Goal: Information Seeking & Learning: Learn about a topic

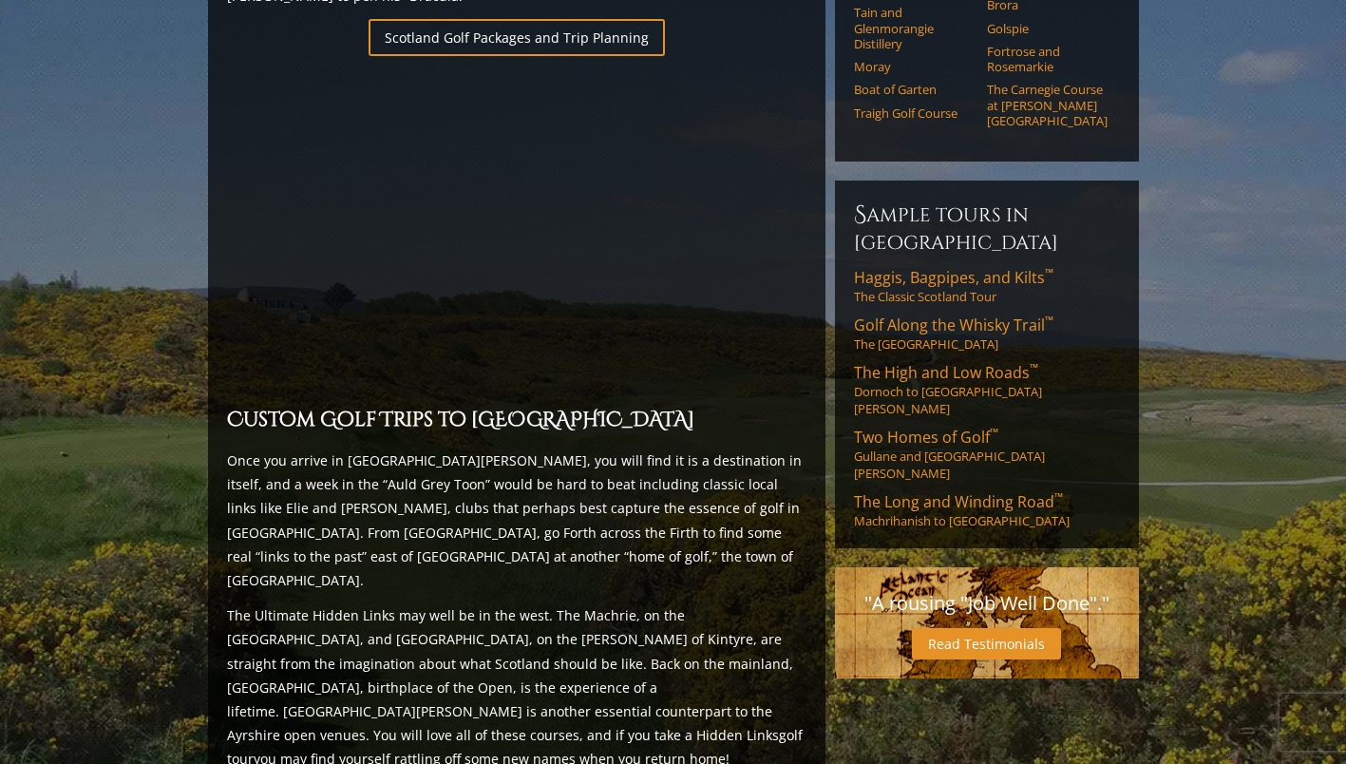
scroll to position [1411, 0]
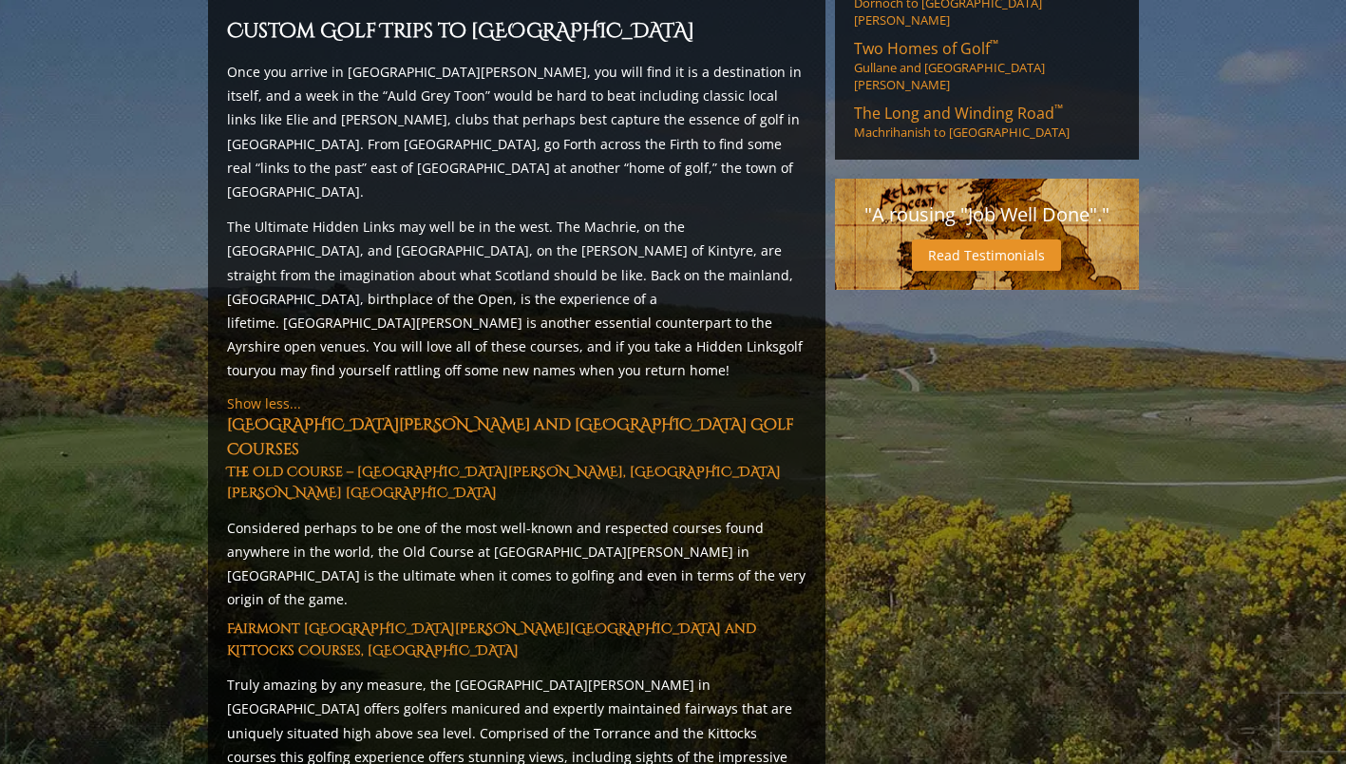
scroll to position [1803, 0]
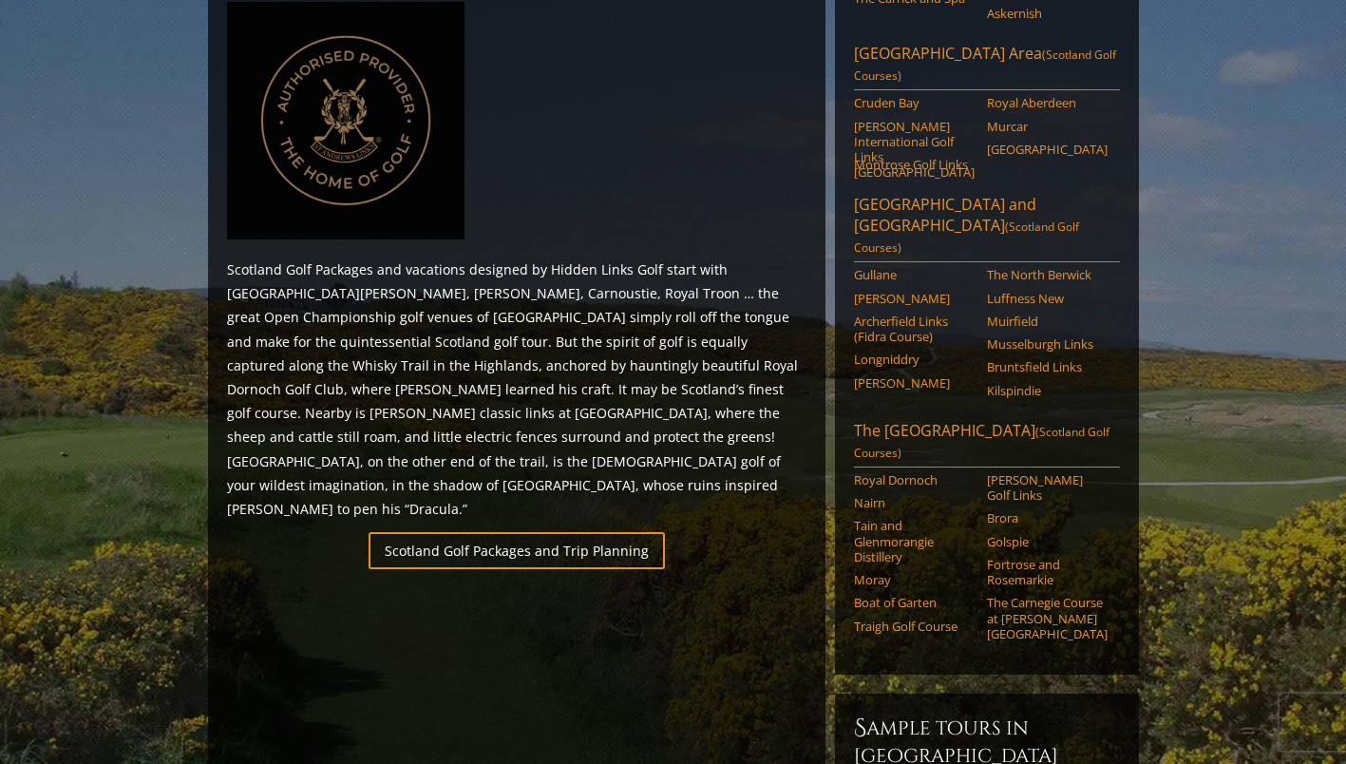
scroll to position [903, 0]
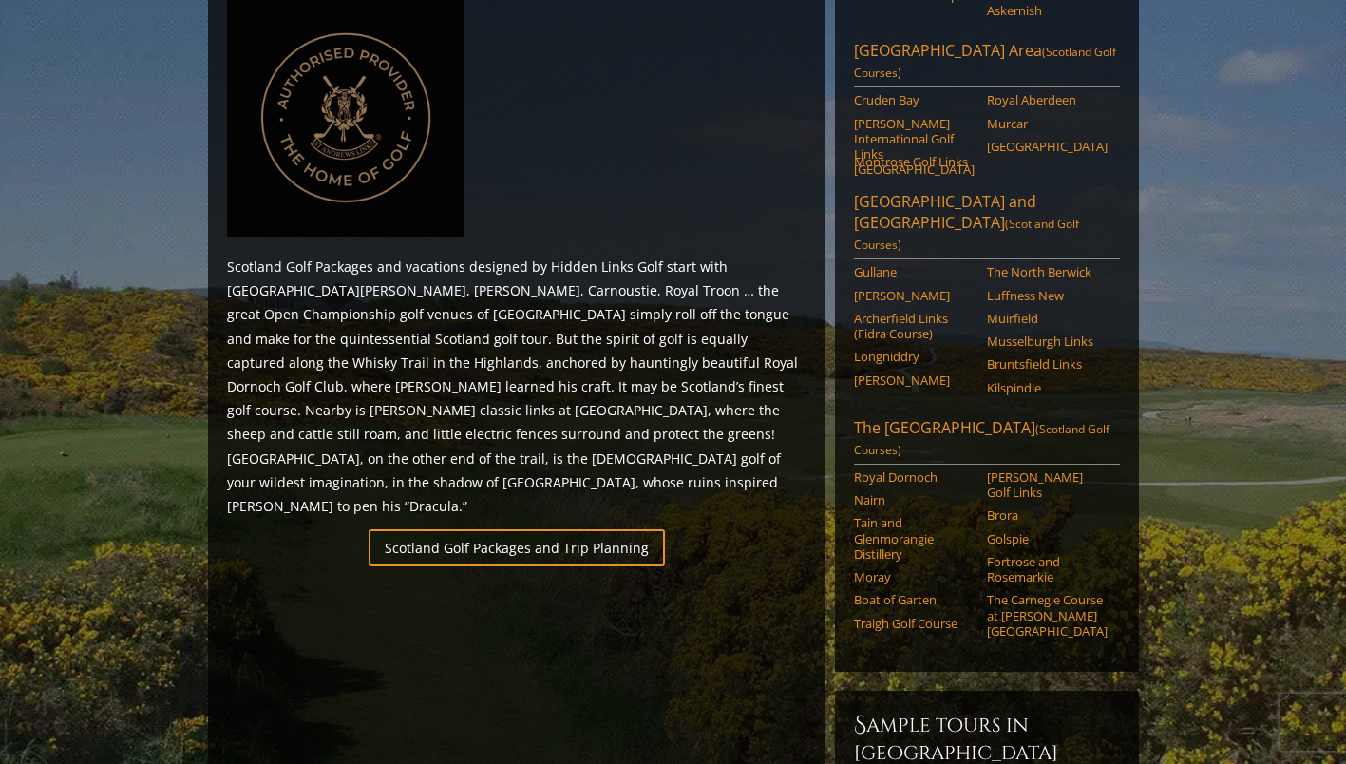
click at [974, 417] on link "The Scottish Highlands (Scotland Golf Courses)" at bounding box center [987, 441] width 266 height 48
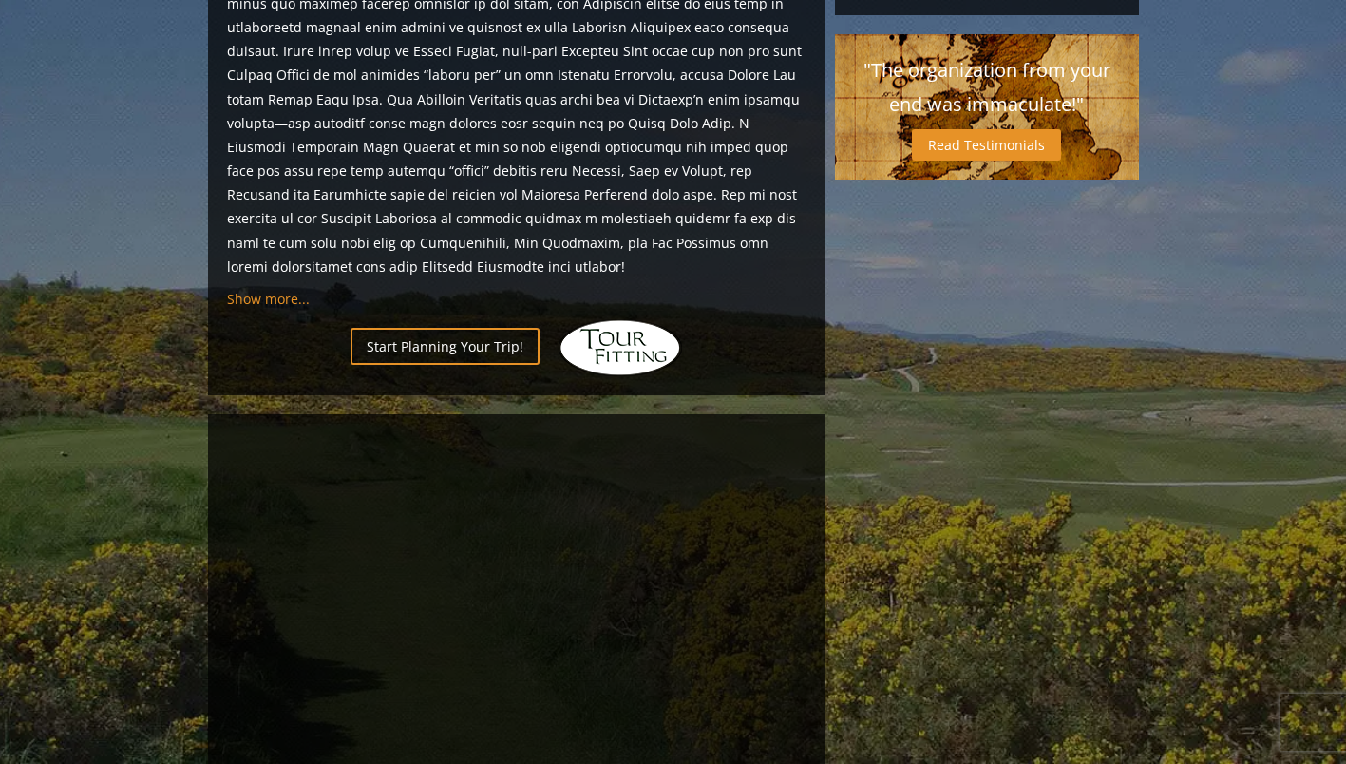
scroll to position [1151, 0]
click at [295, 289] on span "Show more..." at bounding box center [268, 298] width 83 height 18
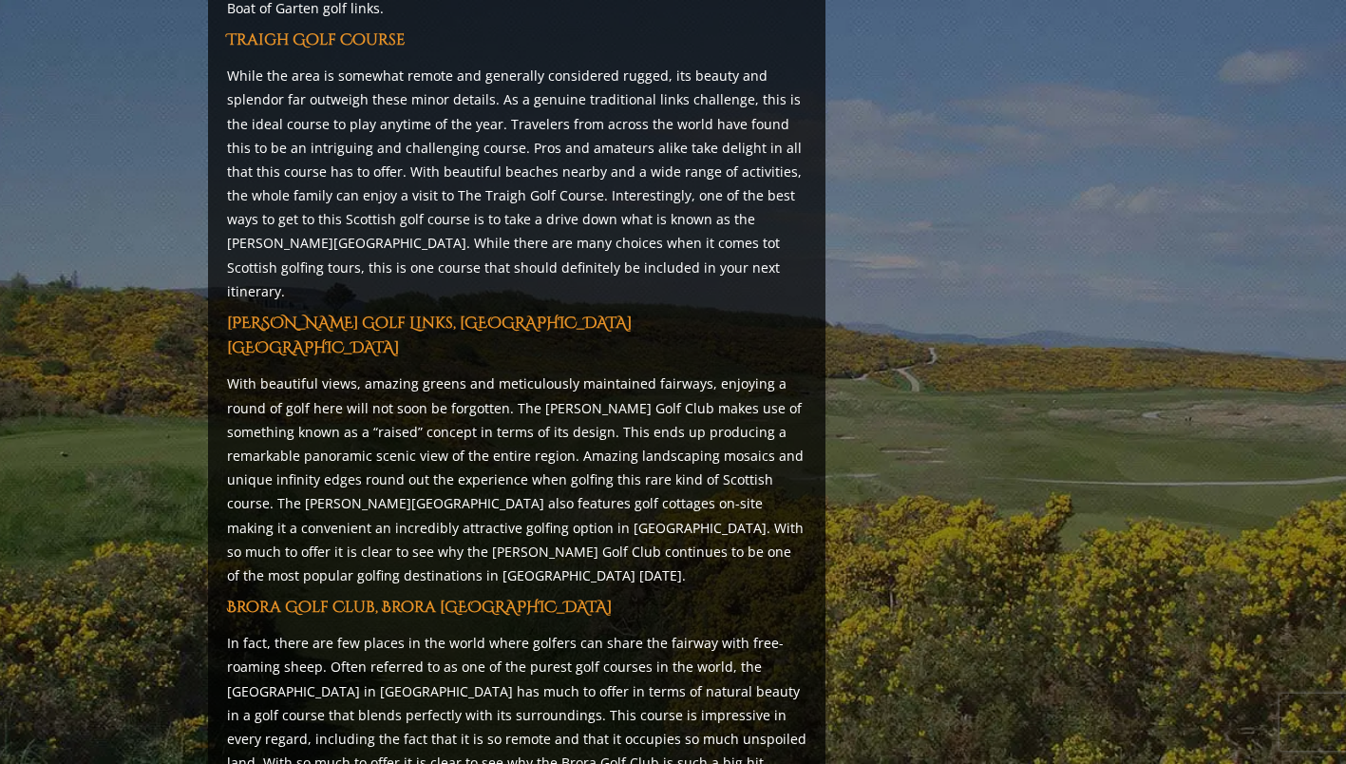
scroll to position [2807, 0]
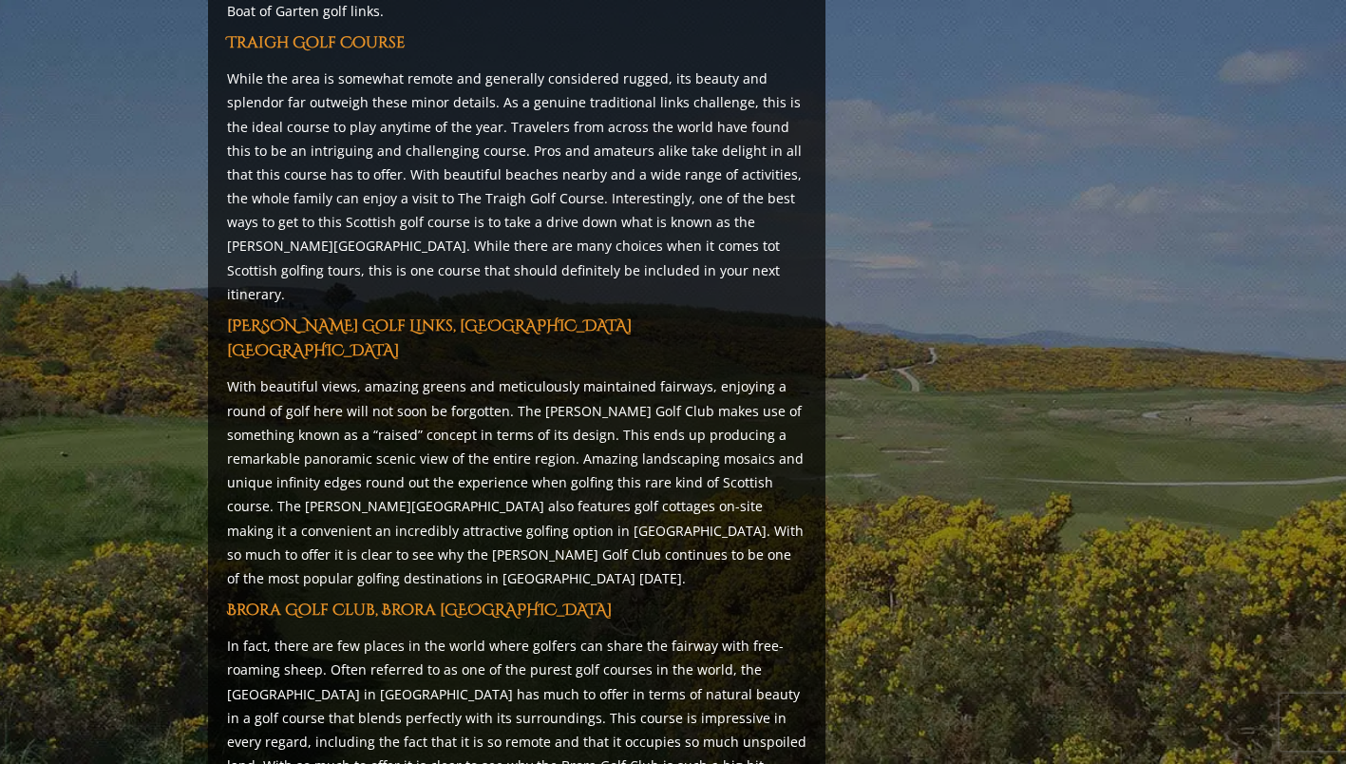
click at [514, 315] on strong "[PERSON_NAME] Golf Links, [GEOGRAPHIC_DATA] [GEOGRAPHIC_DATA]" at bounding box center [429, 338] width 405 height 46
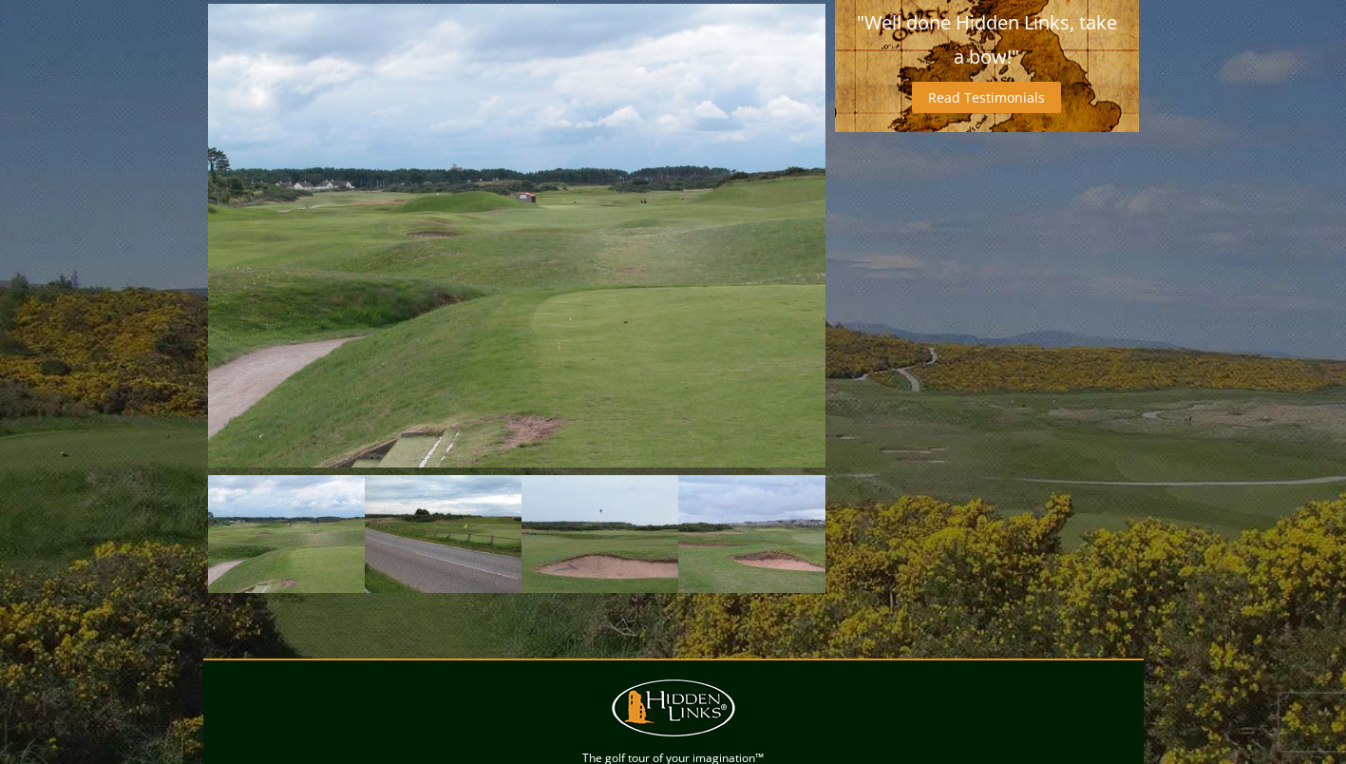
scroll to position [1539, 0]
click at [835, 514] on link "Next" at bounding box center [854, 533] width 38 height 38
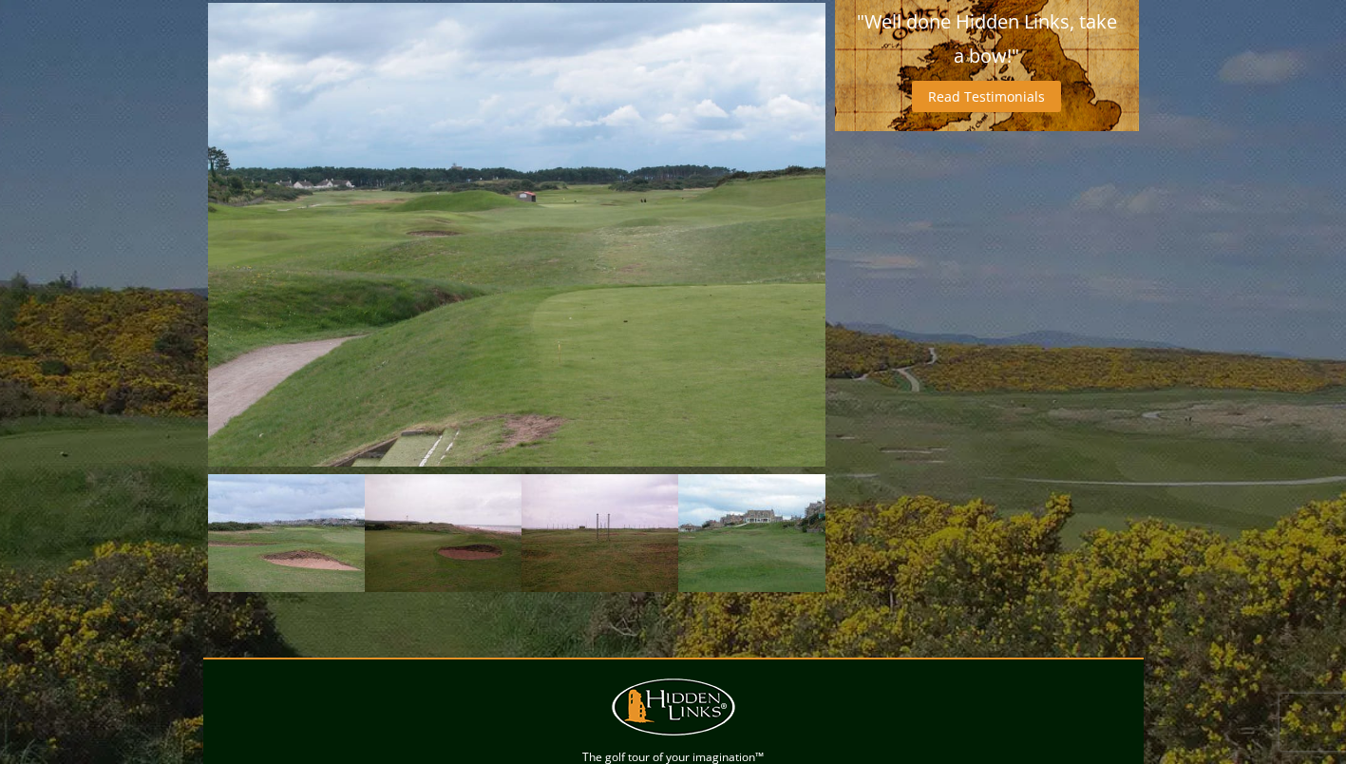
click at [835, 514] on link "Next" at bounding box center [854, 533] width 38 height 38
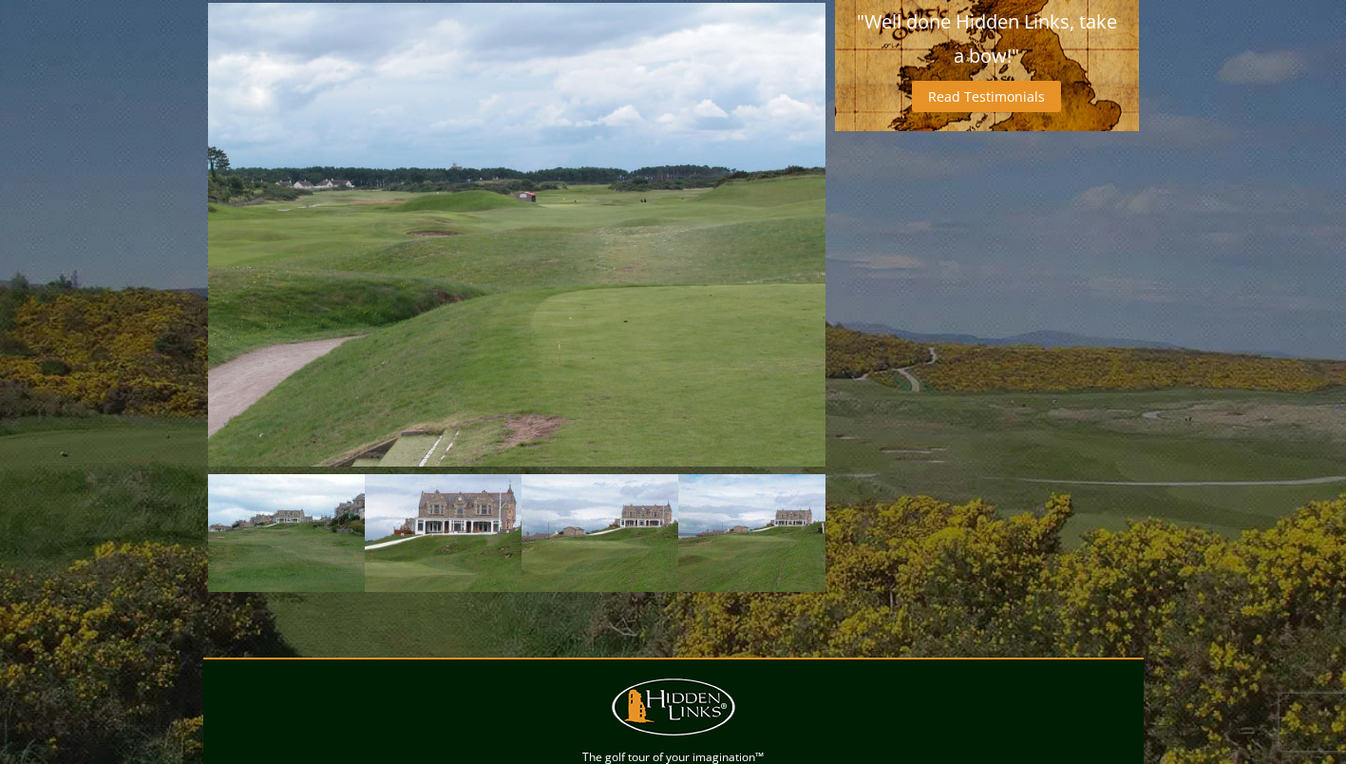
click at [835, 514] on link "Next" at bounding box center [854, 533] width 38 height 38
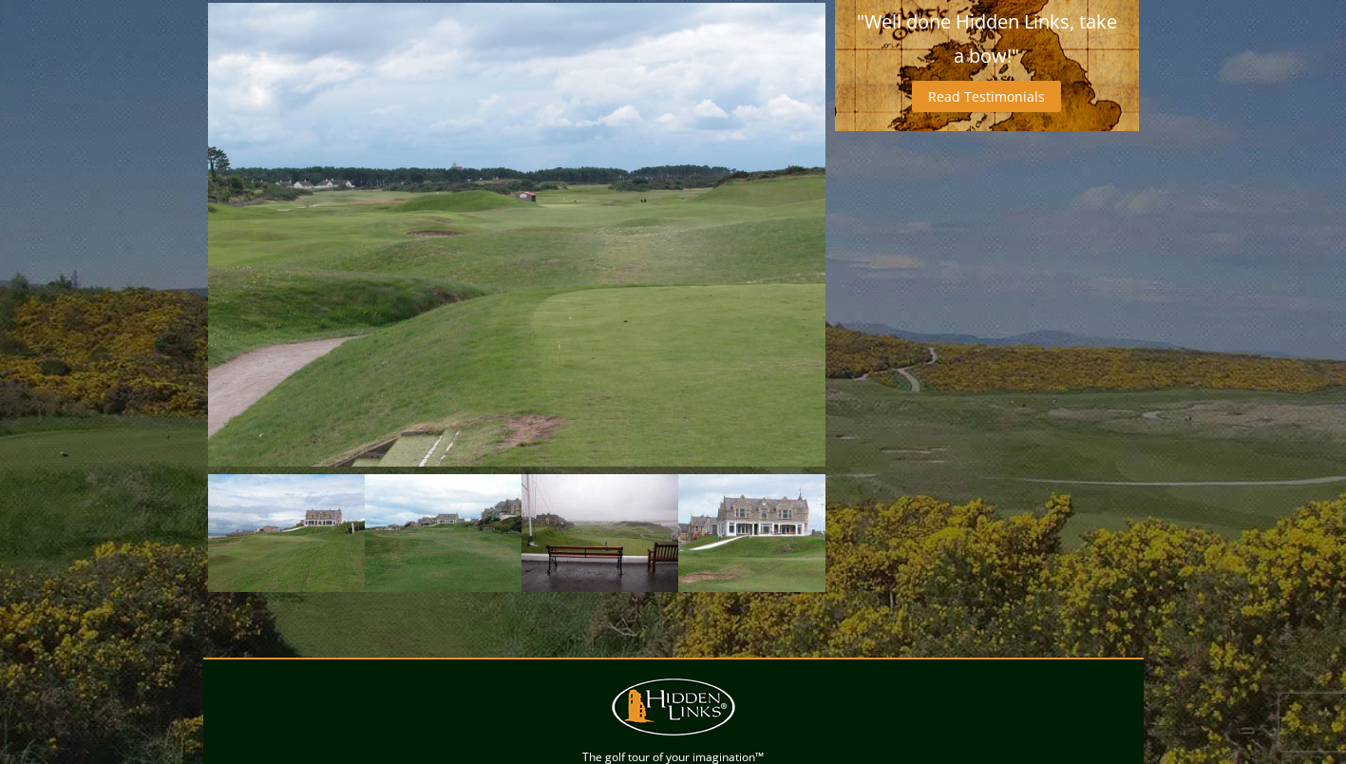
click at [835, 514] on link "Next" at bounding box center [854, 533] width 38 height 38
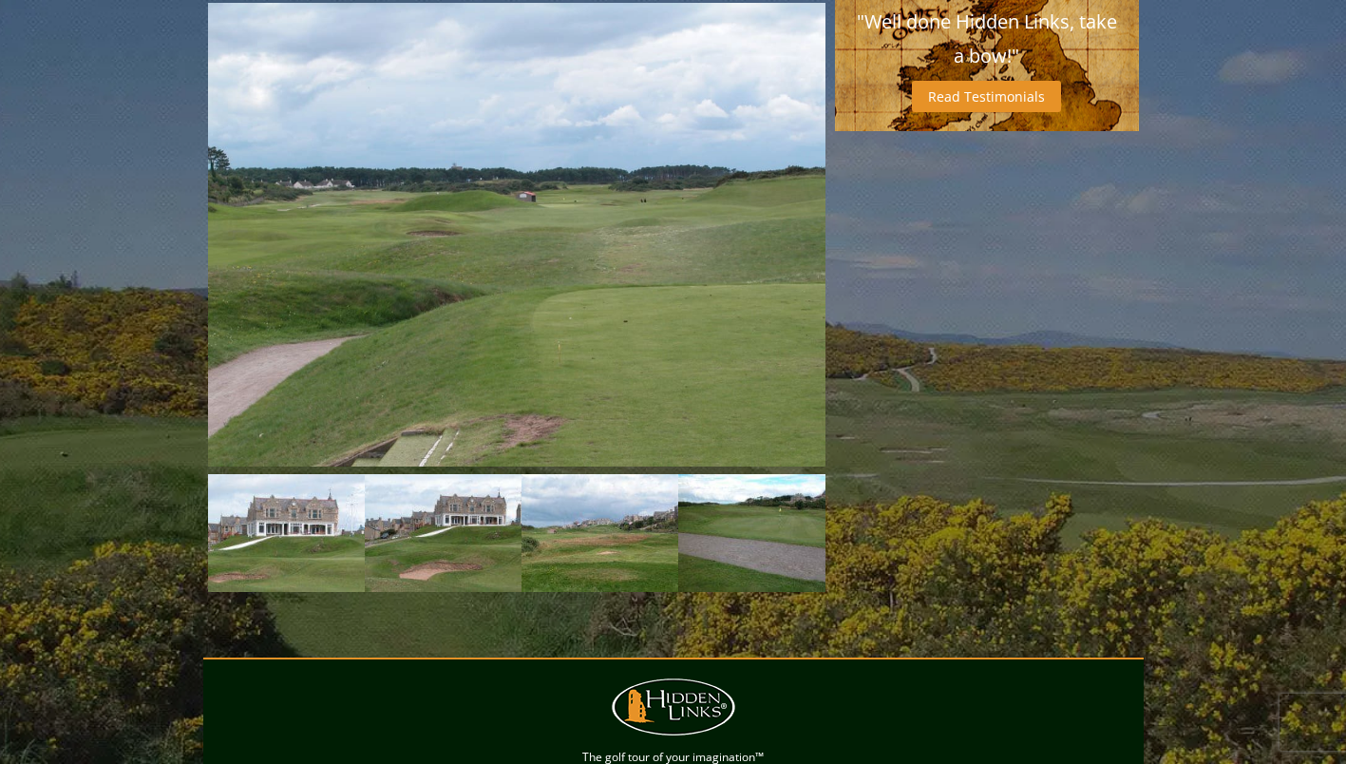
click at [835, 514] on link "Next" at bounding box center [854, 533] width 38 height 38
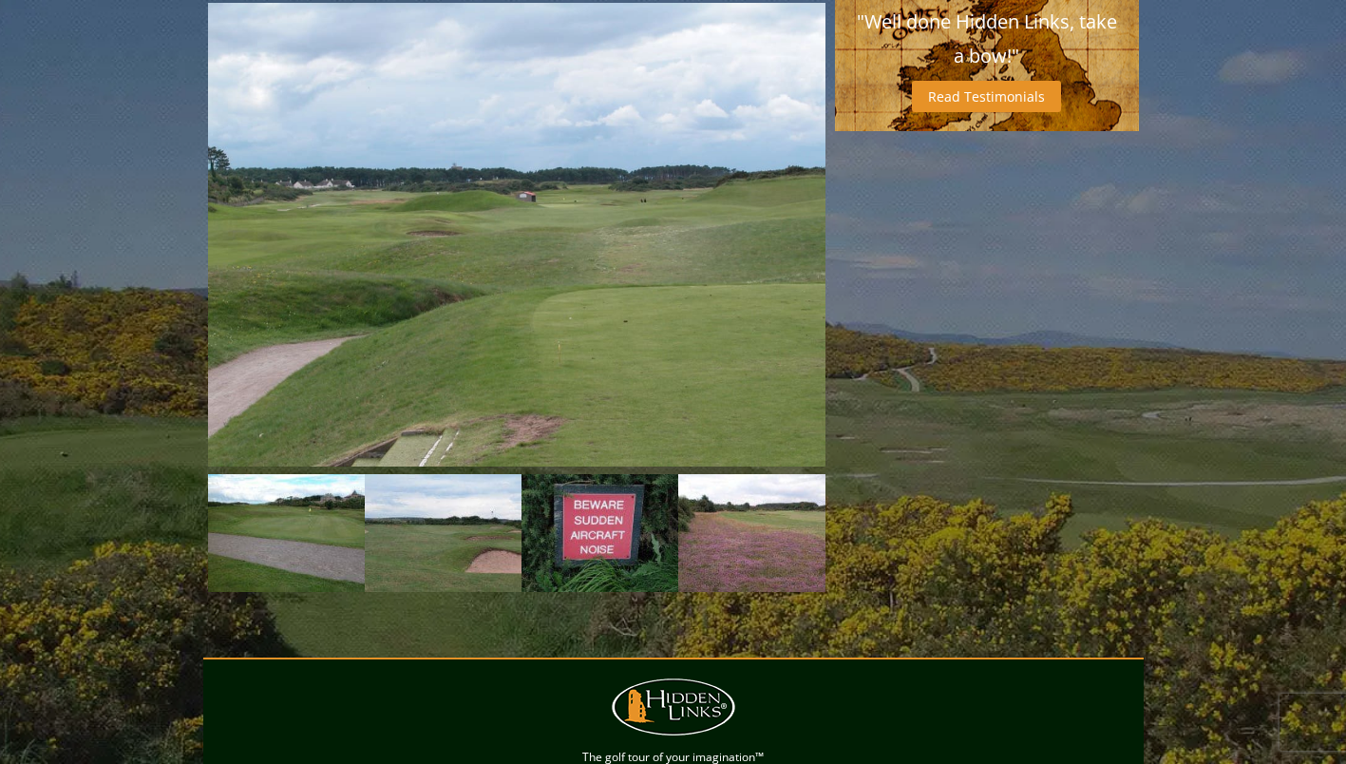
click at [835, 514] on link "Next" at bounding box center [854, 533] width 38 height 38
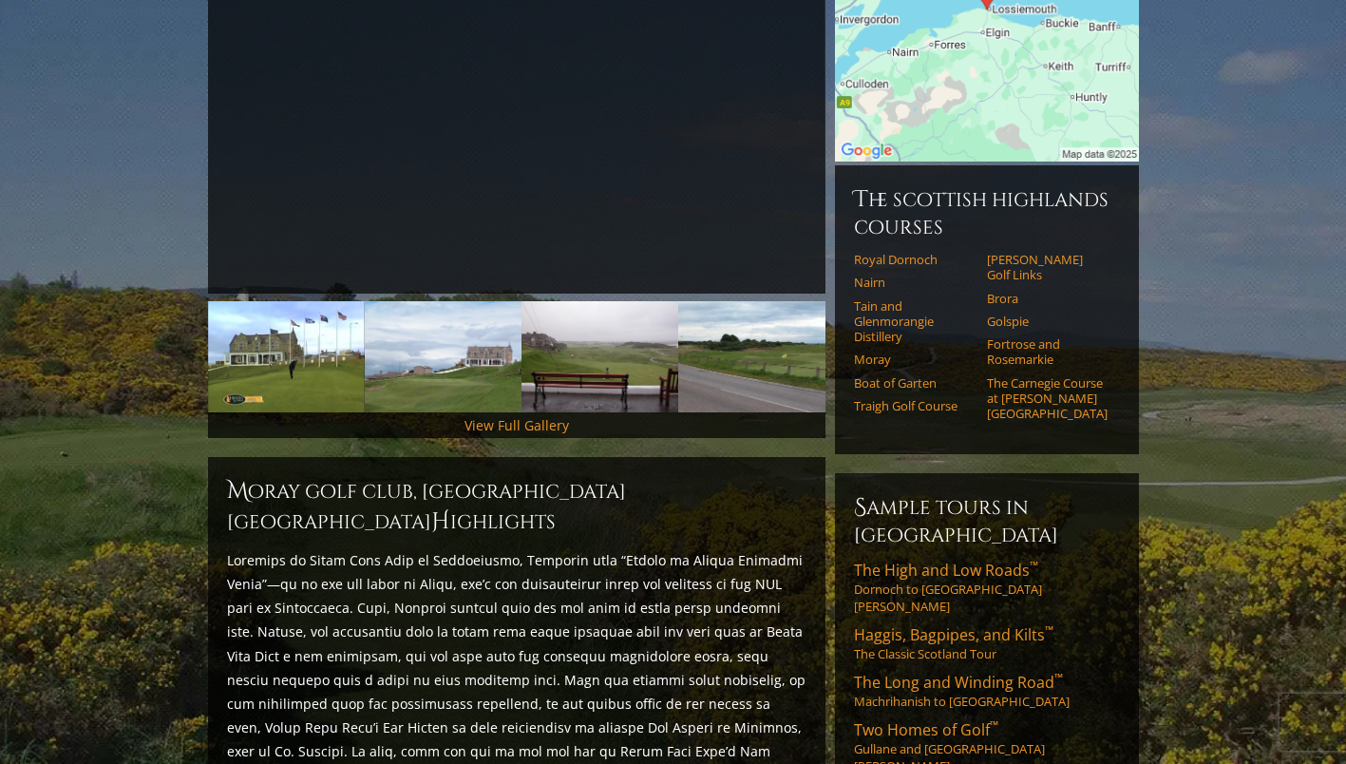
scroll to position [383, 0]
click at [1016, 376] on link "The Carnegie Course at Skibo Castle" at bounding box center [1047, 399] width 121 height 47
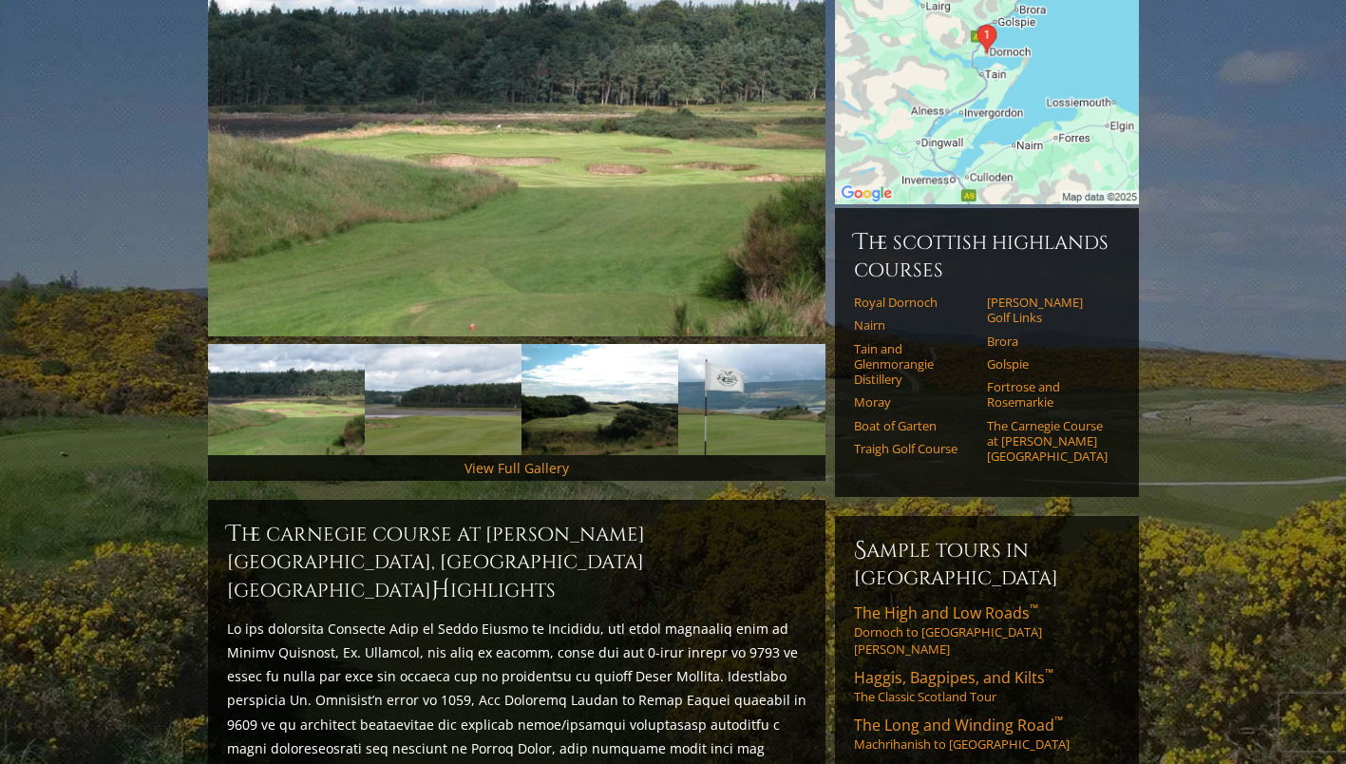
scroll to position [397, 0]
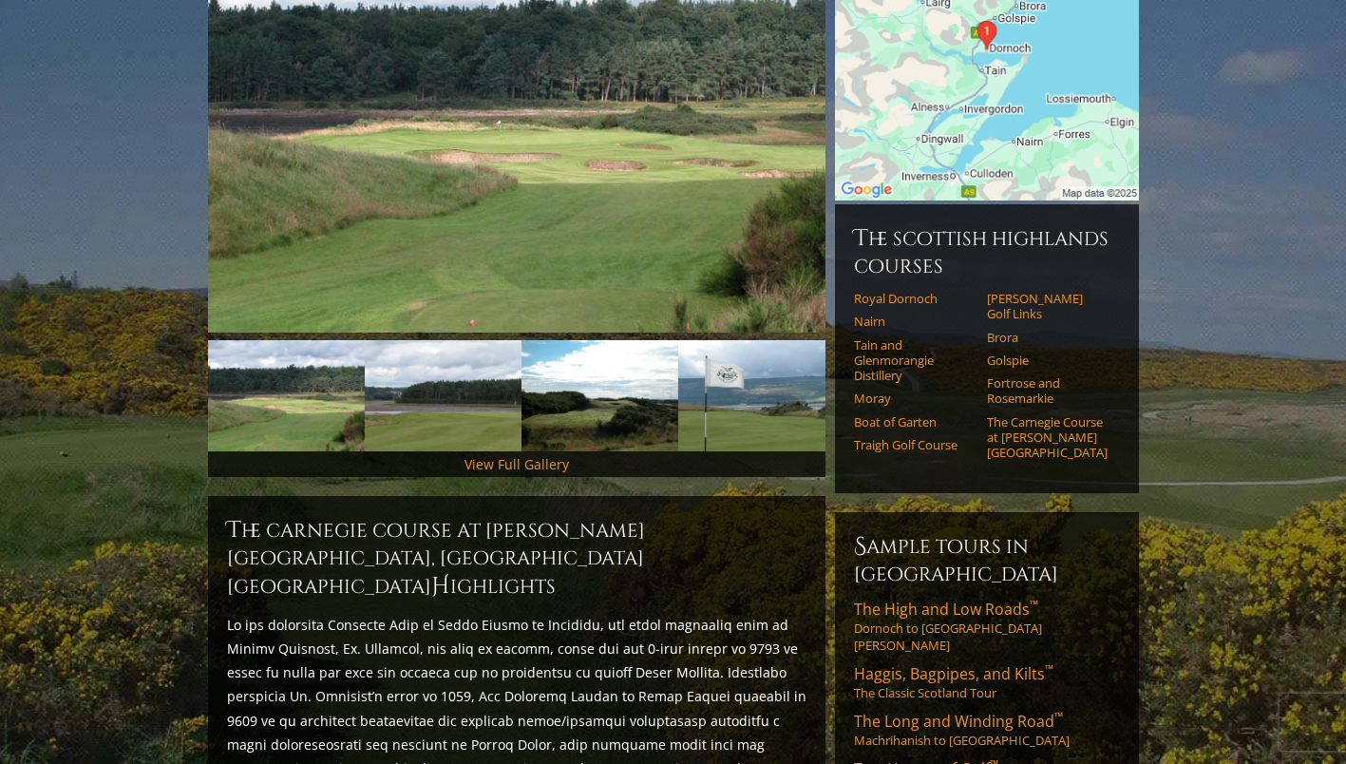
click at [835, 377] on link "Next" at bounding box center [854, 396] width 38 height 38
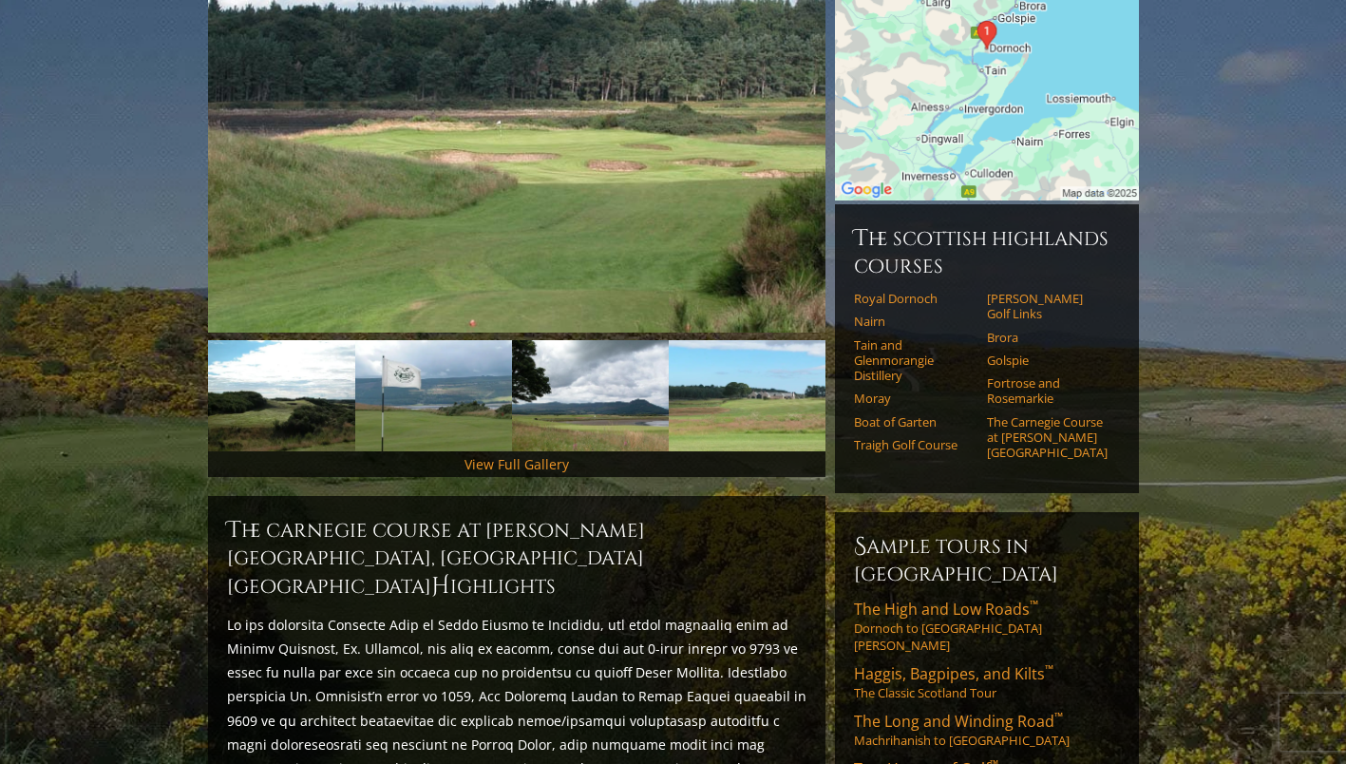
click at [835, 377] on link "Next" at bounding box center [854, 396] width 38 height 38
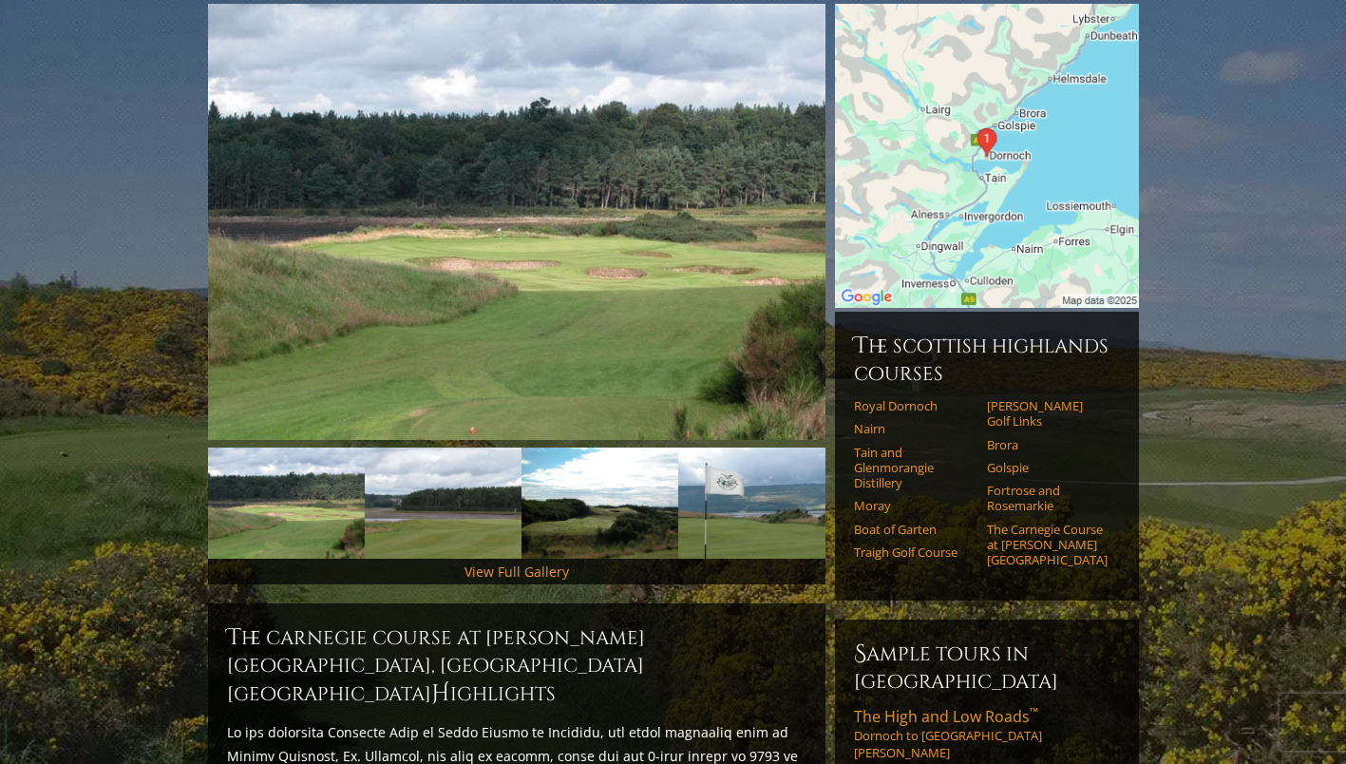
scroll to position [294, 0]
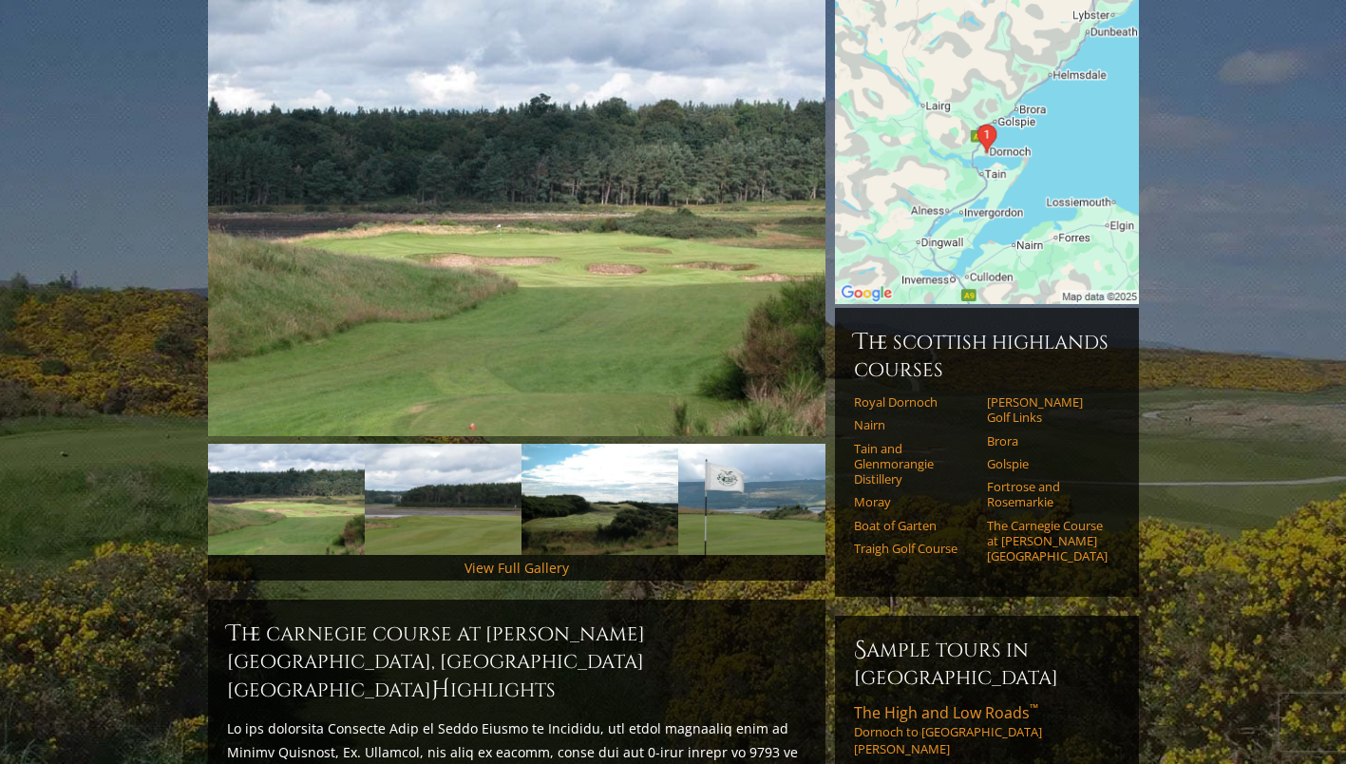
click at [1000, 394] on link "[PERSON_NAME] Golf Links" at bounding box center [1047, 409] width 121 height 31
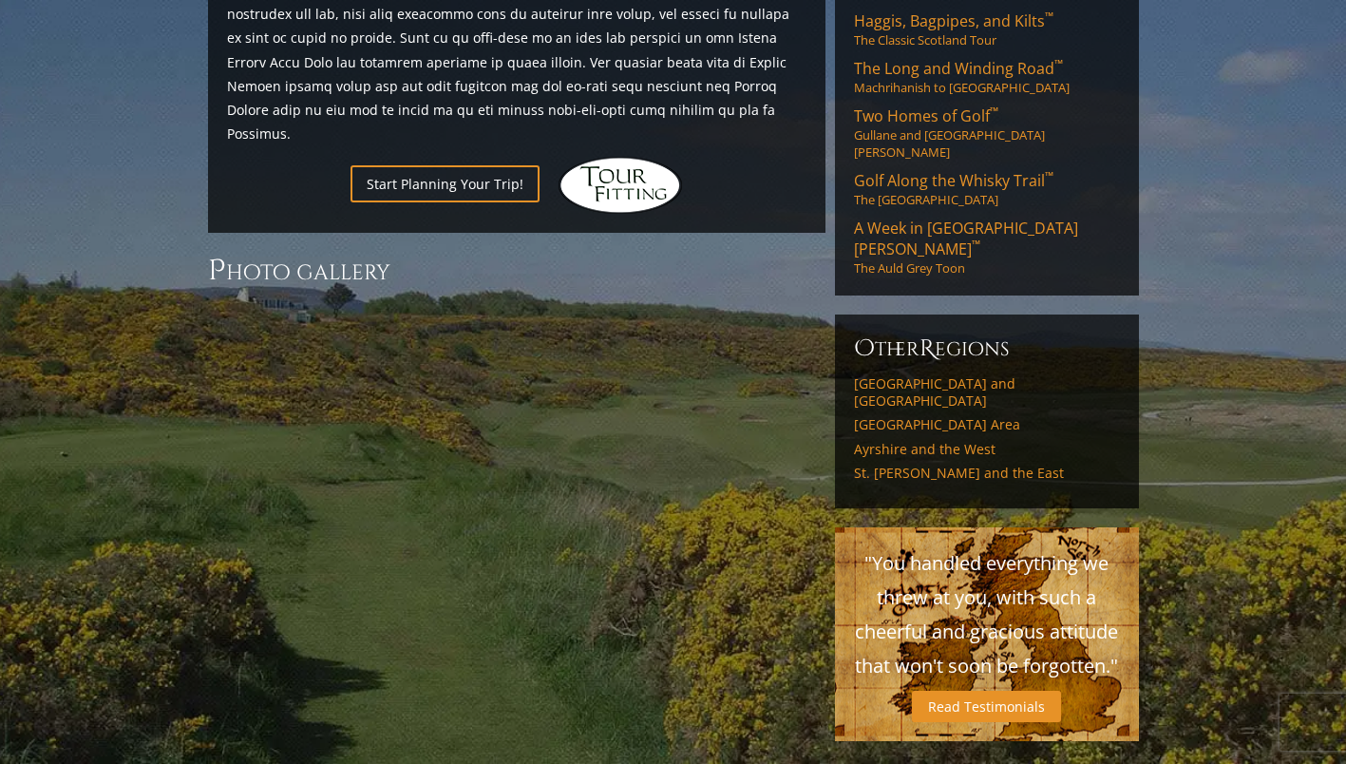
scroll to position [1252, 0]
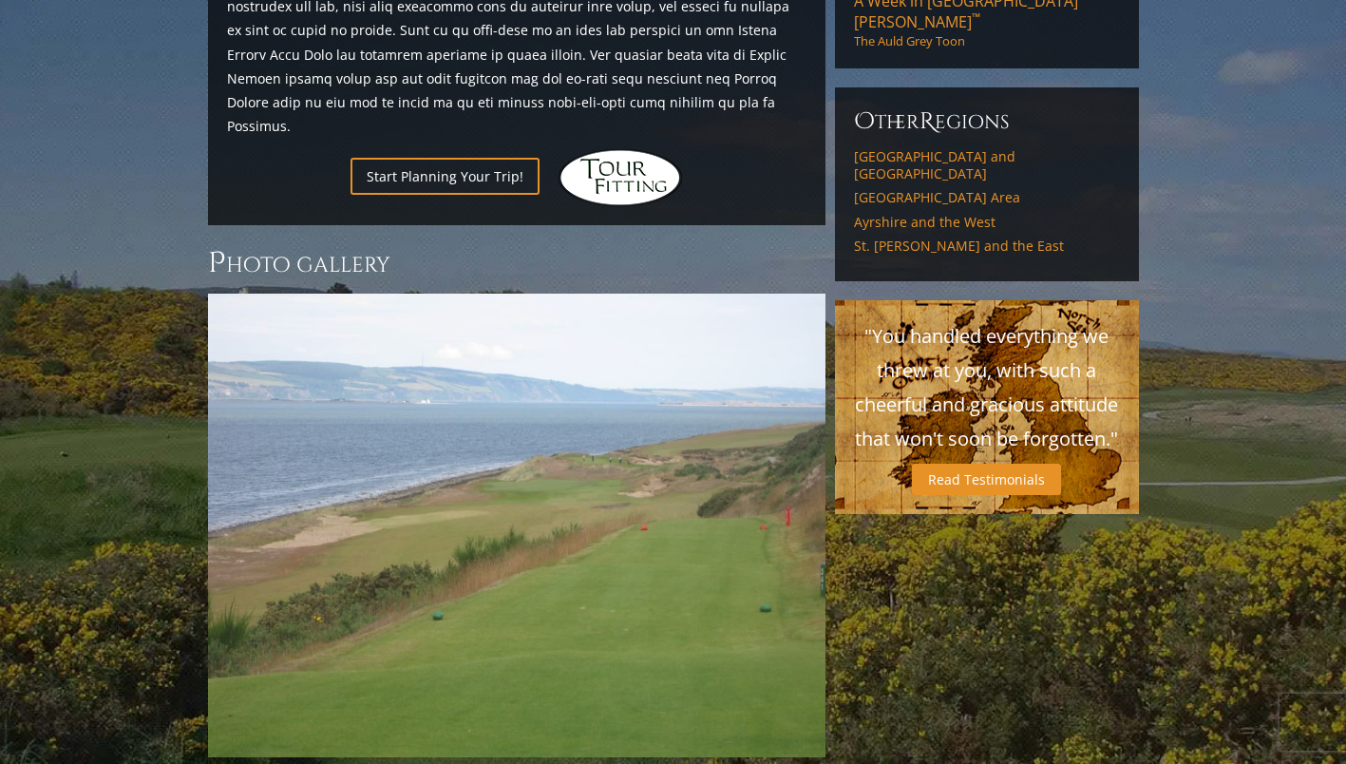
click at [835, 506] on link "Next" at bounding box center [854, 525] width 38 height 38
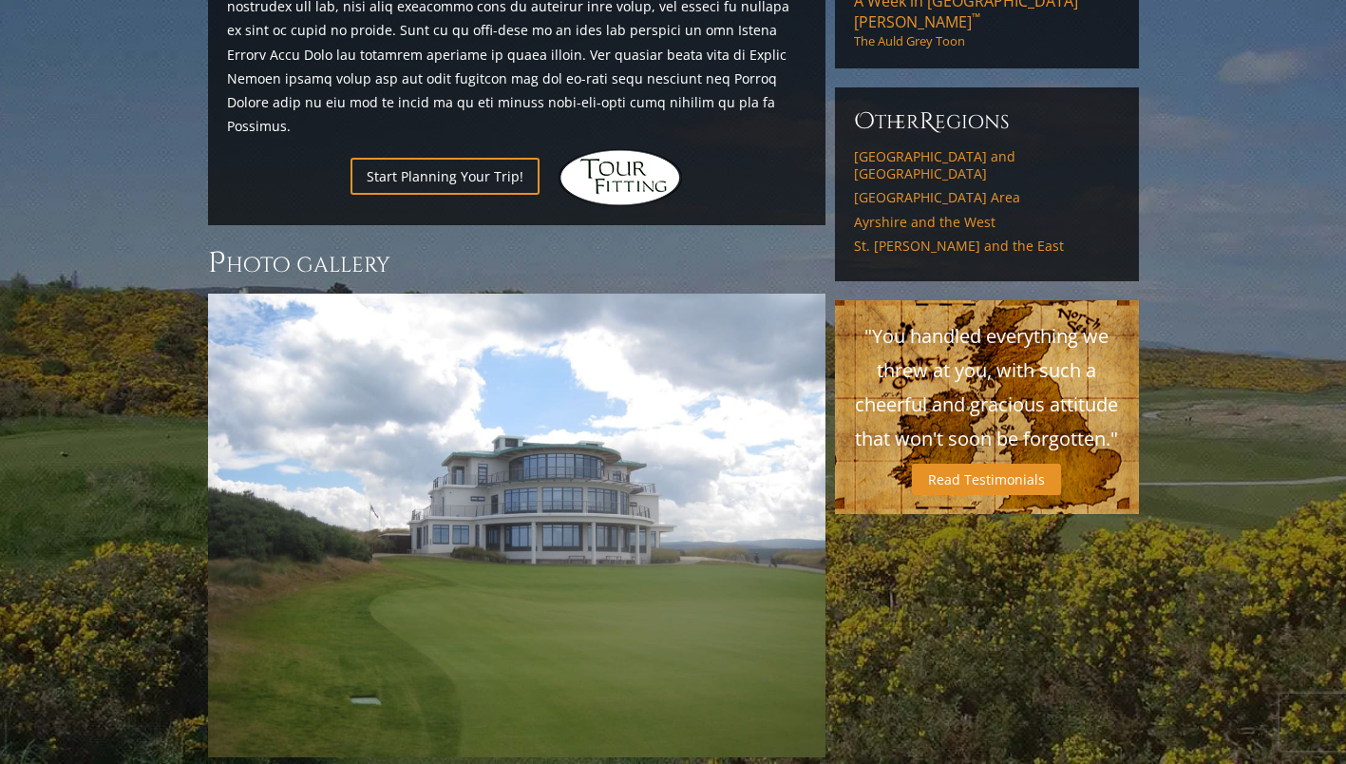
click at [835, 506] on link "Next" at bounding box center [854, 525] width 38 height 38
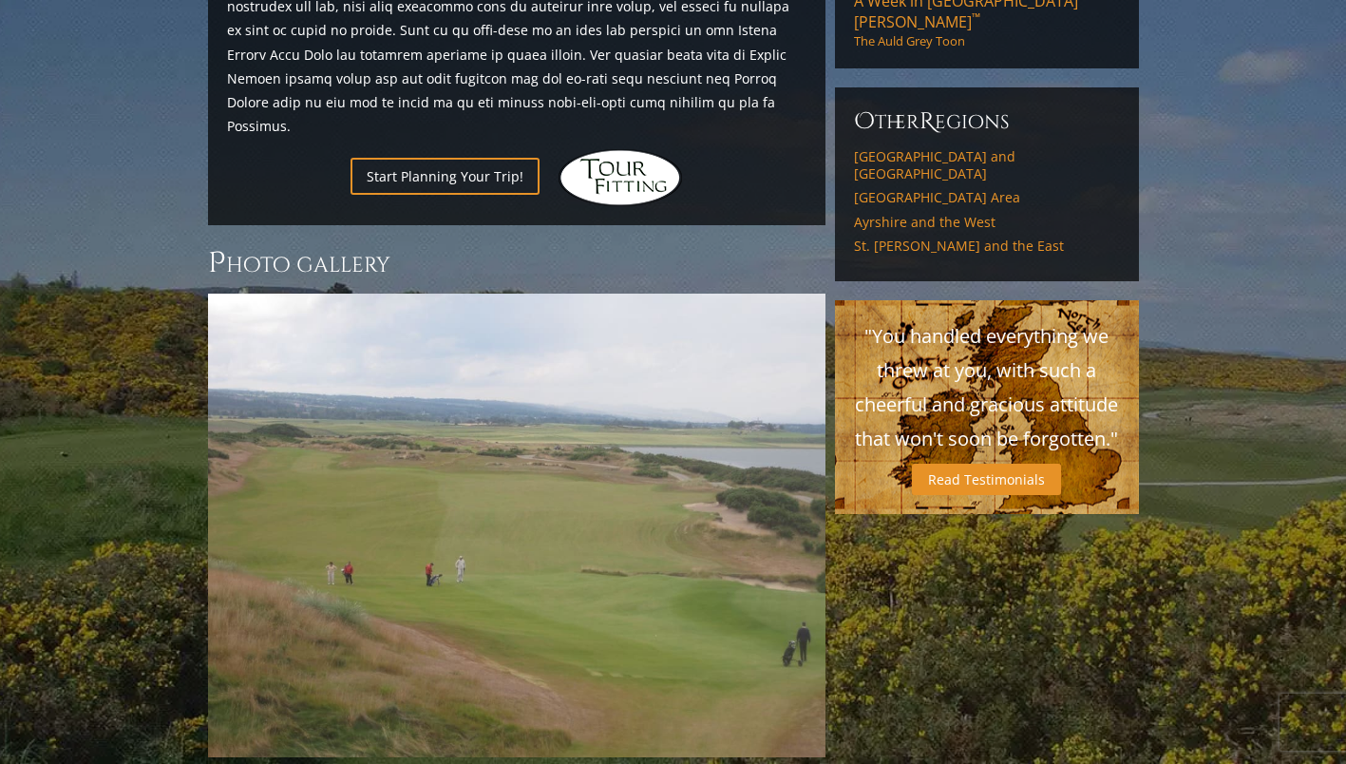
click at [835, 506] on link "Next" at bounding box center [854, 525] width 38 height 38
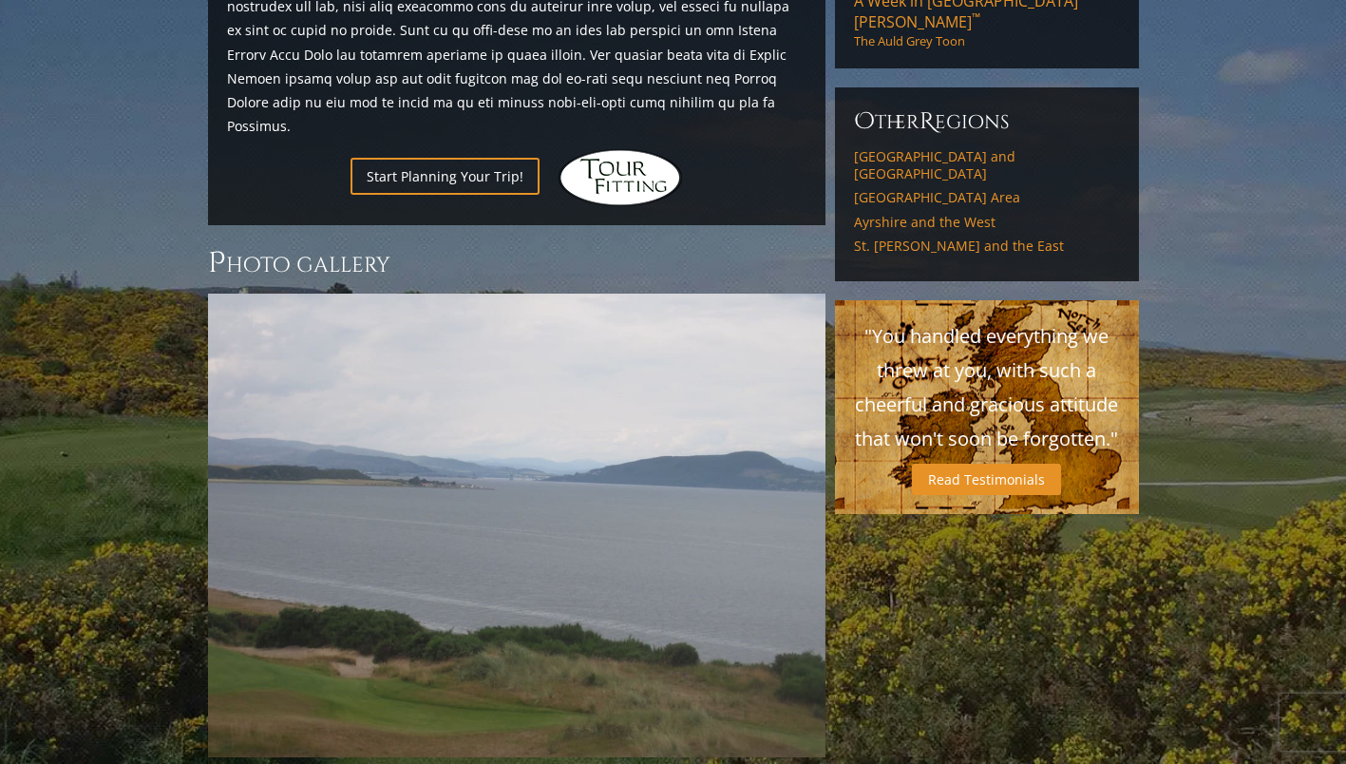
click at [835, 506] on link "Next" at bounding box center [854, 525] width 38 height 38
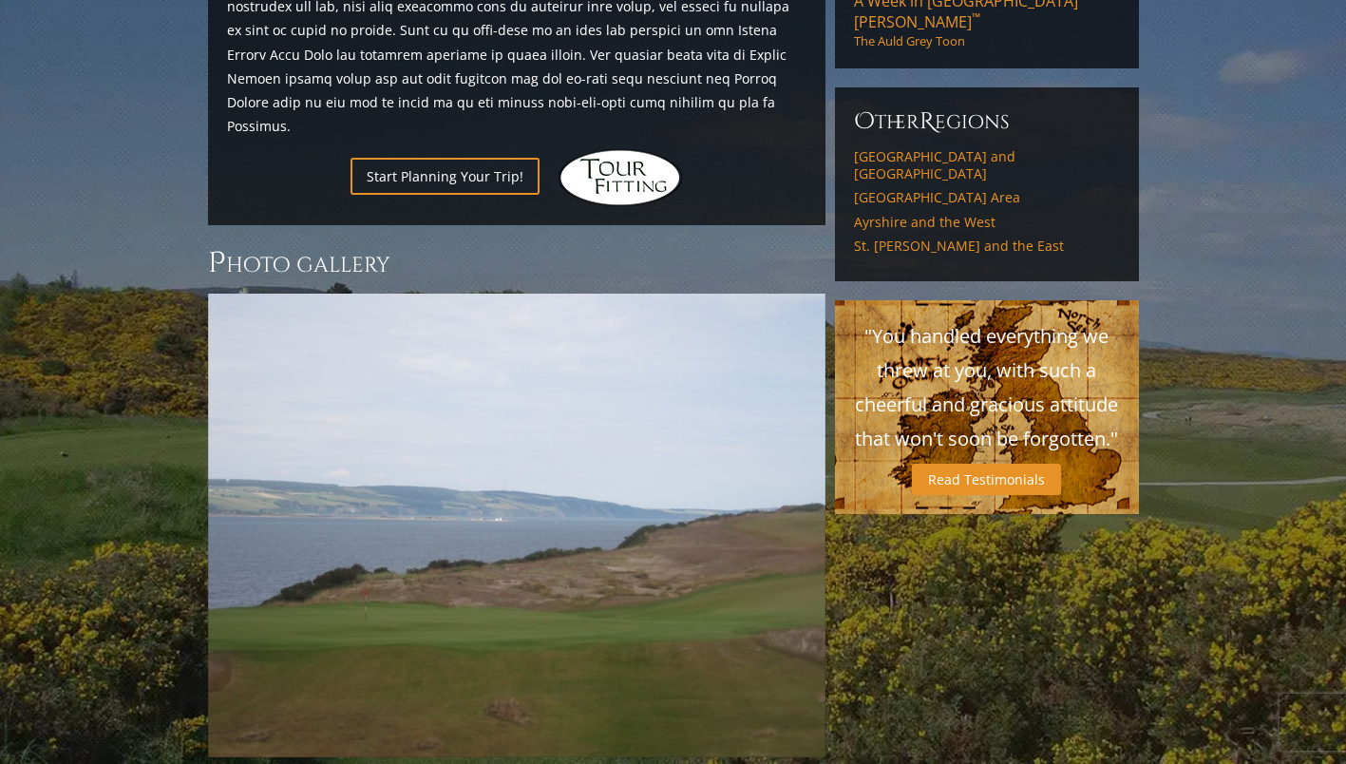
click at [835, 506] on link "Next" at bounding box center [854, 525] width 38 height 38
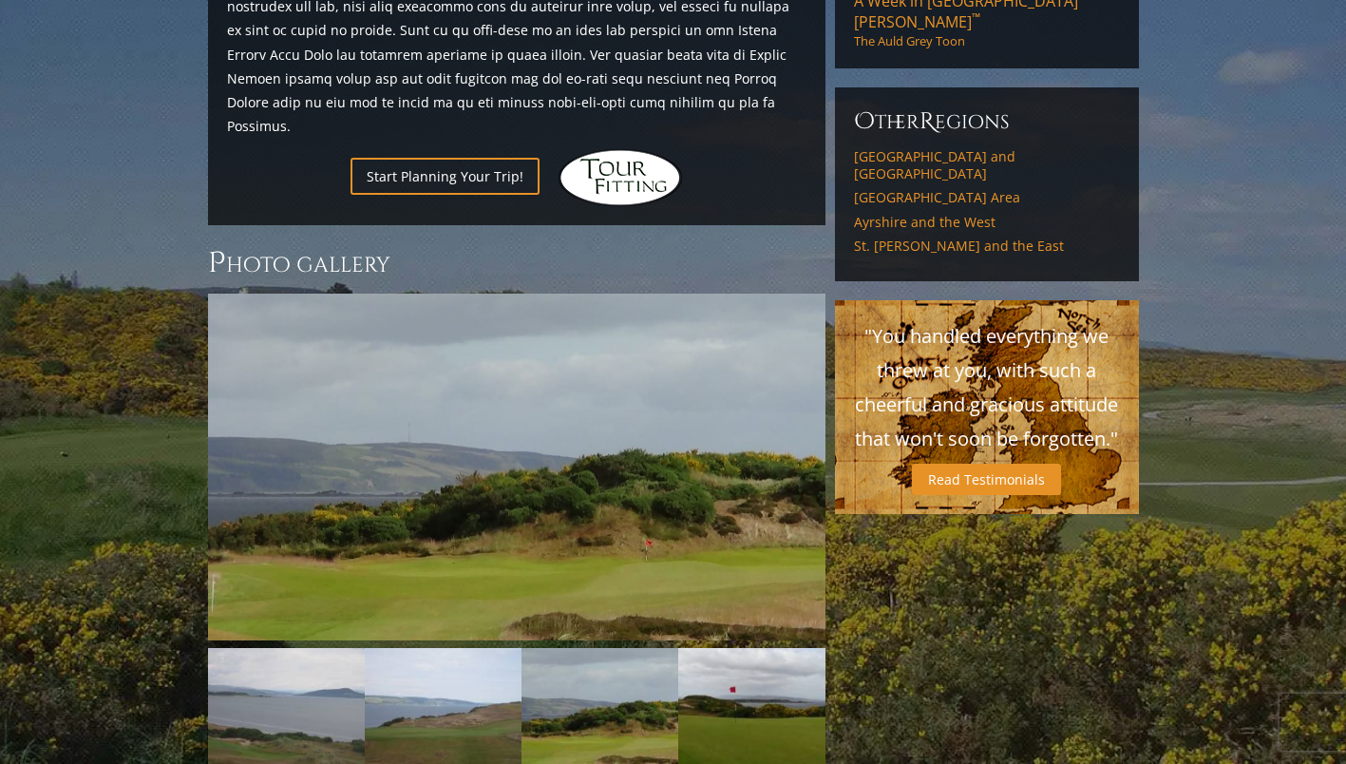
click at [787, 427] on img at bounding box center [517, 467] width 618 height 347
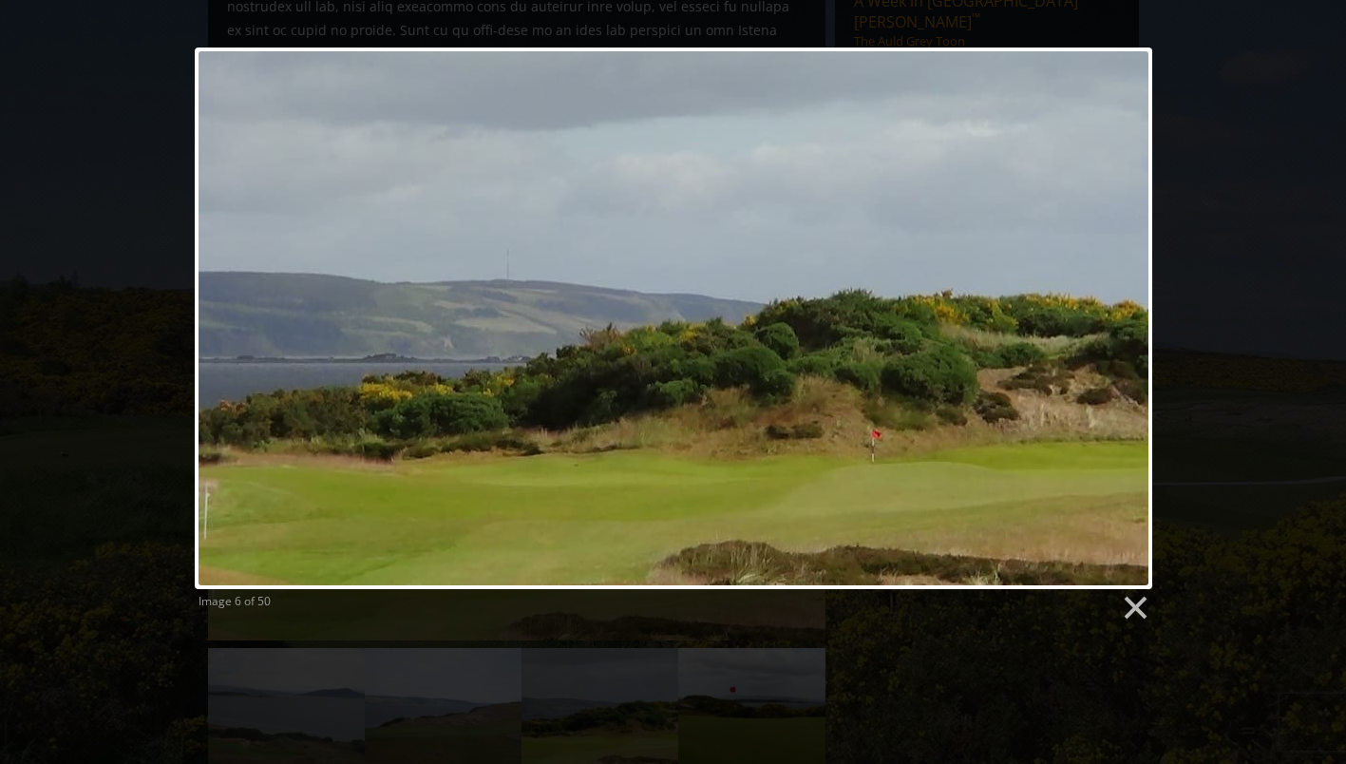
click at [1109, 332] on link at bounding box center [845, 319] width 613 height 542
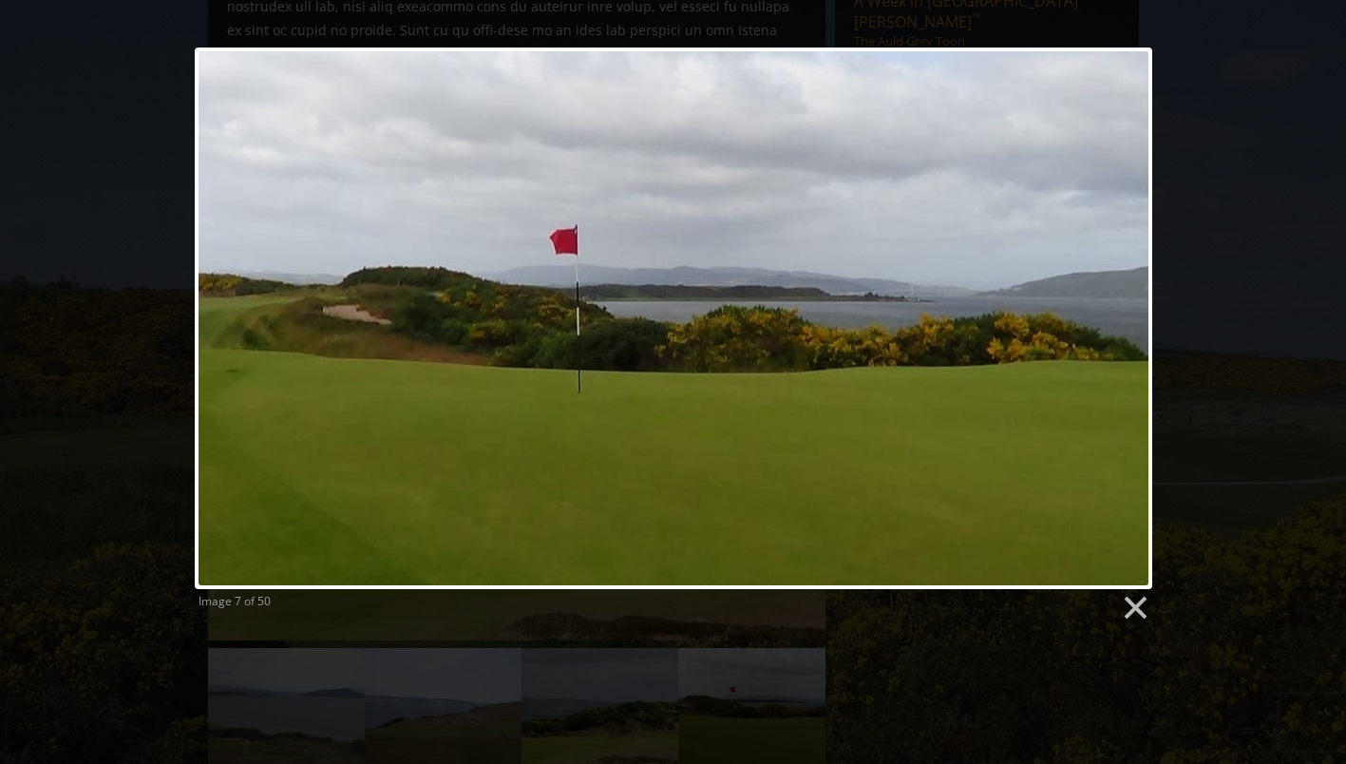
click at [1109, 332] on link at bounding box center [845, 319] width 613 height 542
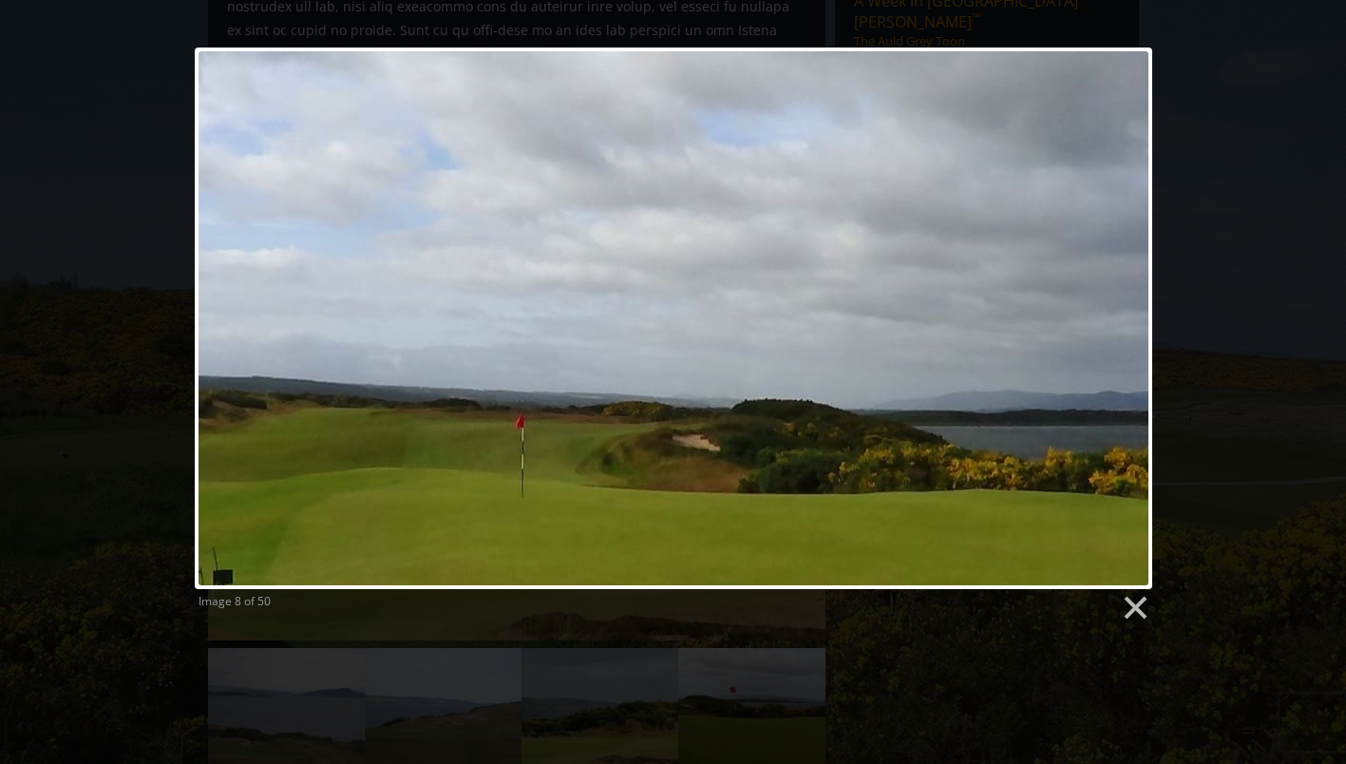
click at [1109, 332] on link at bounding box center [845, 319] width 613 height 542
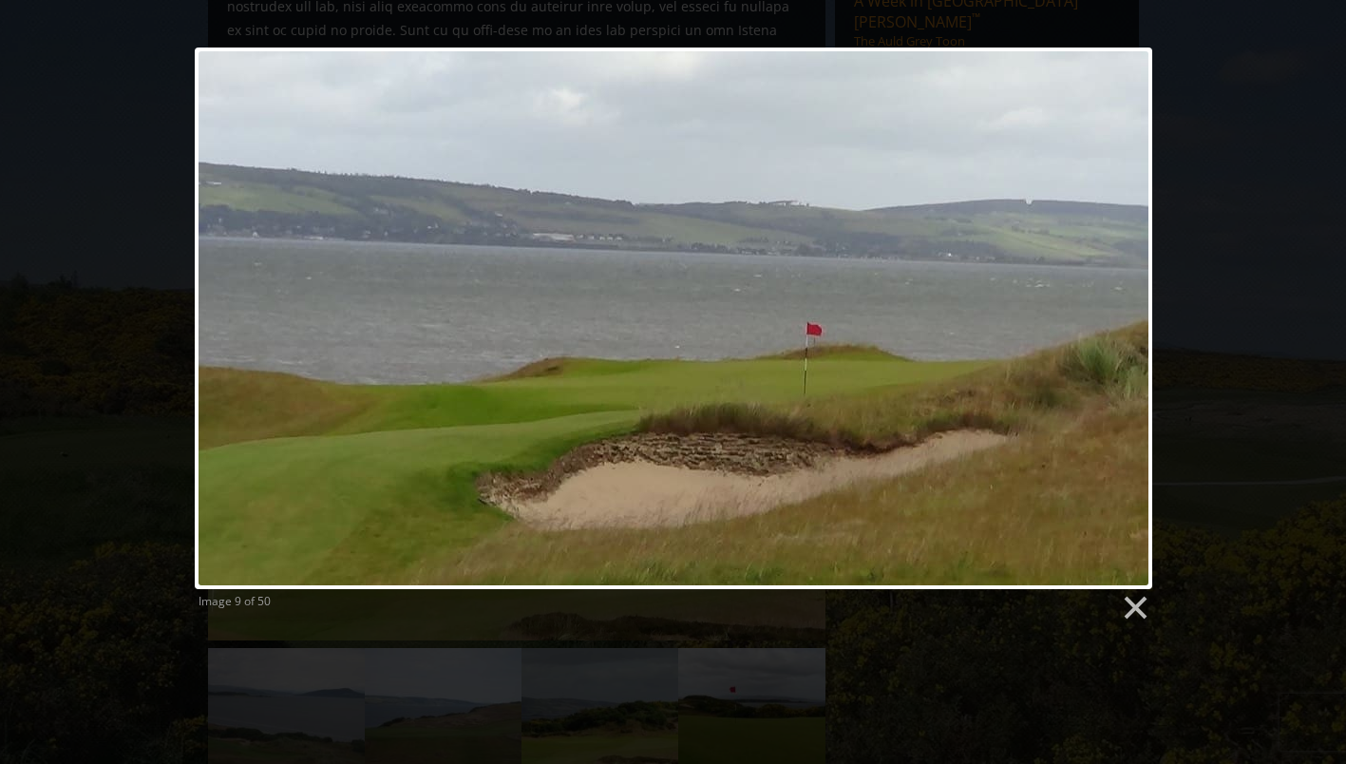
click at [1109, 332] on link at bounding box center [845, 319] width 613 height 542
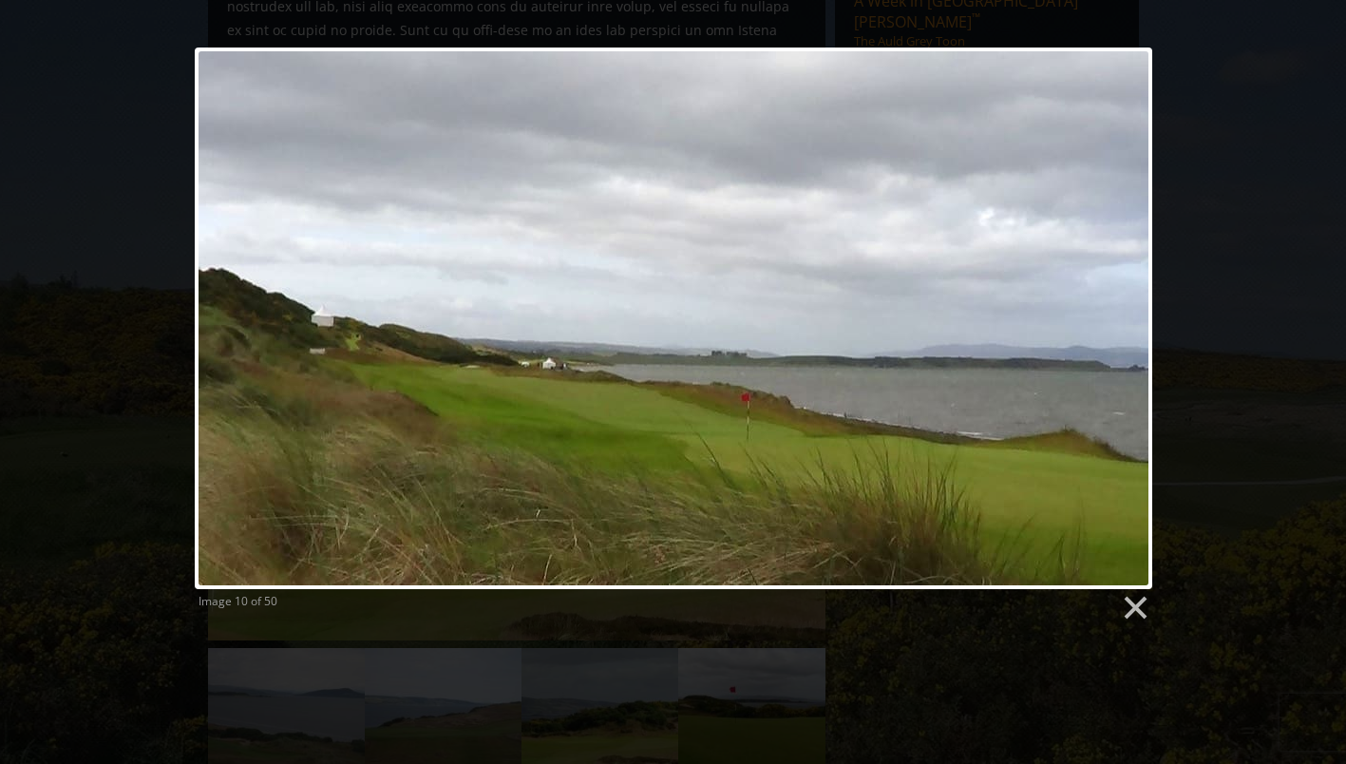
click at [1109, 332] on link at bounding box center [845, 319] width 613 height 542
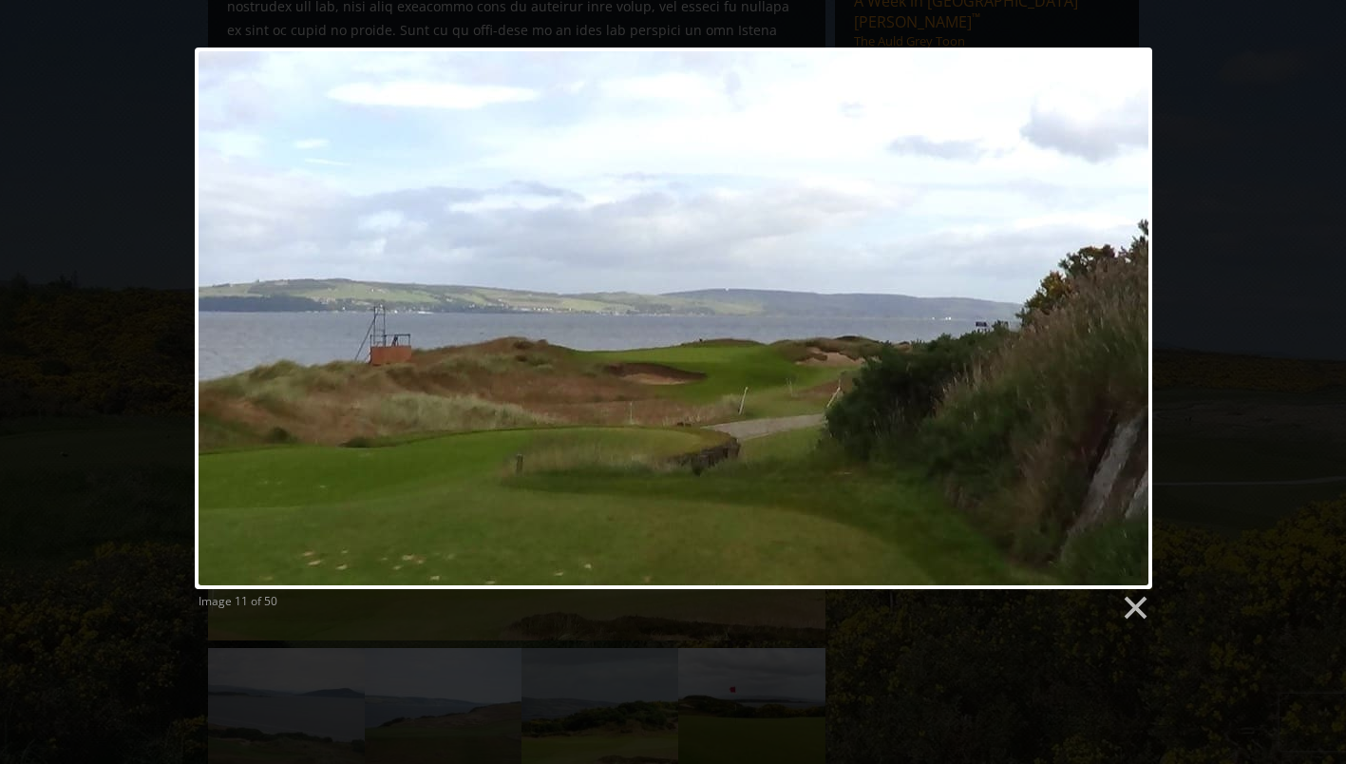
click at [1109, 332] on link at bounding box center [845, 319] width 613 height 542
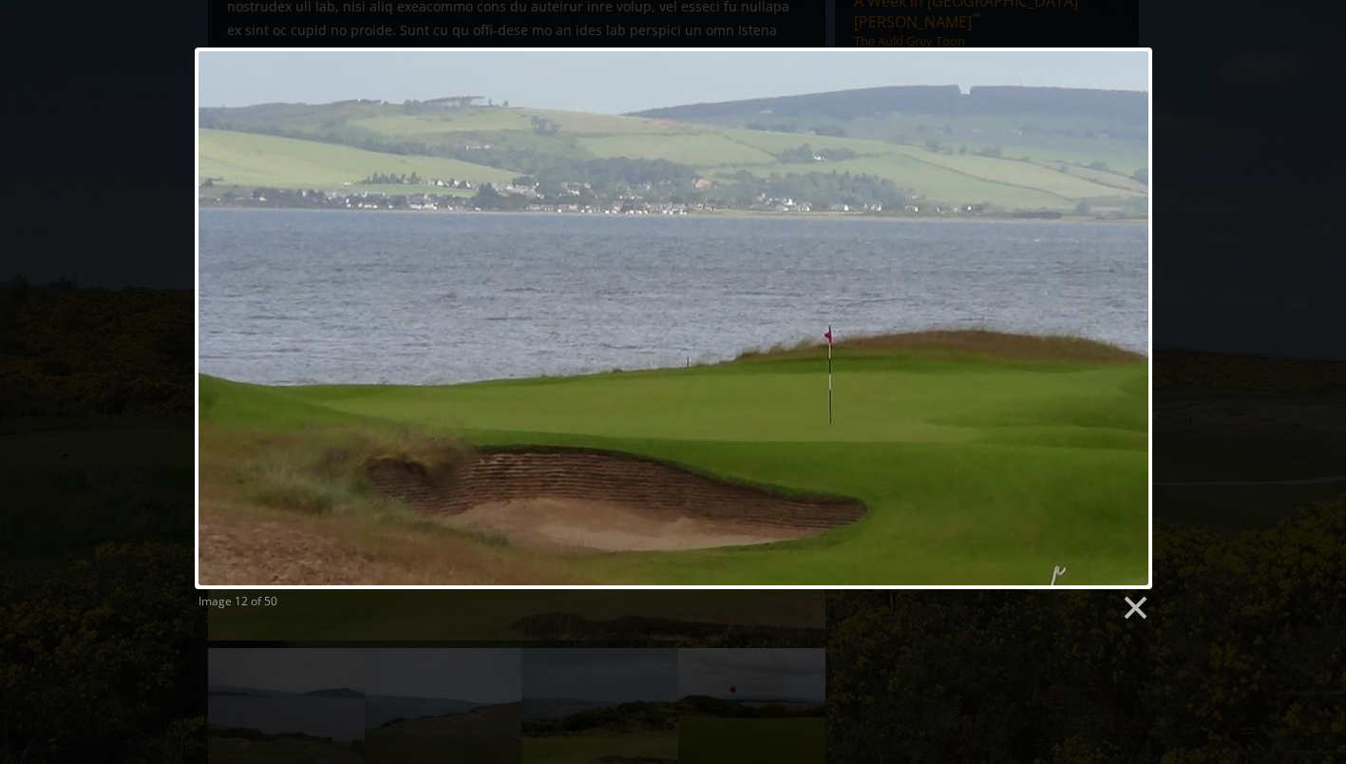
click at [1109, 332] on link at bounding box center [845, 319] width 613 height 542
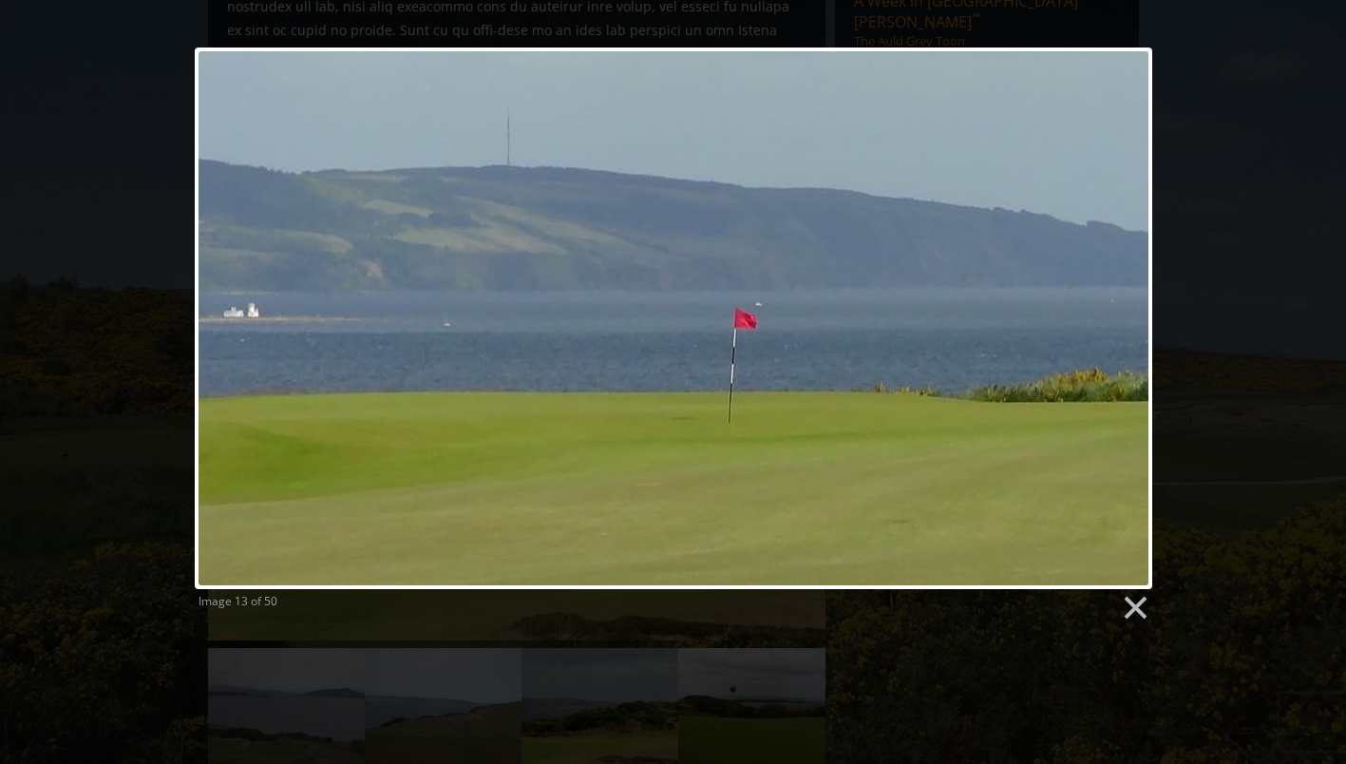
click at [1109, 332] on link at bounding box center [845, 319] width 613 height 542
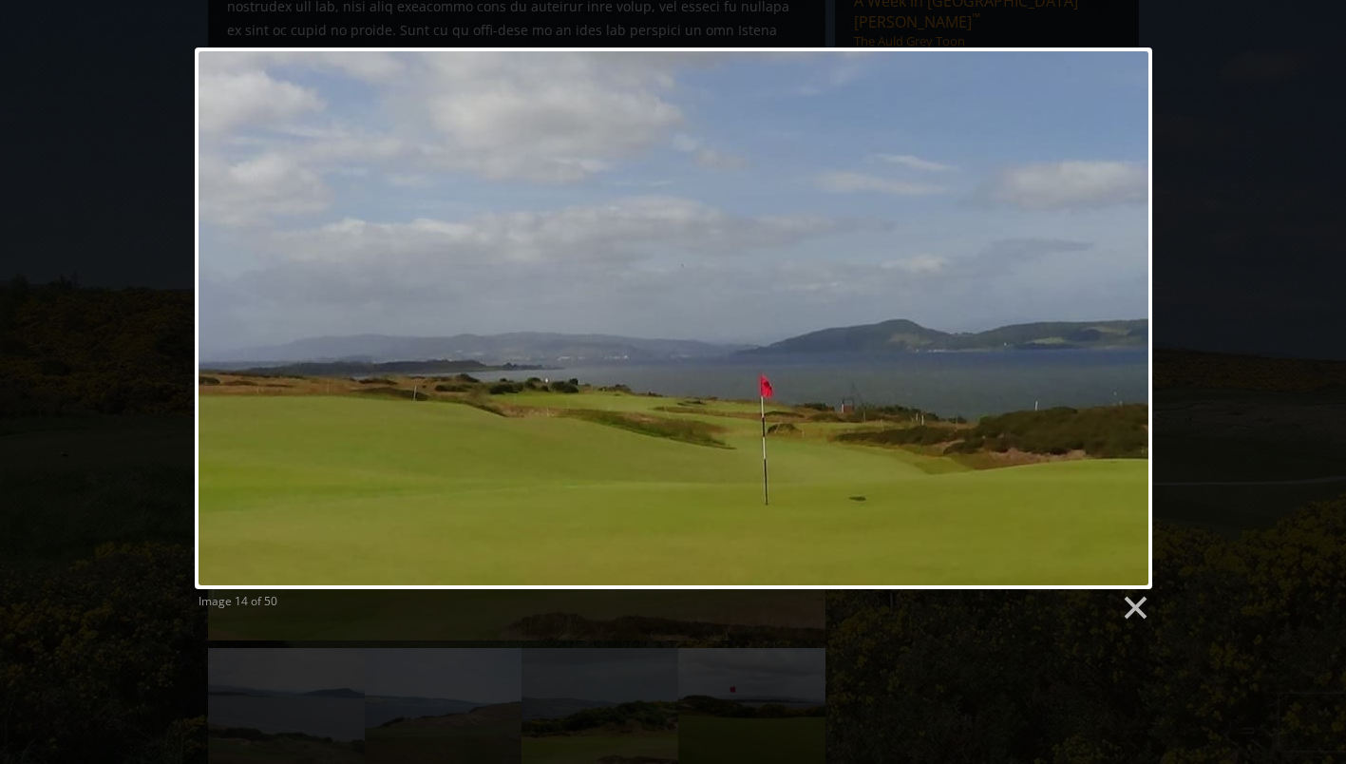
click at [1109, 332] on link at bounding box center [845, 319] width 613 height 542
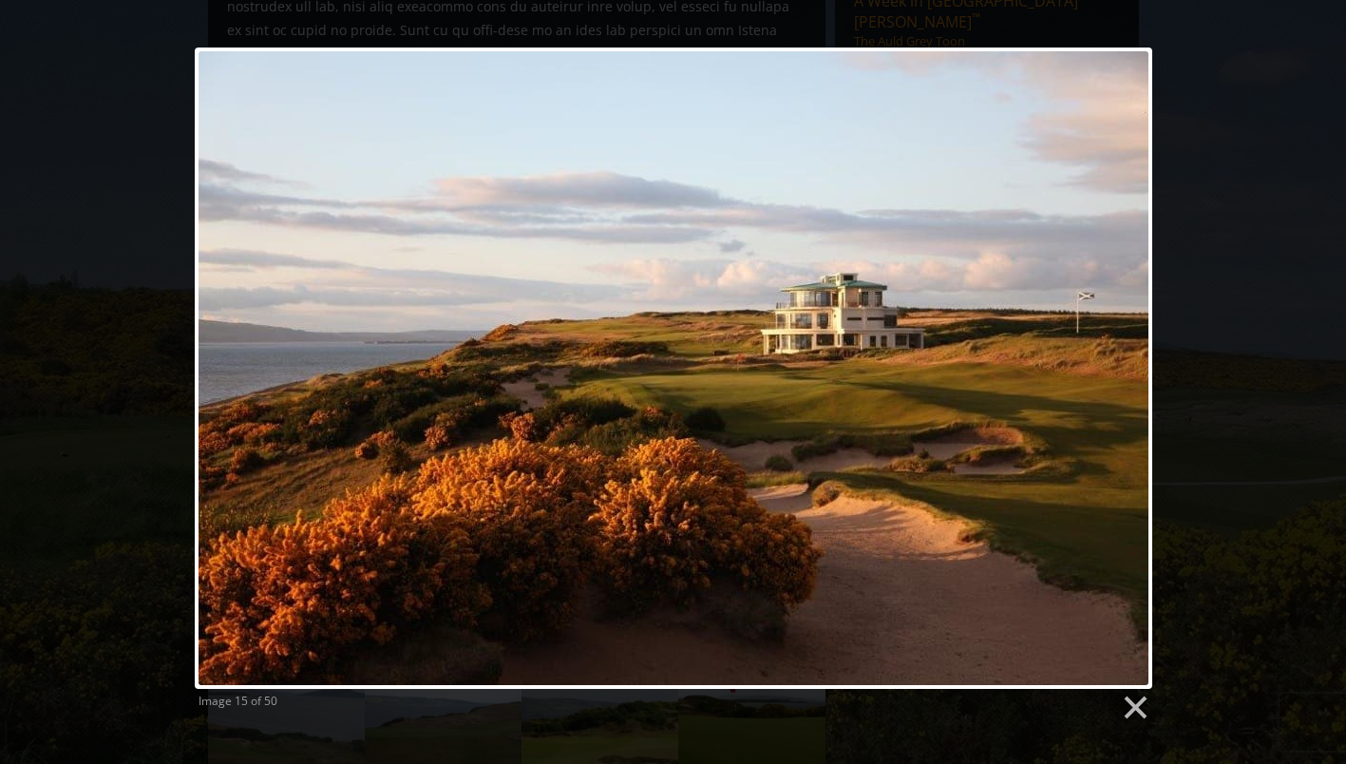
click at [1115, 355] on link at bounding box center [845, 368] width 613 height 641
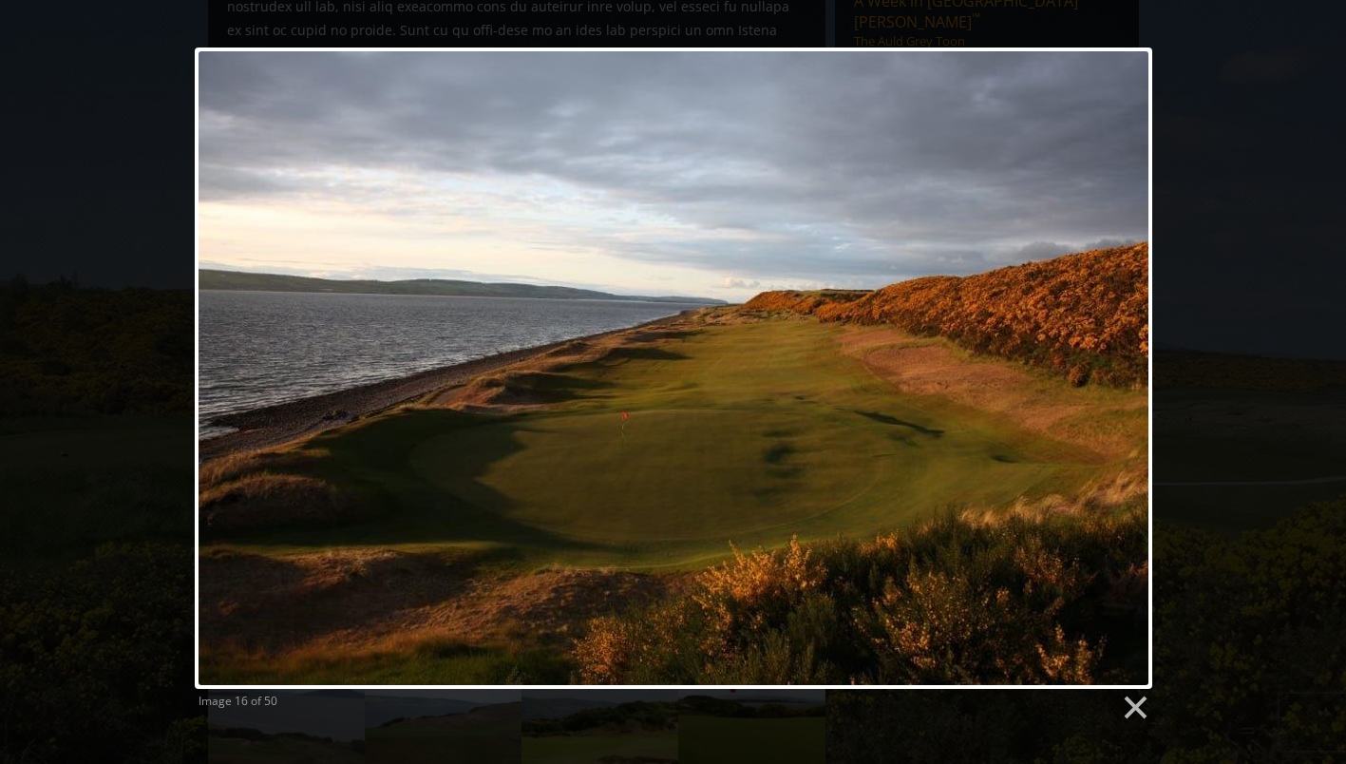
click at [1115, 355] on link at bounding box center [845, 368] width 613 height 641
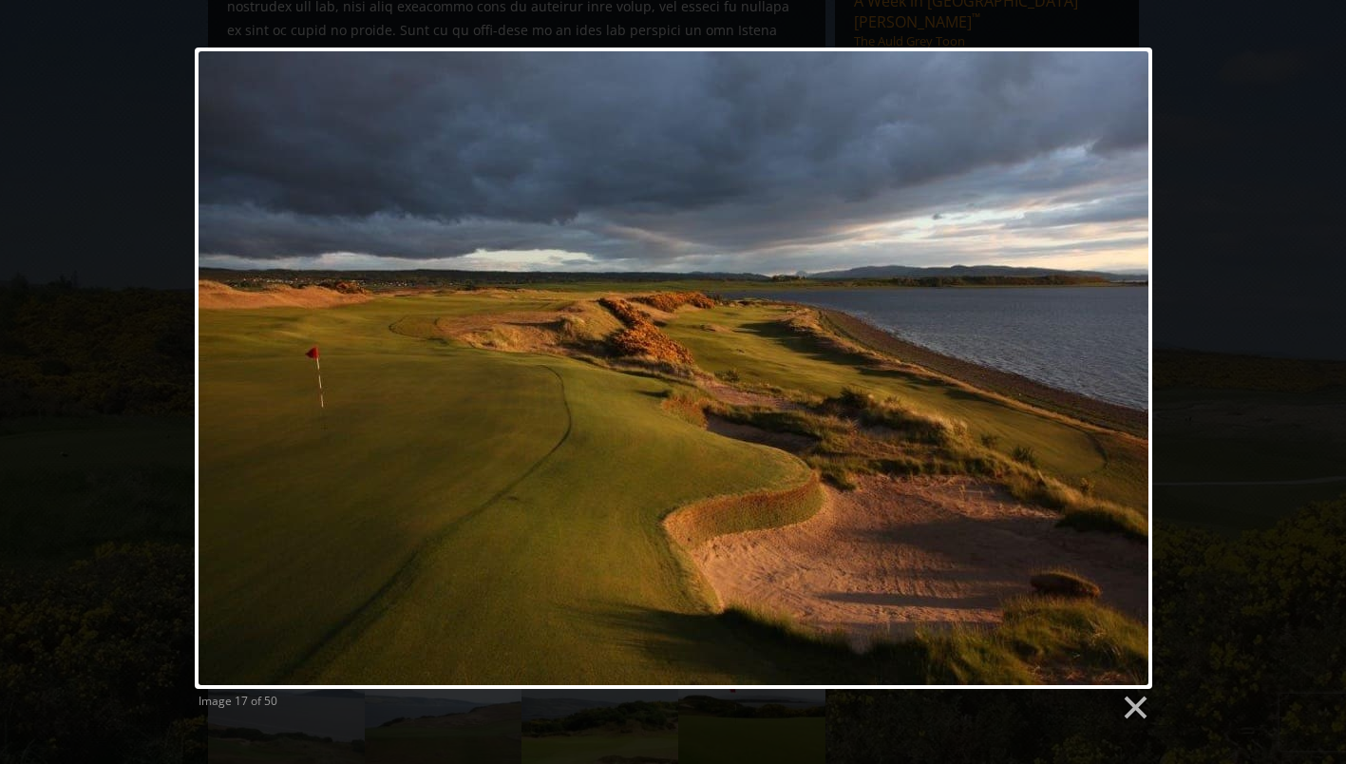
click at [1115, 355] on link at bounding box center [845, 368] width 613 height 641
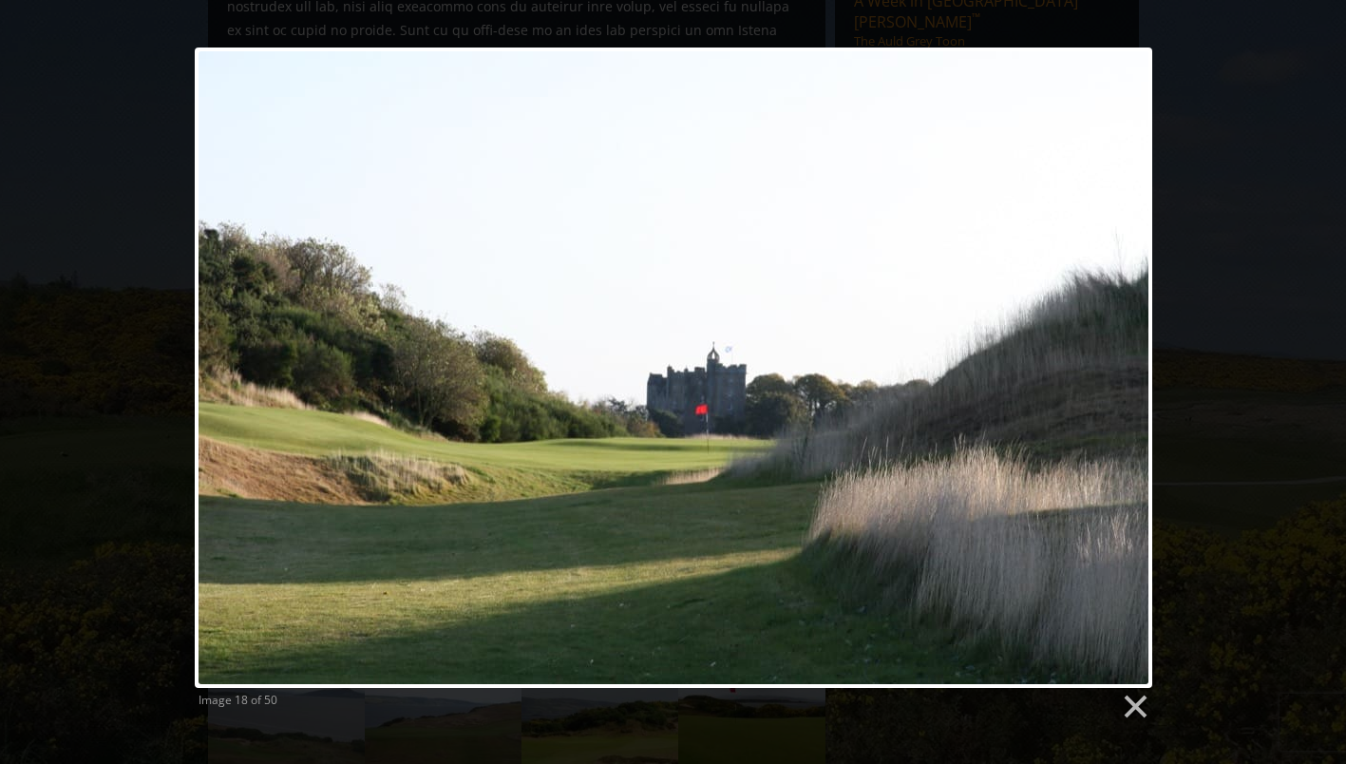
click at [1115, 355] on link at bounding box center [845, 368] width 613 height 640
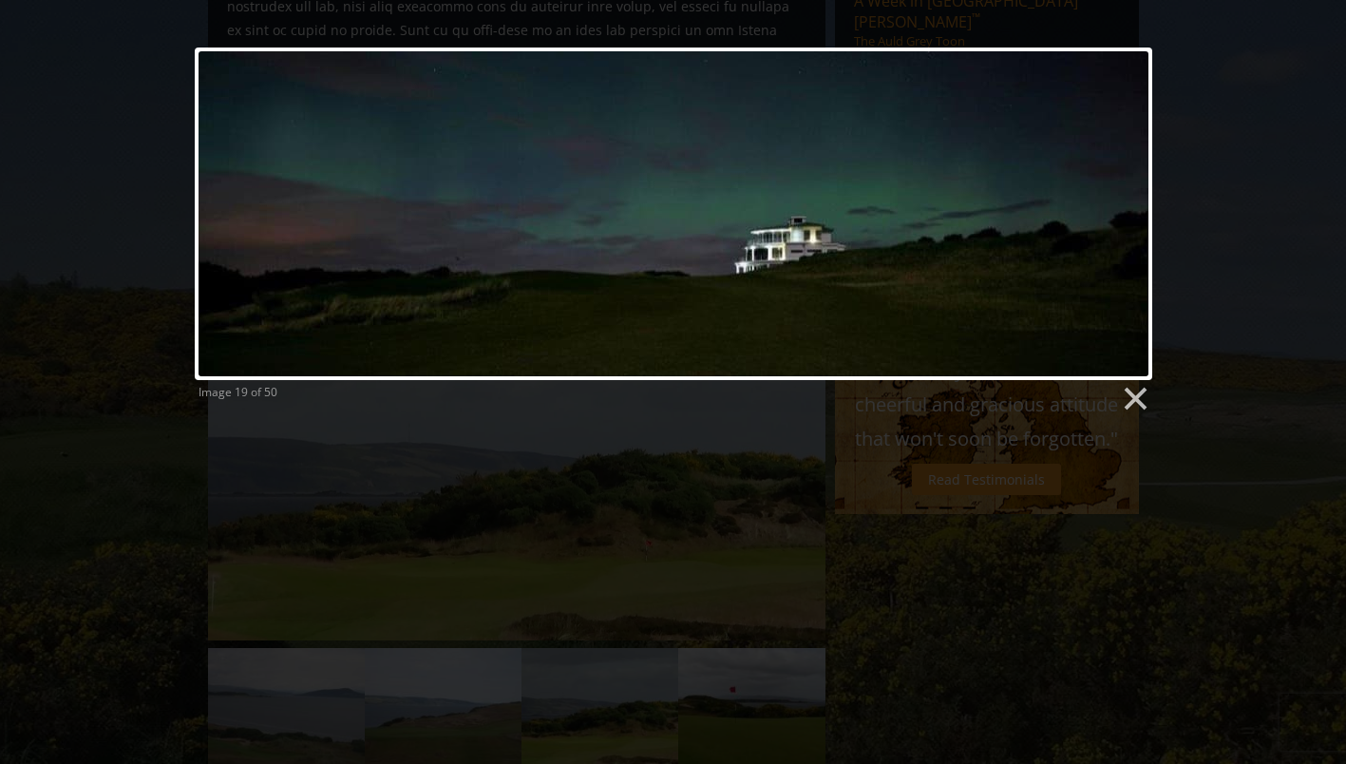
click at [1118, 204] on link at bounding box center [845, 214] width 613 height 333
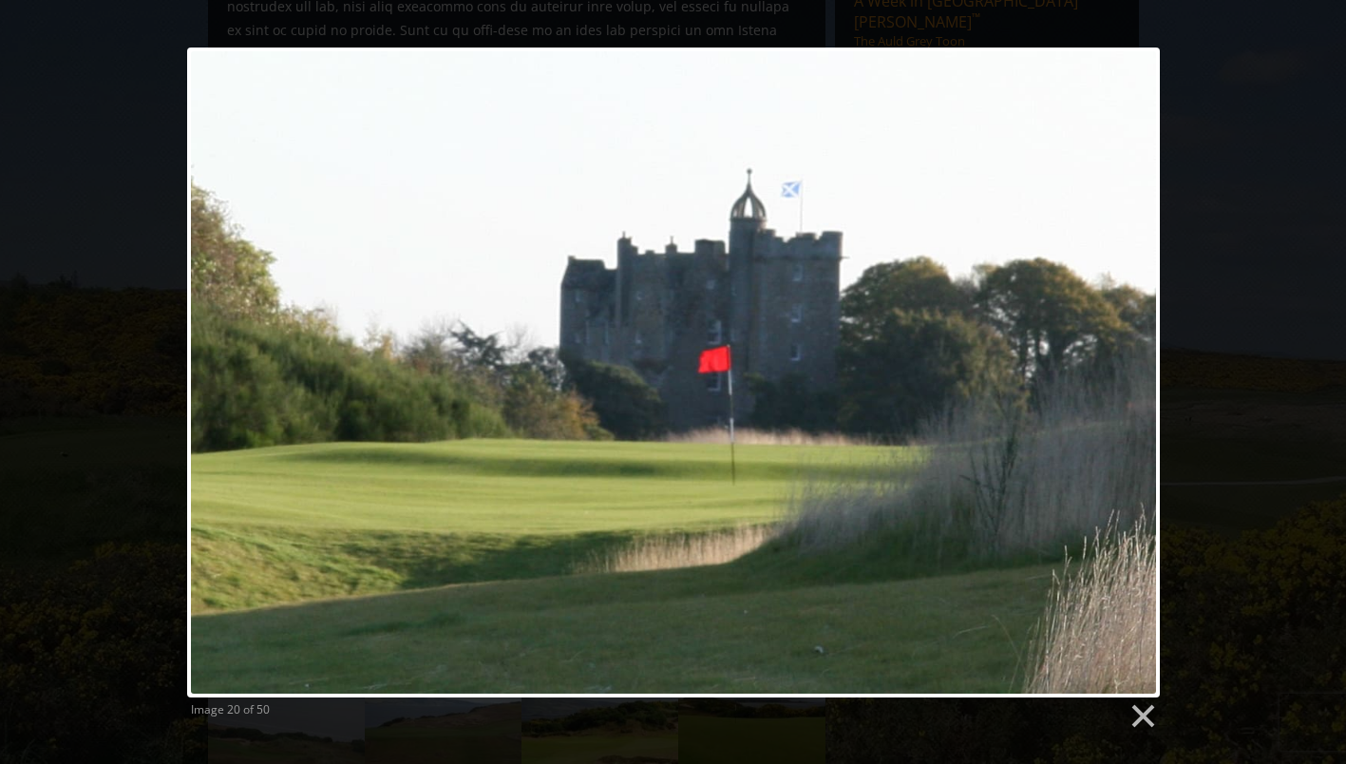
click at [1130, 380] on link at bounding box center [848, 373] width 622 height 650
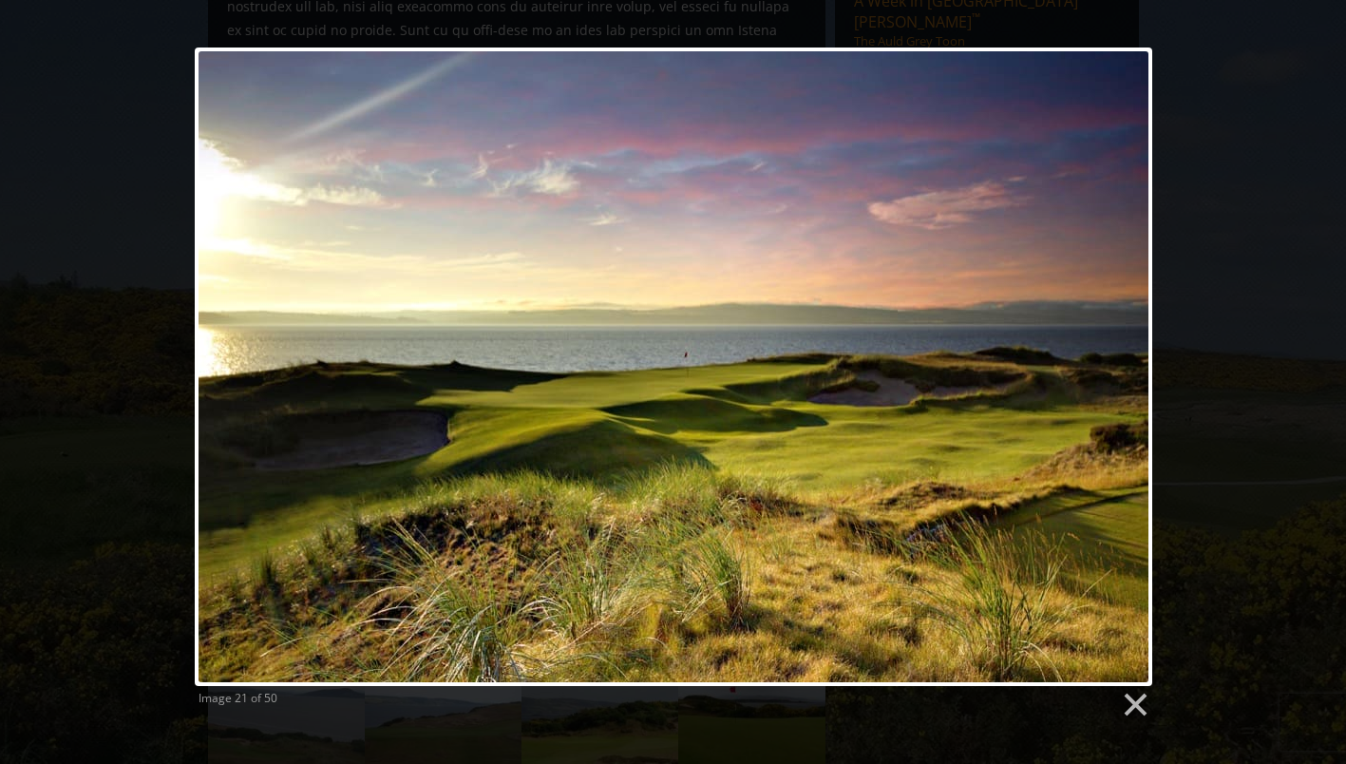
click at [1111, 355] on link at bounding box center [845, 367] width 613 height 638
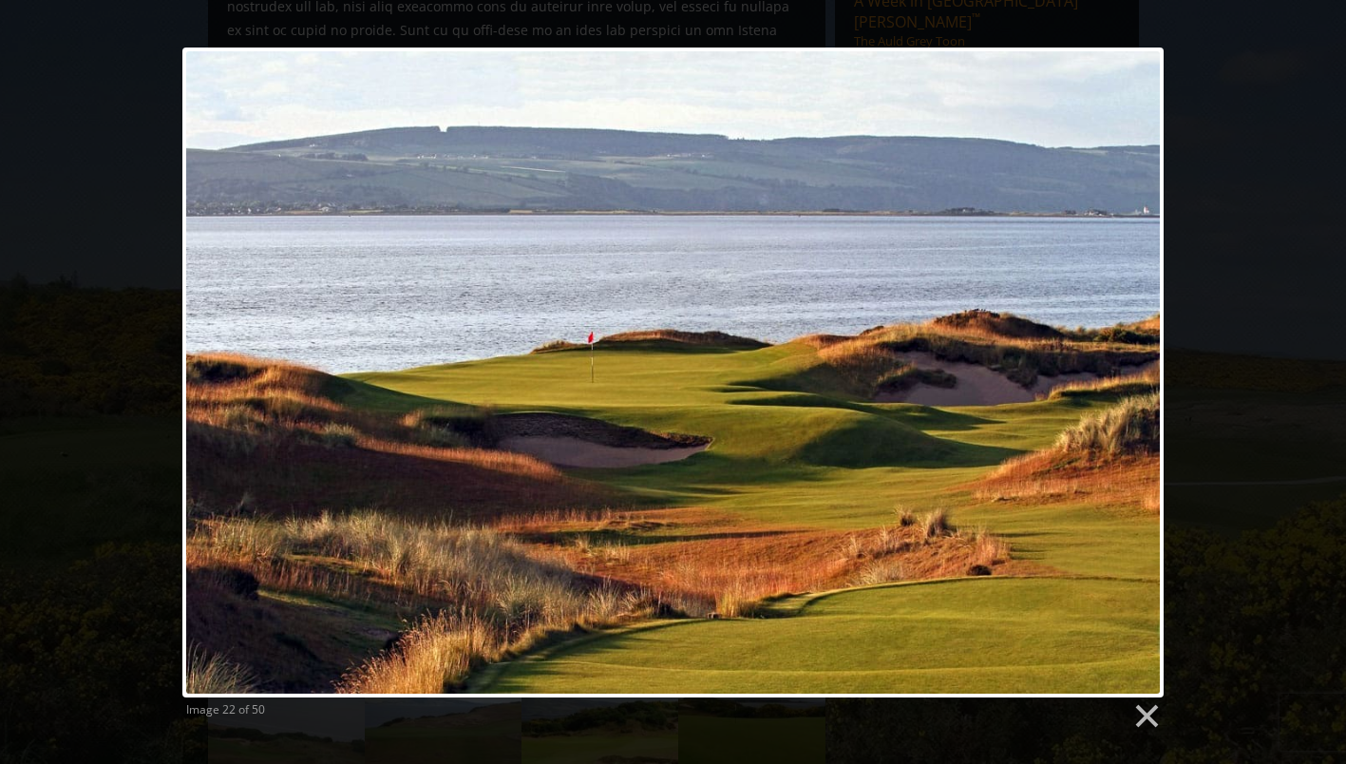
click at [1111, 355] on link at bounding box center [850, 373] width 628 height 650
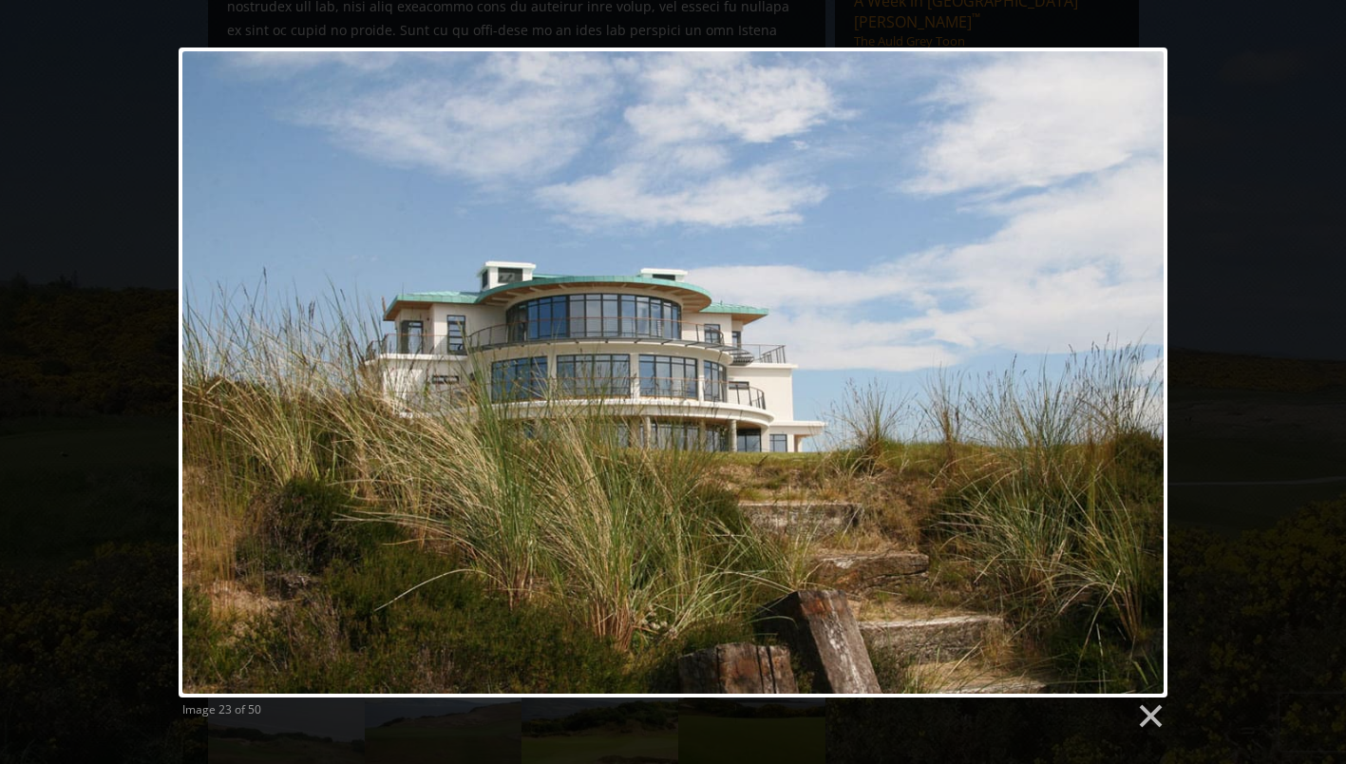
click at [1122, 357] on link at bounding box center [851, 373] width 633 height 650
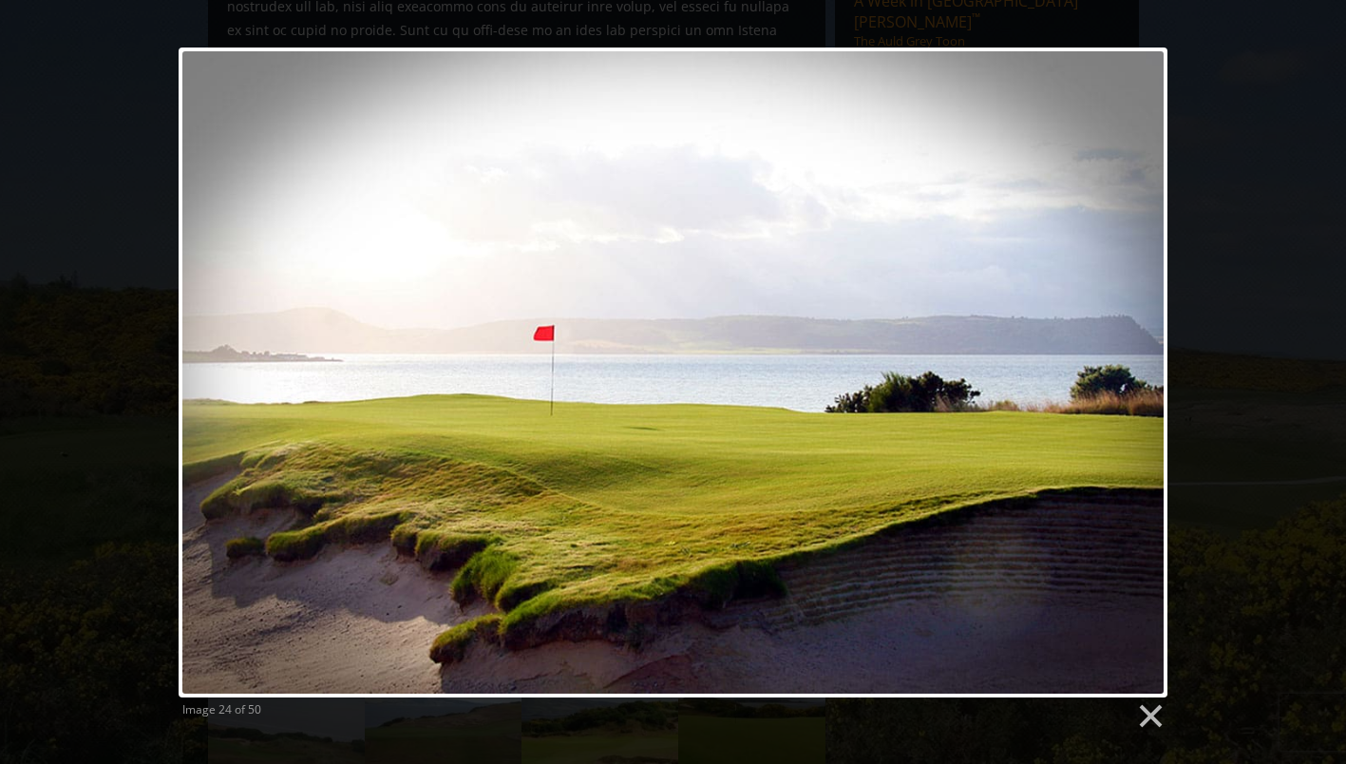
click at [1122, 357] on link at bounding box center [851, 373] width 633 height 650
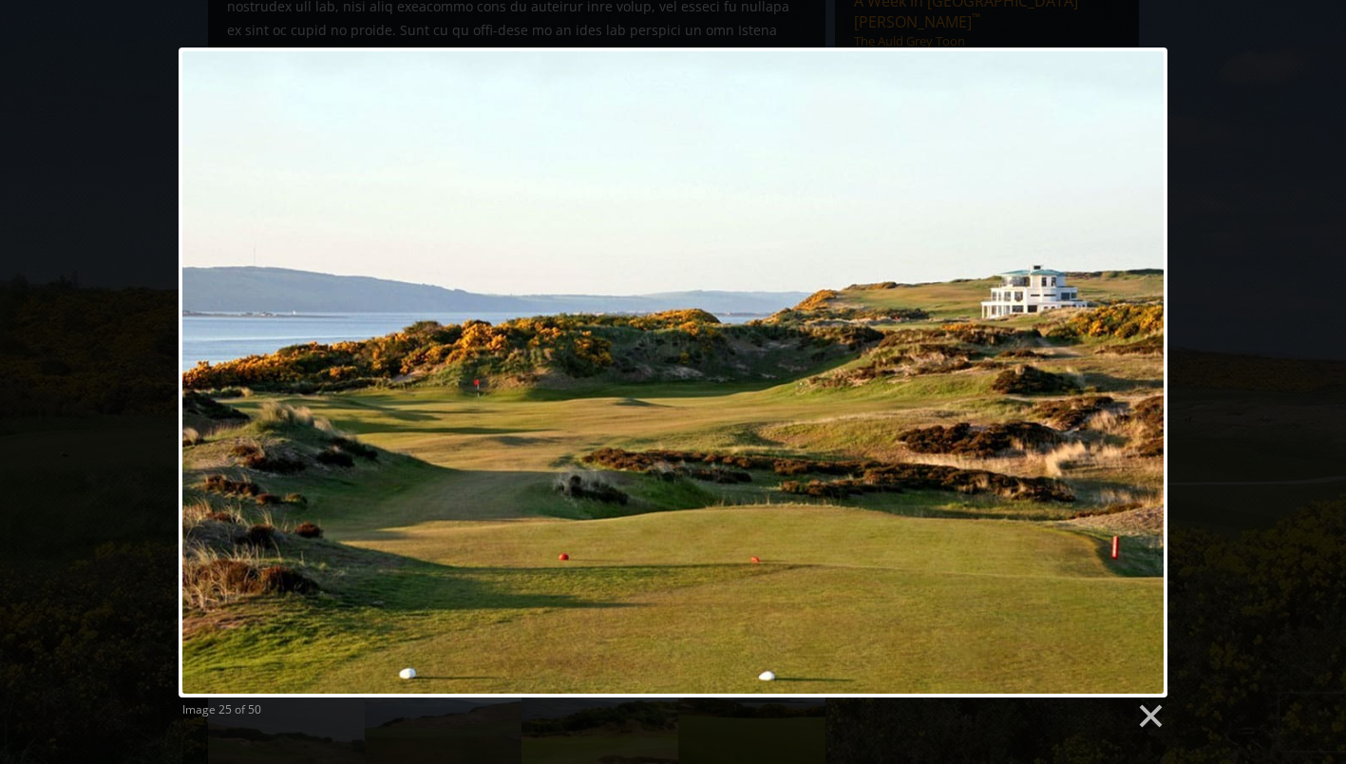
click at [1122, 357] on link at bounding box center [851, 373] width 633 height 650
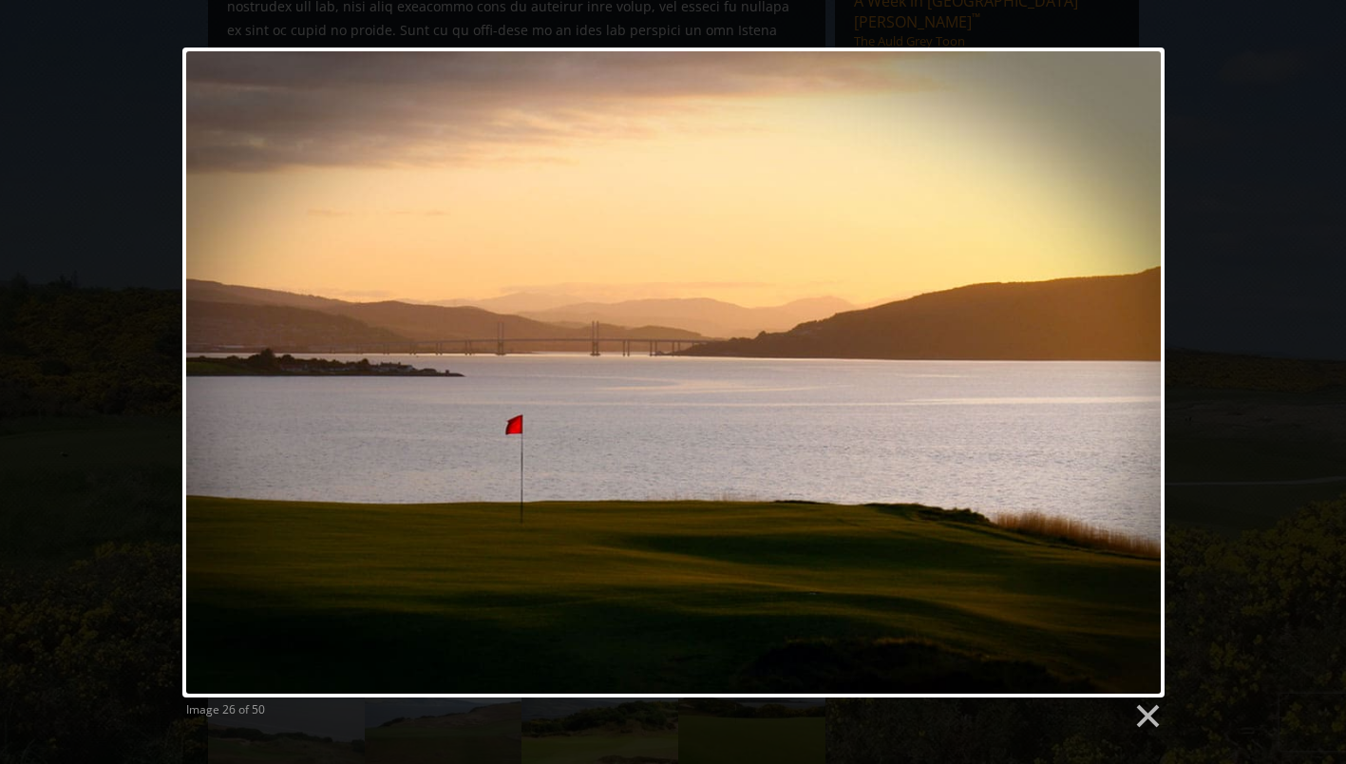
click at [1122, 357] on link at bounding box center [850, 373] width 629 height 650
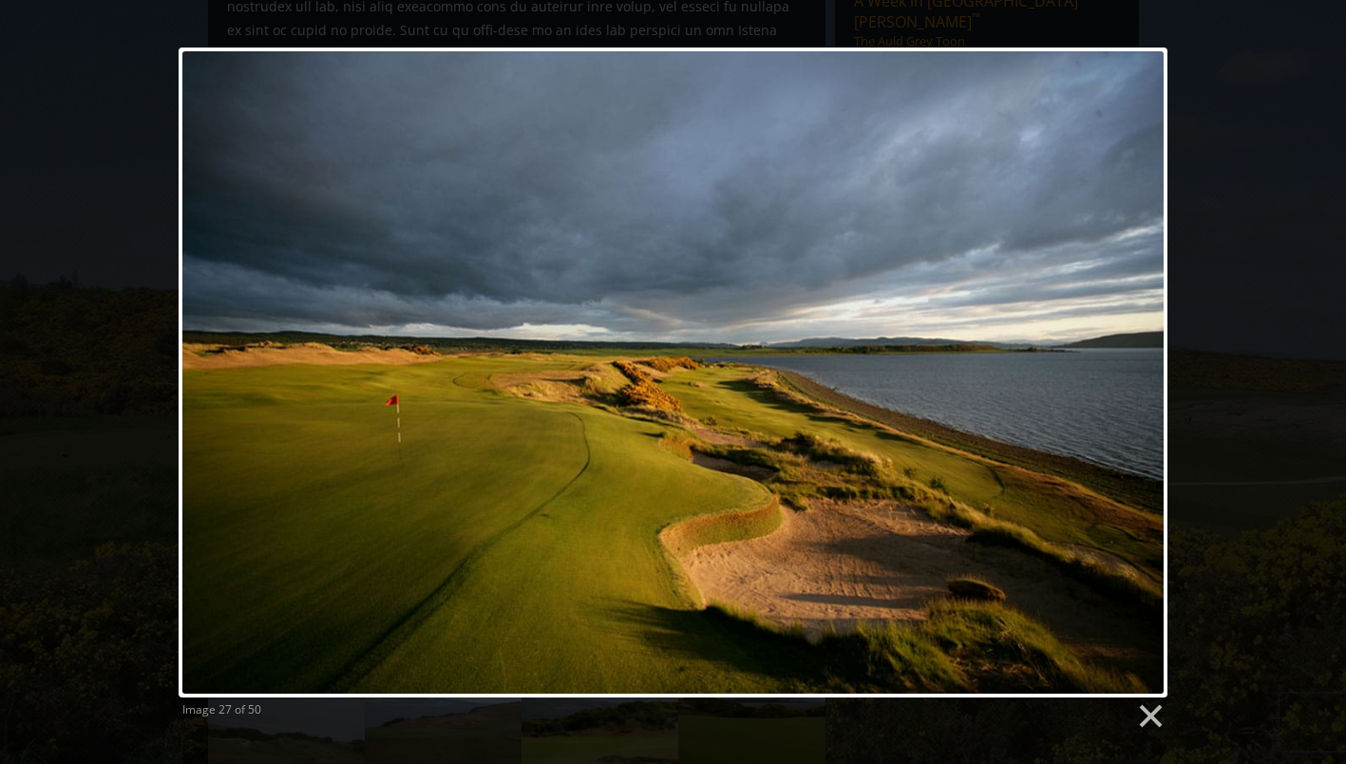
click at [1122, 357] on link at bounding box center [851, 373] width 633 height 650
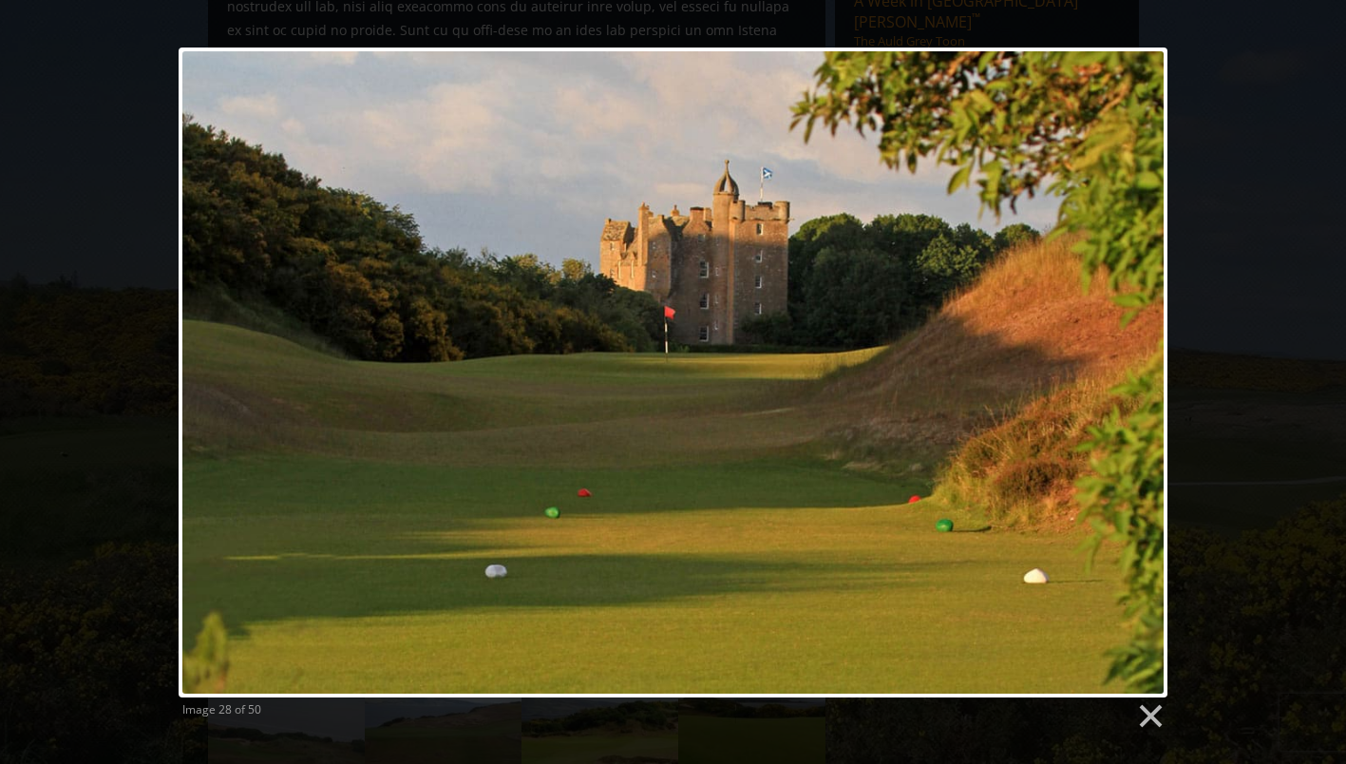
click at [1131, 368] on link at bounding box center [851, 373] width 633 height 650
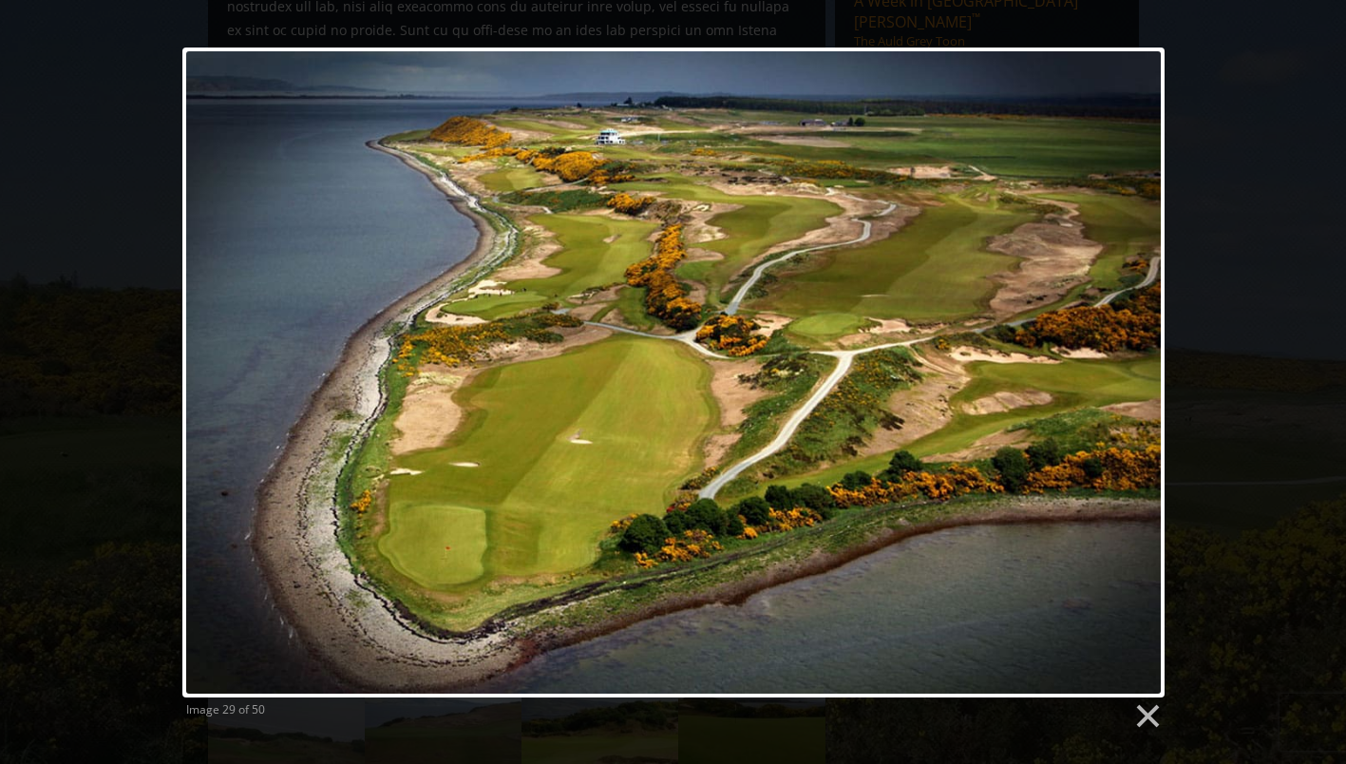
click at [1157, 711] on link at bounding box center [1146, 716] width 29 height 29
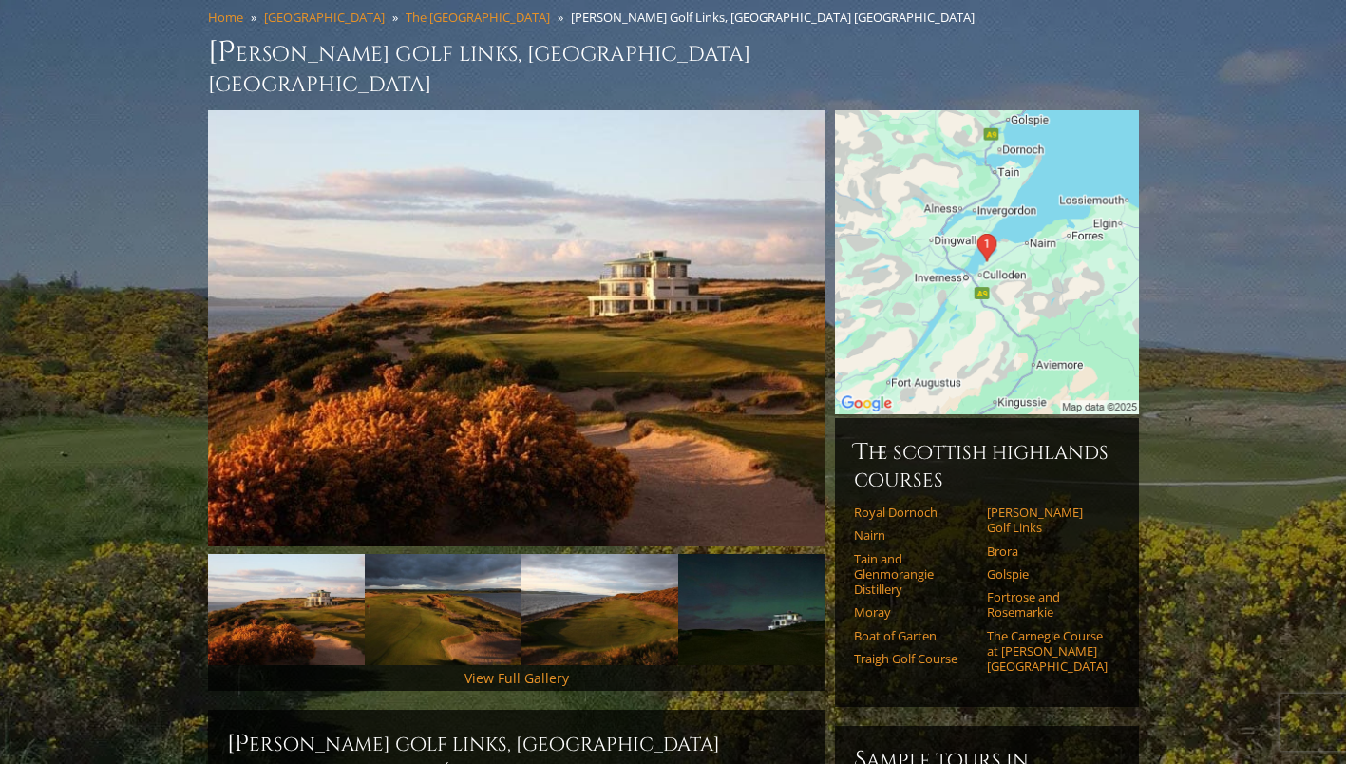
scroll to position [0, 0]
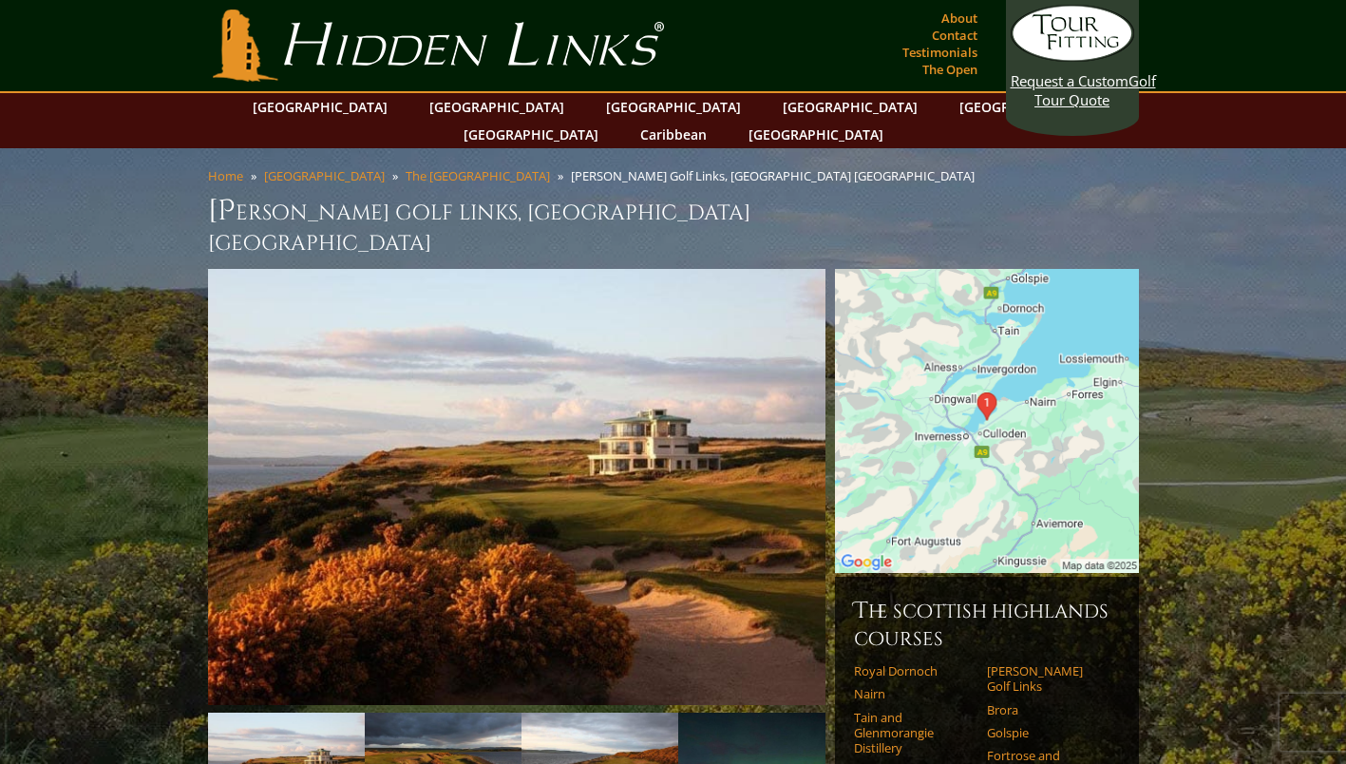
click at [474, 109] on link "[GEOGRAPHIC_DATA]" at bounding box center [497, 107] width 154 height 28
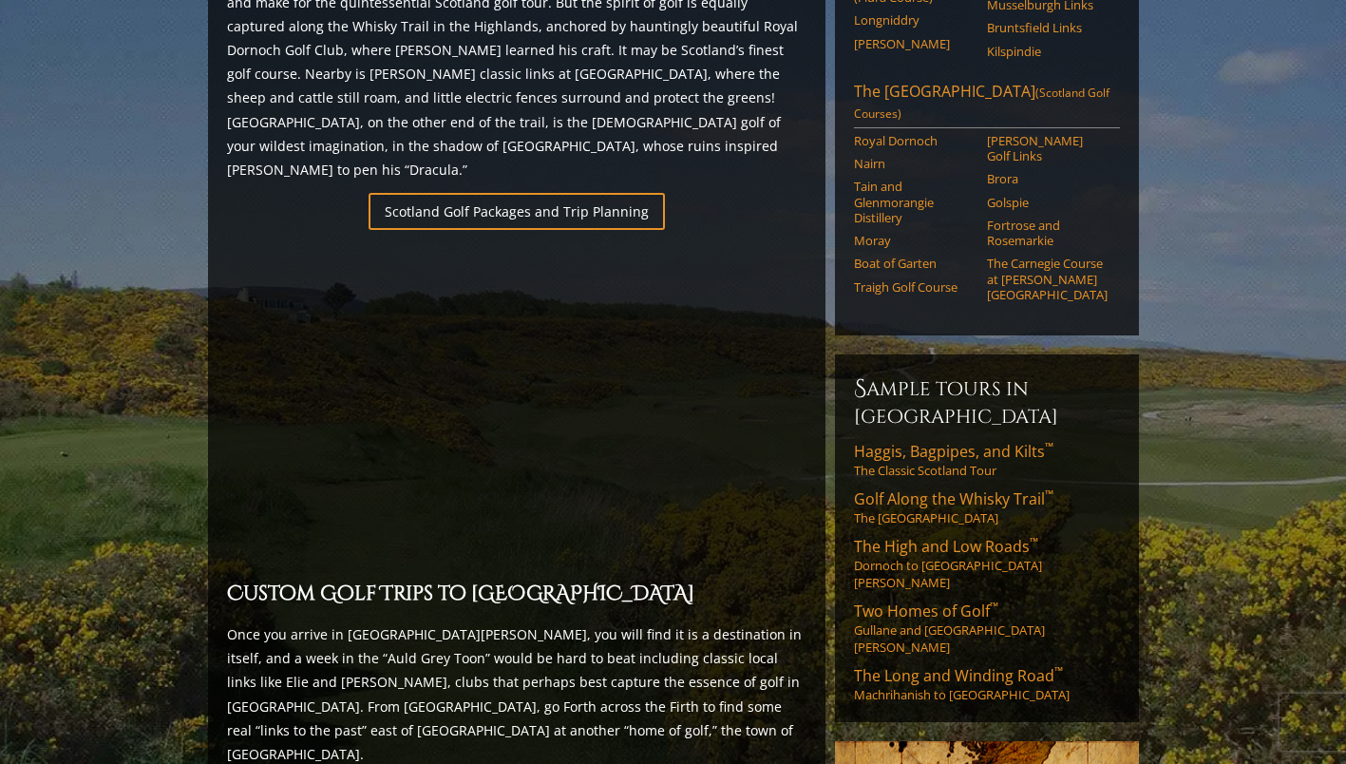
scroll to position [1240, 0]
click at [925, 487] on span "Golf Along the Whisky Trail ™" at bounding box center [954, 497] width 200 height 21
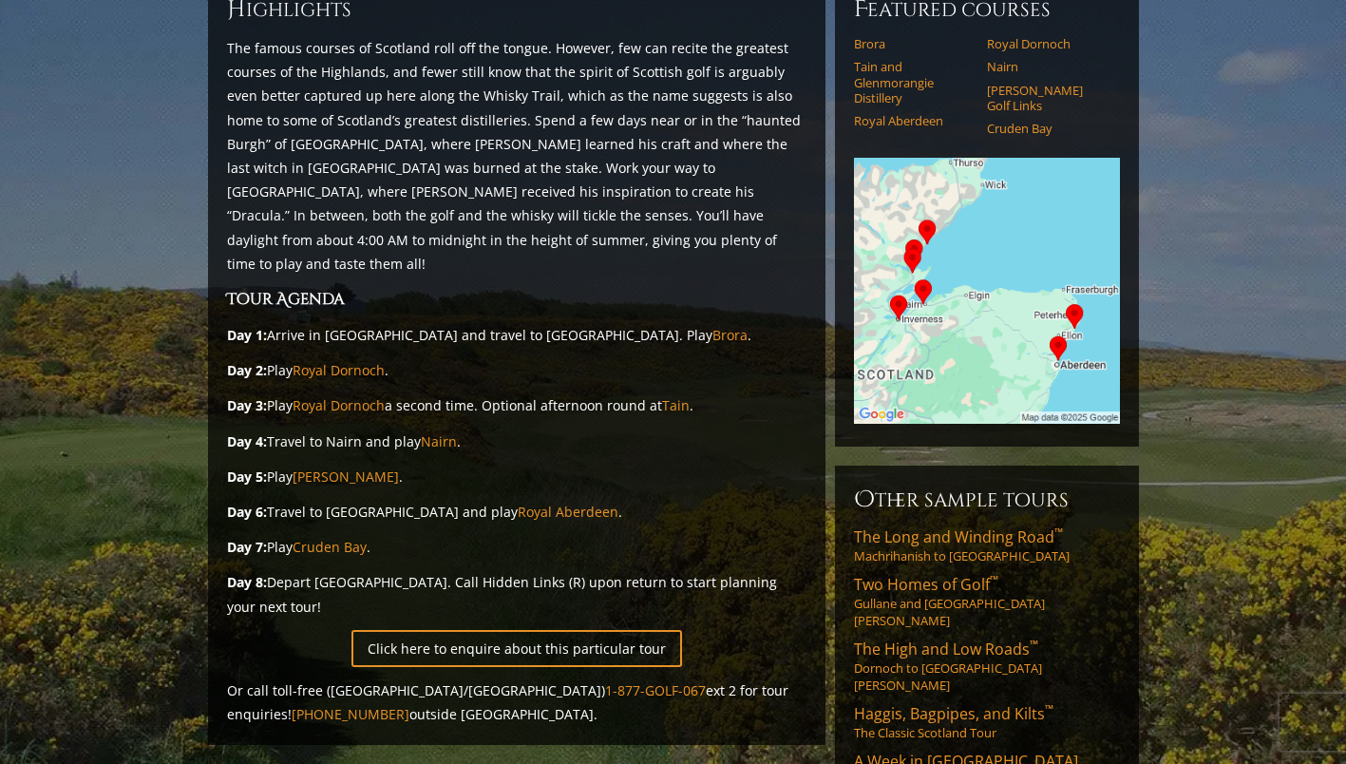
scroll to position [242, 0]
click at [657, 629] on link "Click here to enquire about this particular tour" at bounding box center [517, 647] width 331 height 37
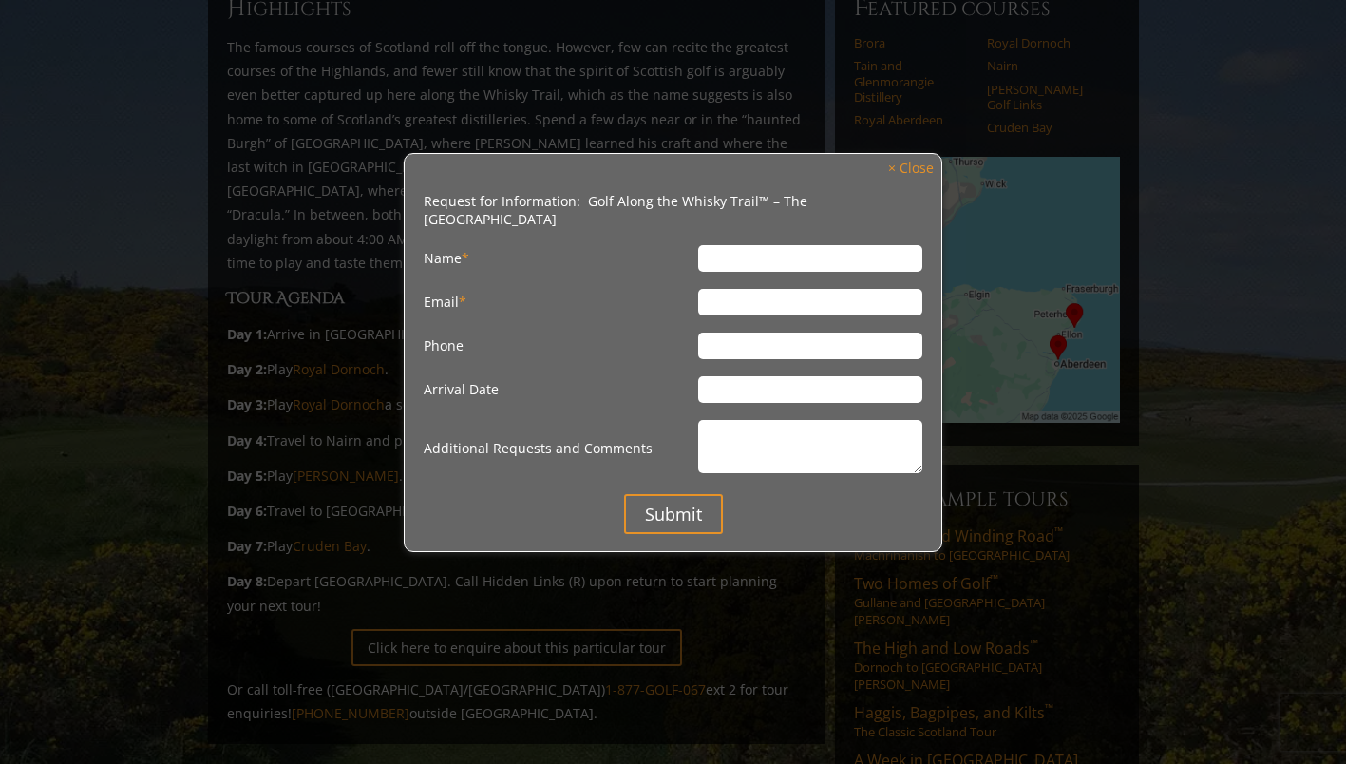
click at [912, 164] on link "× Close" at bounding box center [911, 169] width 65 height 26
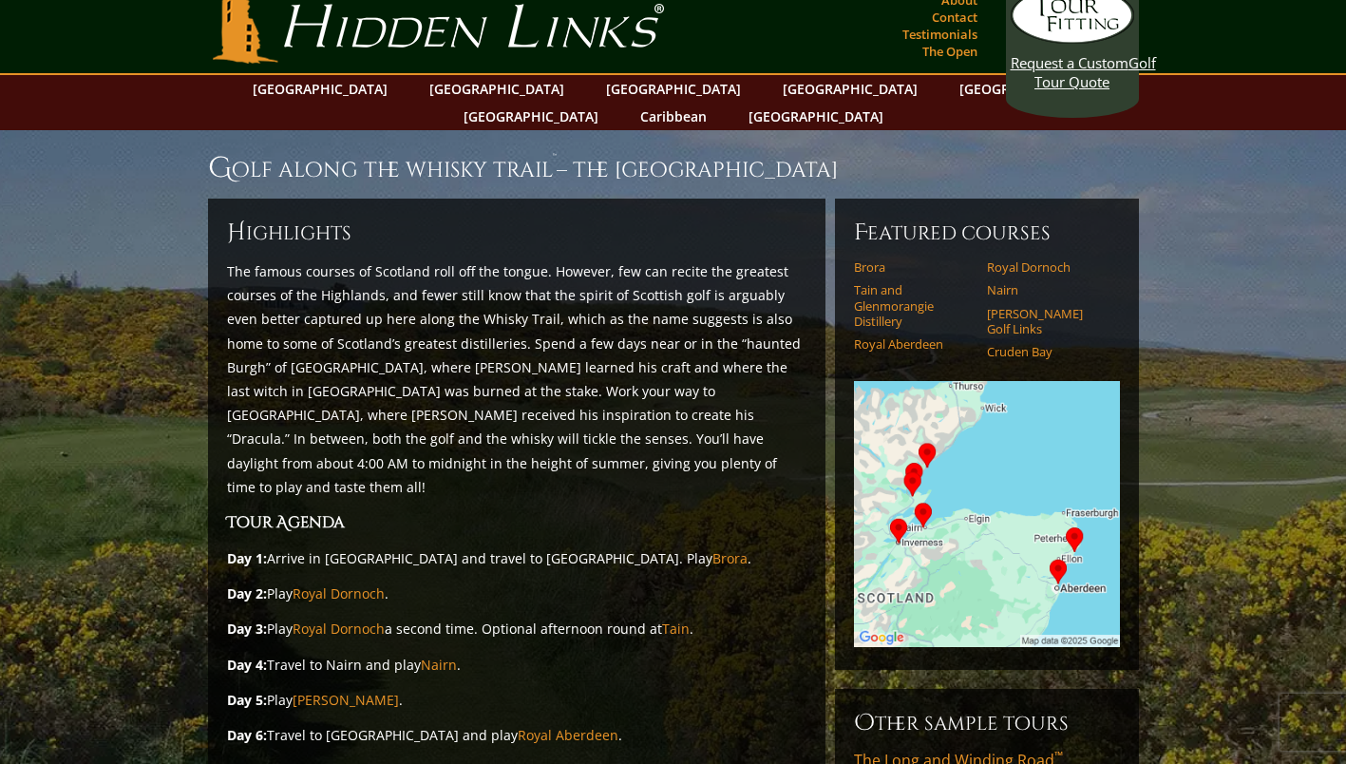
scroll to position [0, 0]
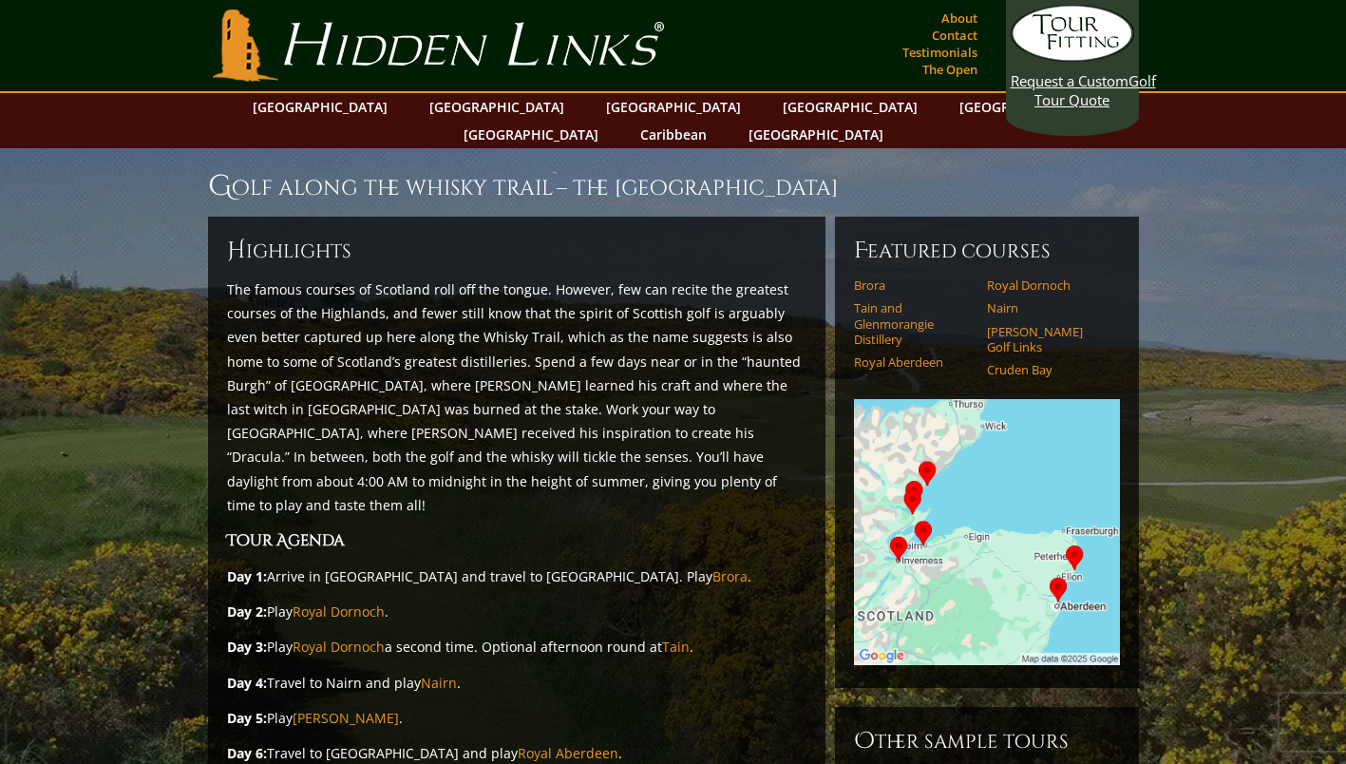
click at [716, 121] on link "Caribbean" at bounding box center [674, 135] width 86 height 28
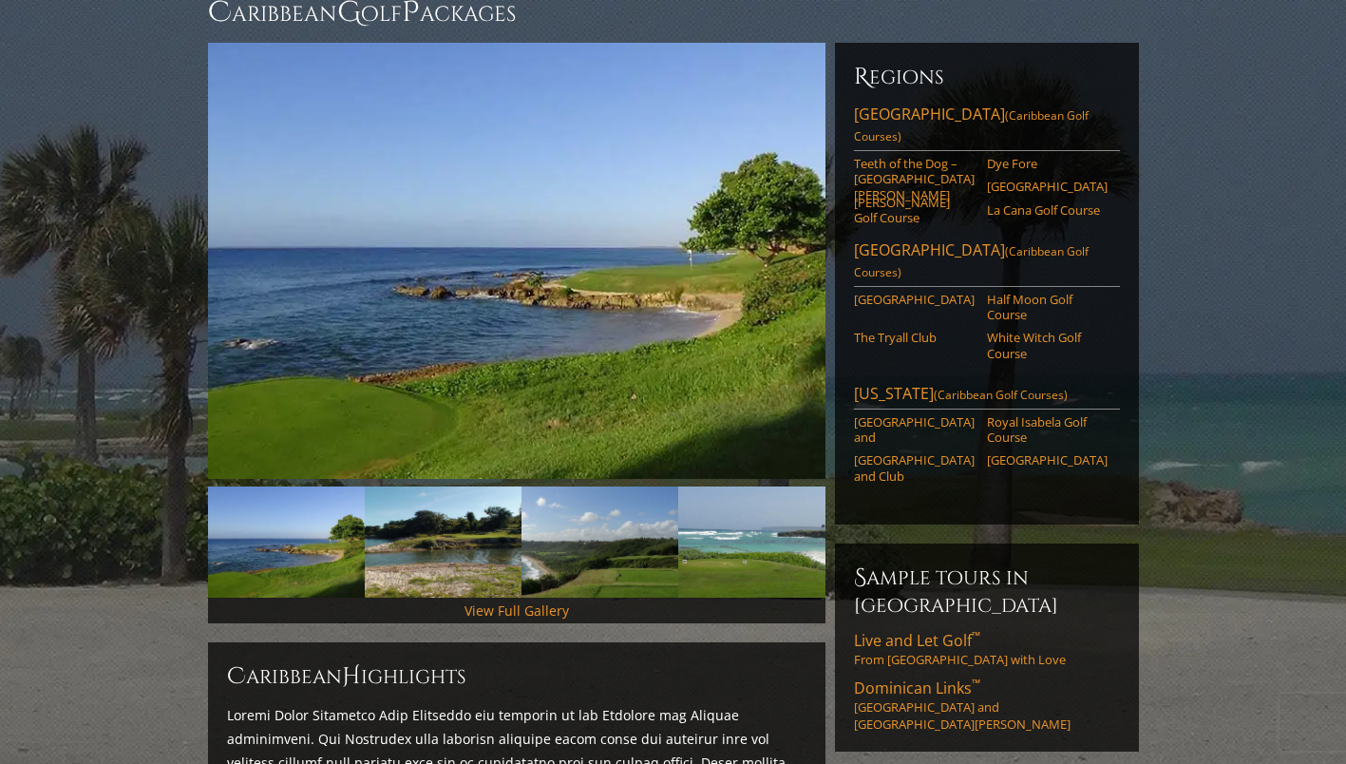
scroll to position [200, 0]
click at [916, 103] on link "Dominican Republic (Caribbean Golf Courses)" at bounding box center [987, 127] width 266 height 48
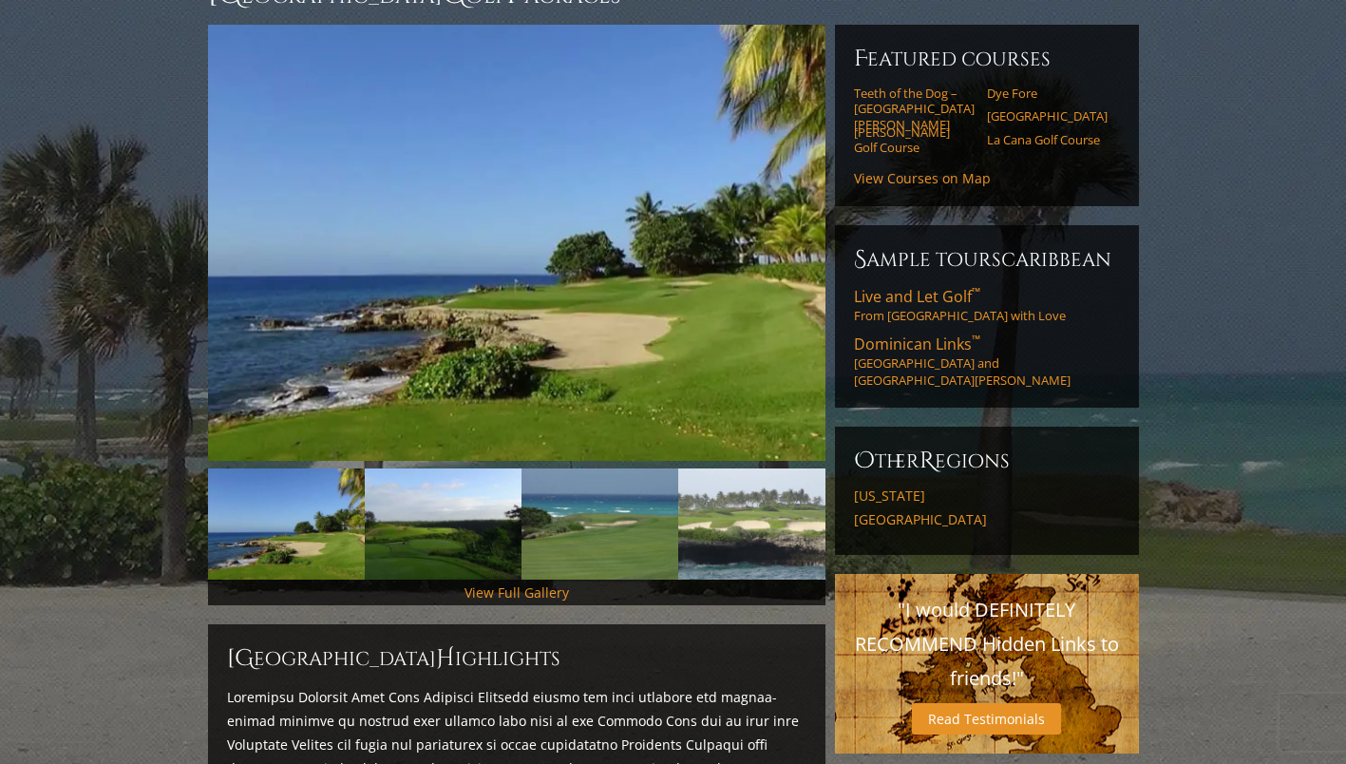
scroll to position [214, 0]
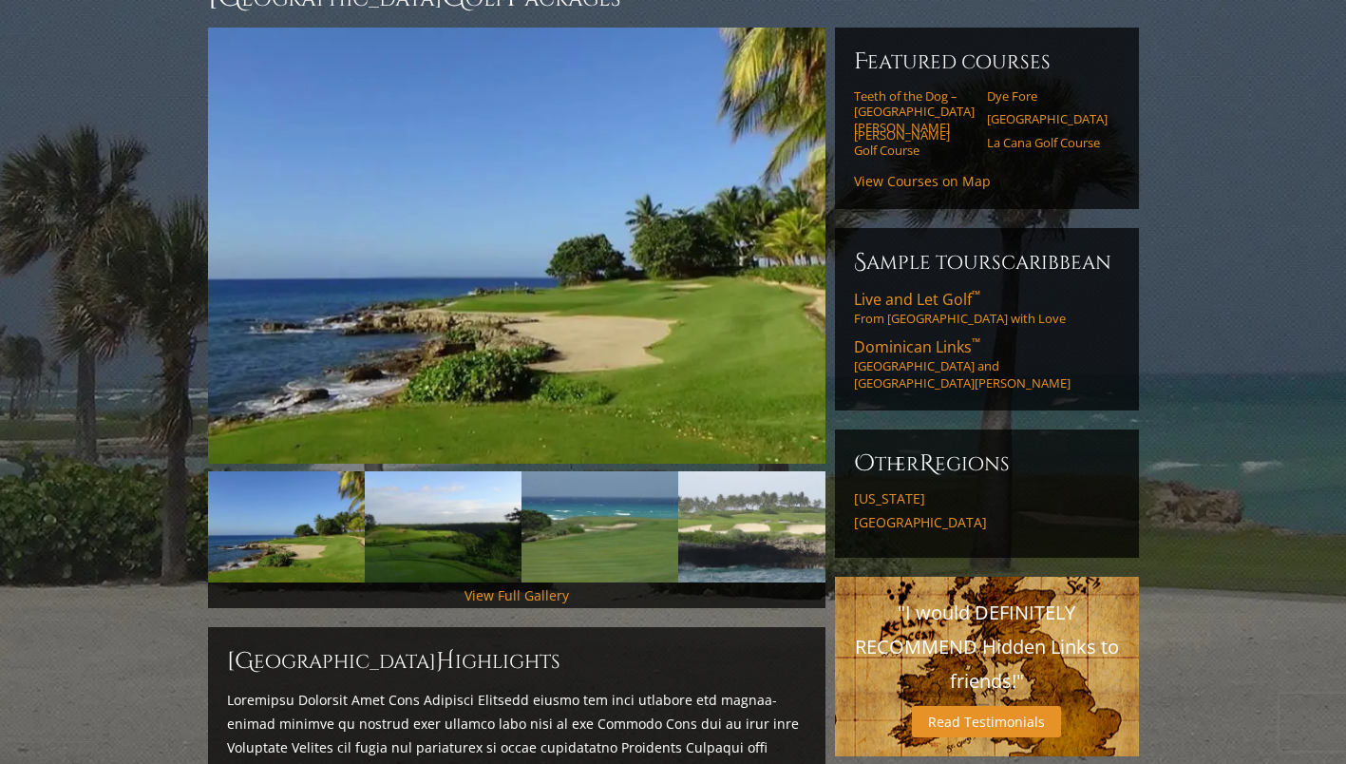
click at [929, 336] on span "Dominican Links ™" at bounding box center [917, 346] width 126 height 21
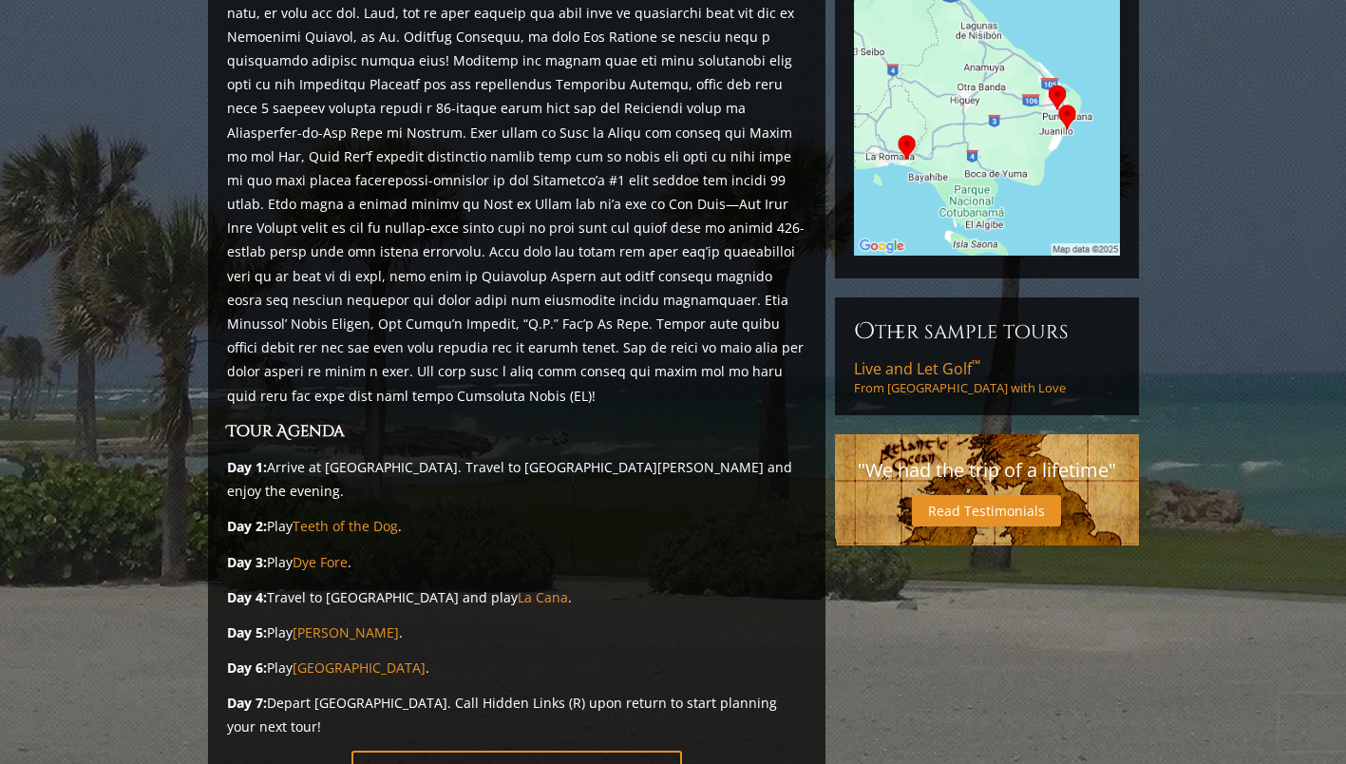
scroll to position [386, 0]
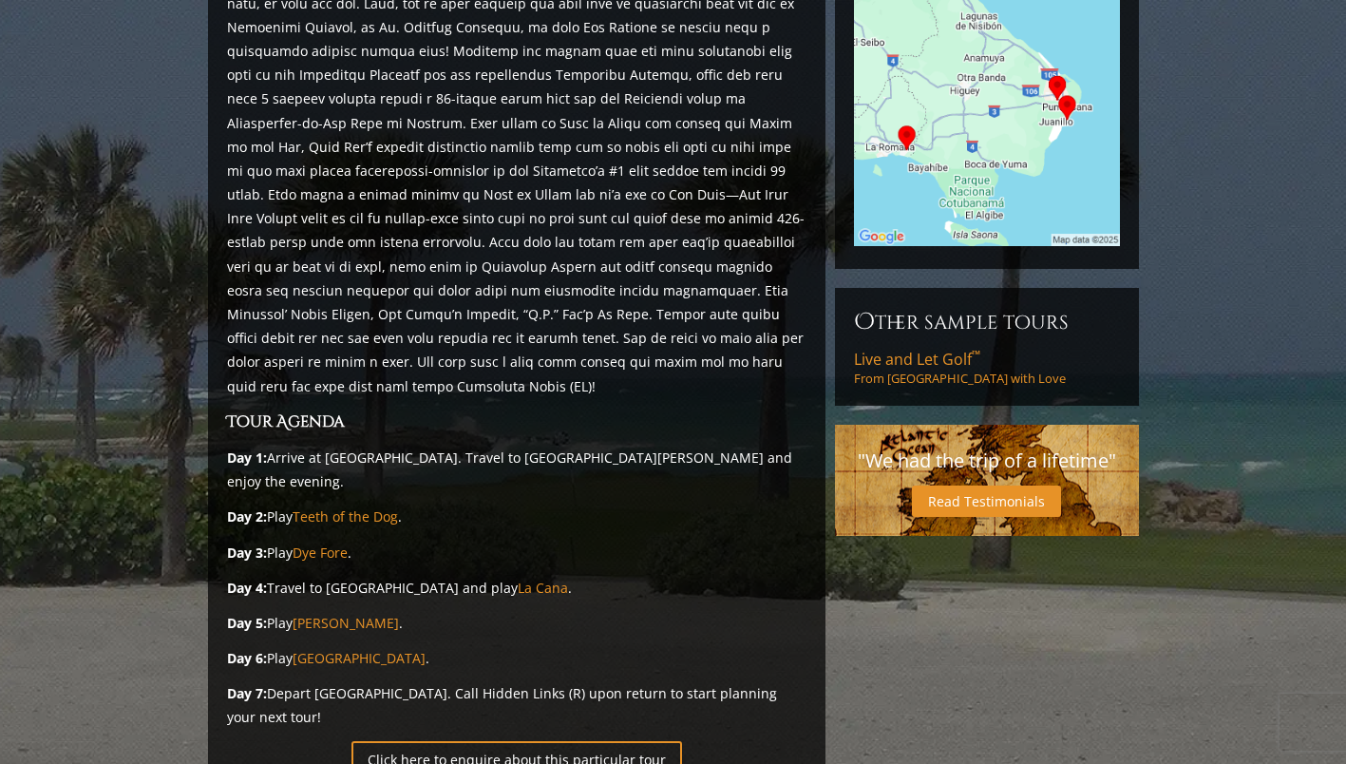
click at [357, 507] on link "Teeth of the Dog" at bounding box center [345, 516] width 105 height 18
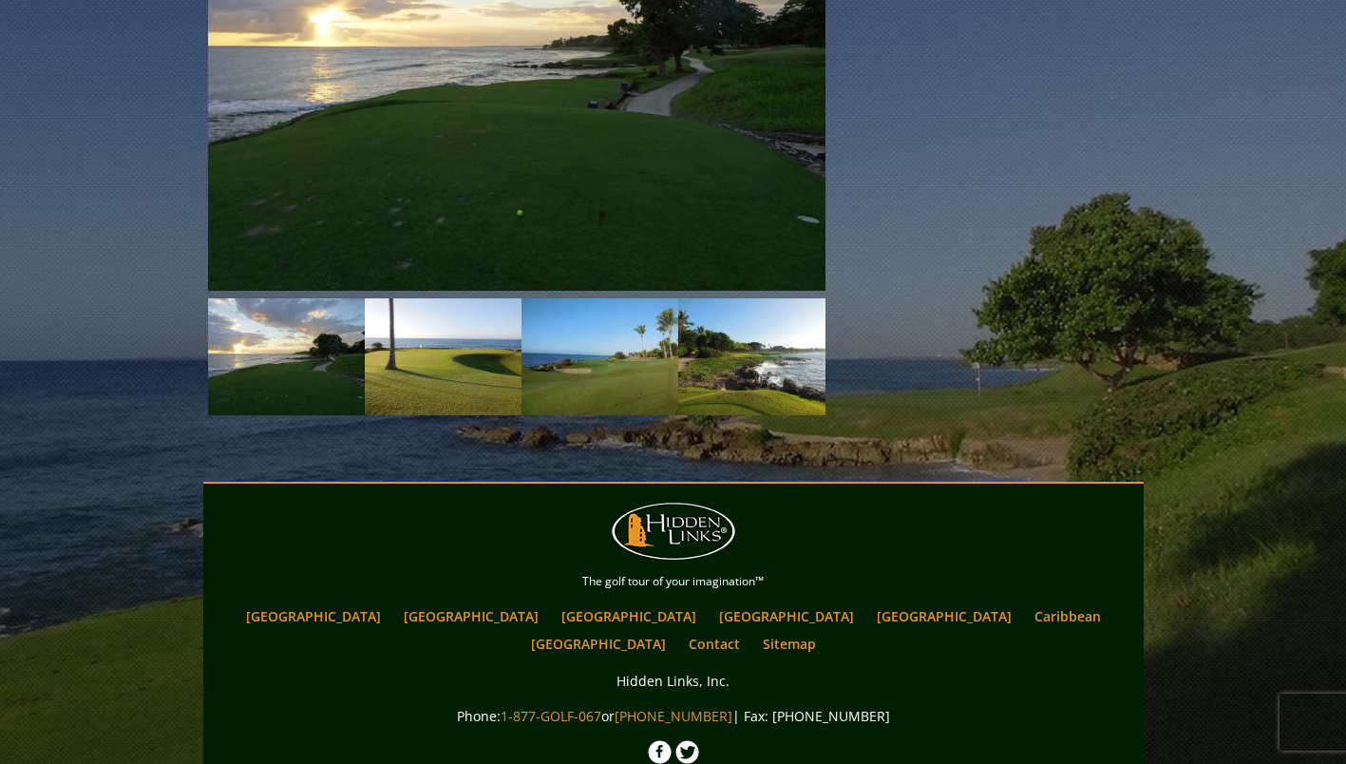
scroll to position [2152, 0]
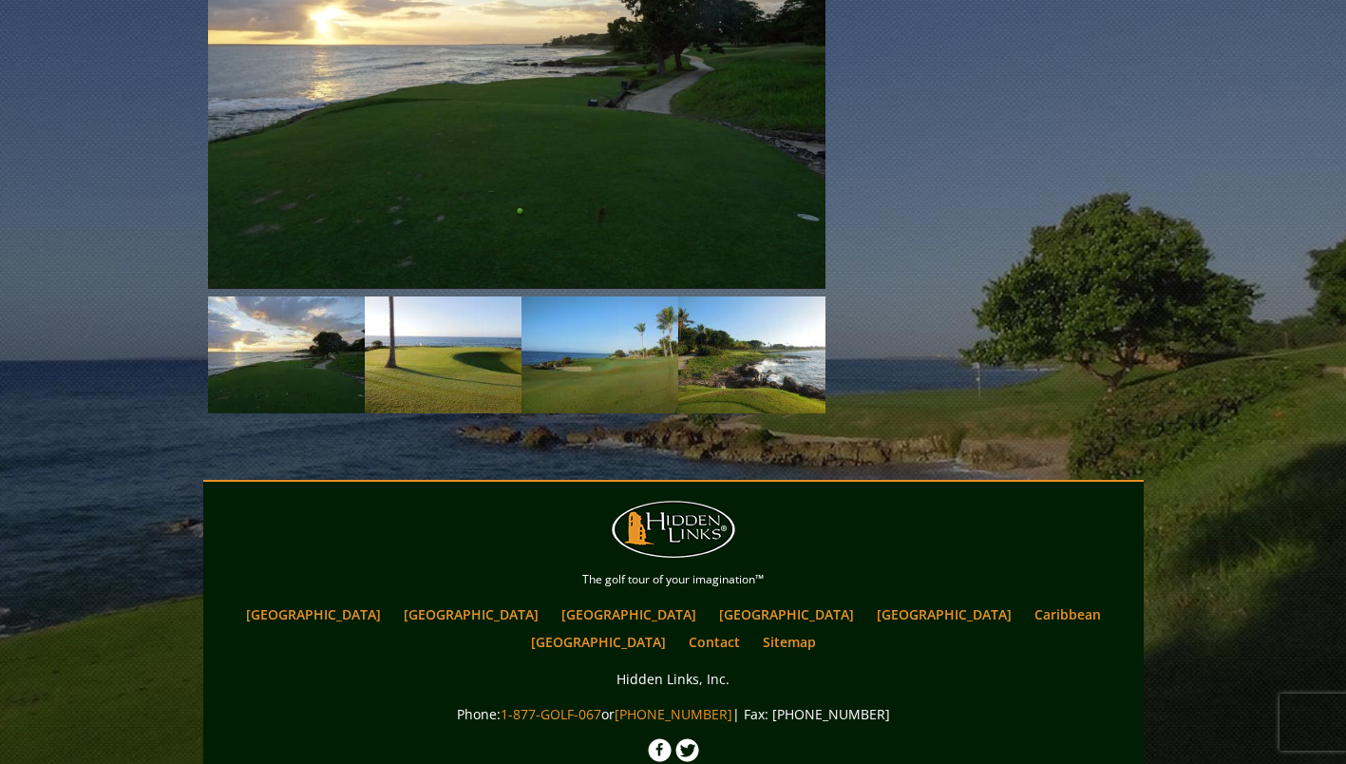
click at [835, 336] on link "Next" at bounding box center [854, 355] width 38 height 38
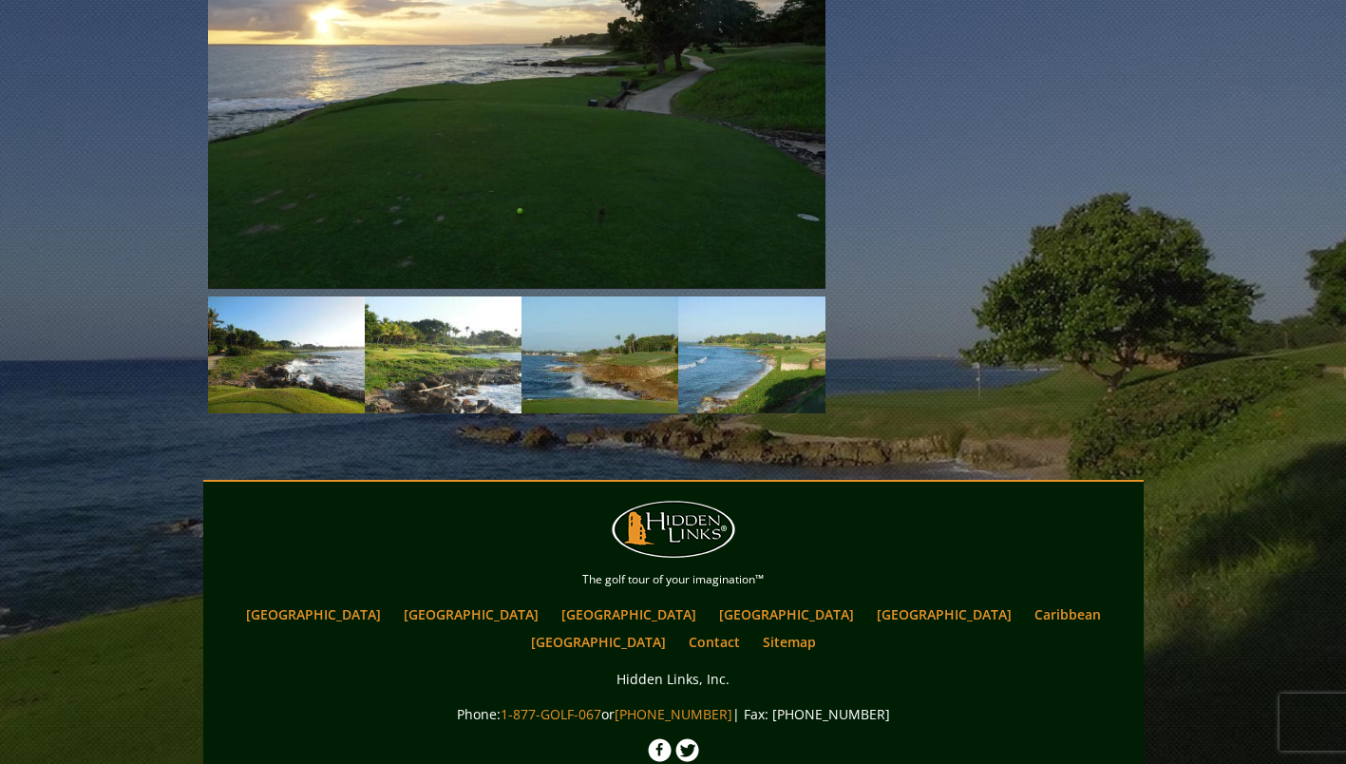
click at [835, 336] on link "Next" at bounding box center [854, 355] width 38 height 38
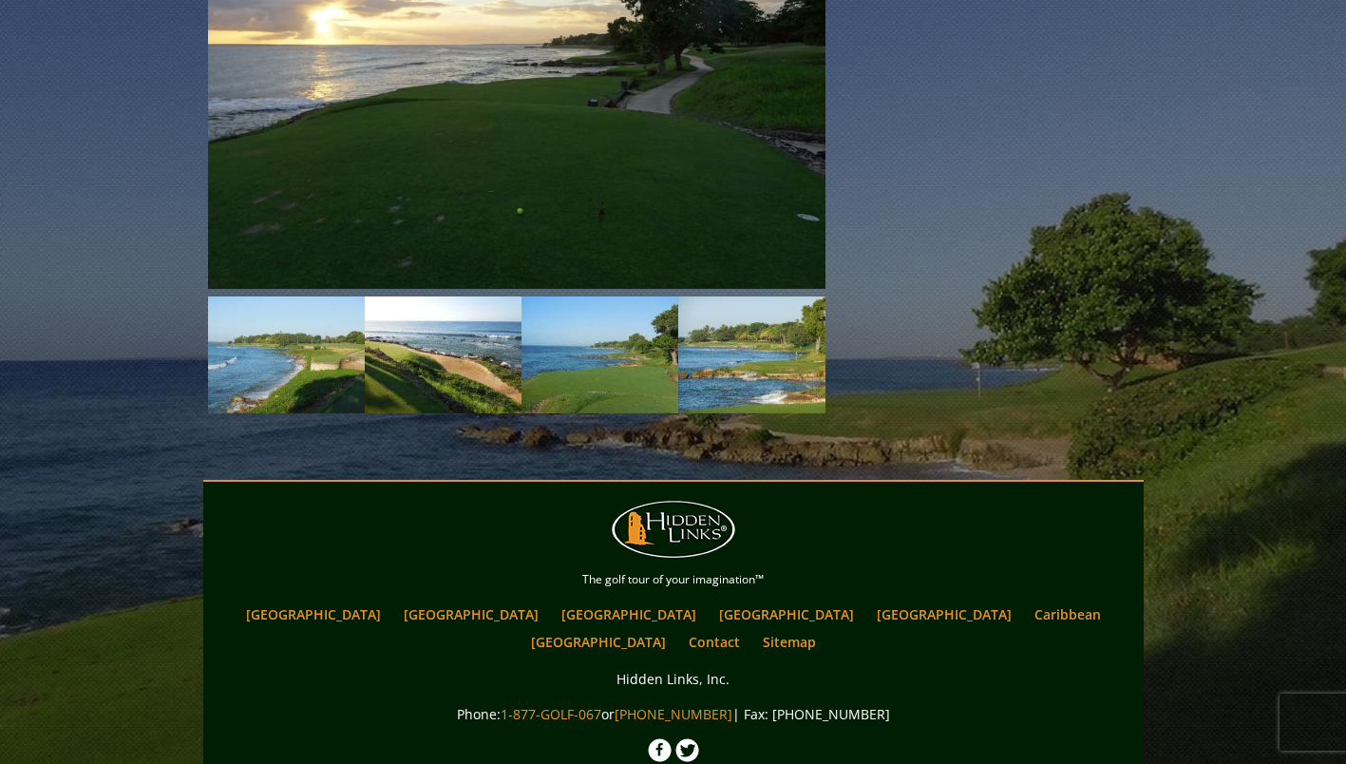
click at [835, 336] on link "Next" at bounding box center [854, 355] width 38 height 38
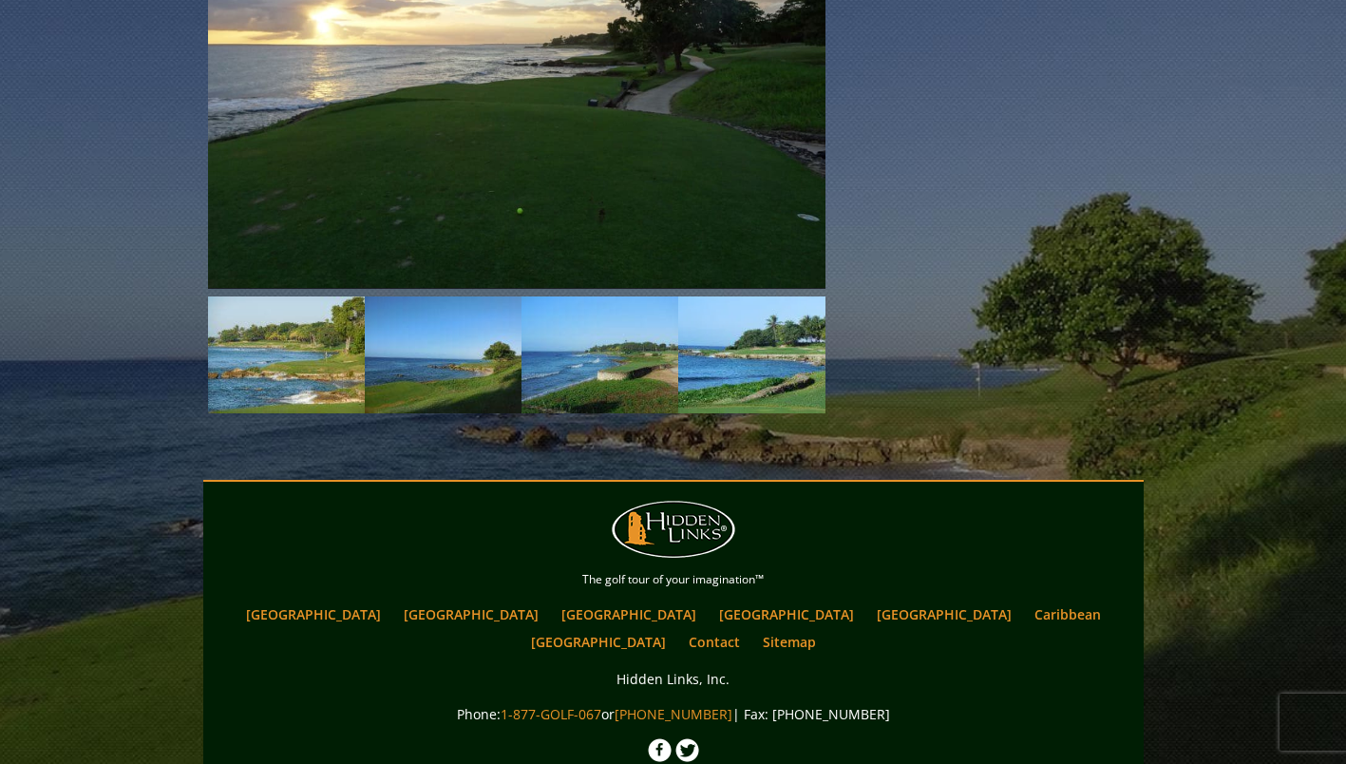
click at [469, 296] on img at bounding box center [443, 355] width 157 height 118
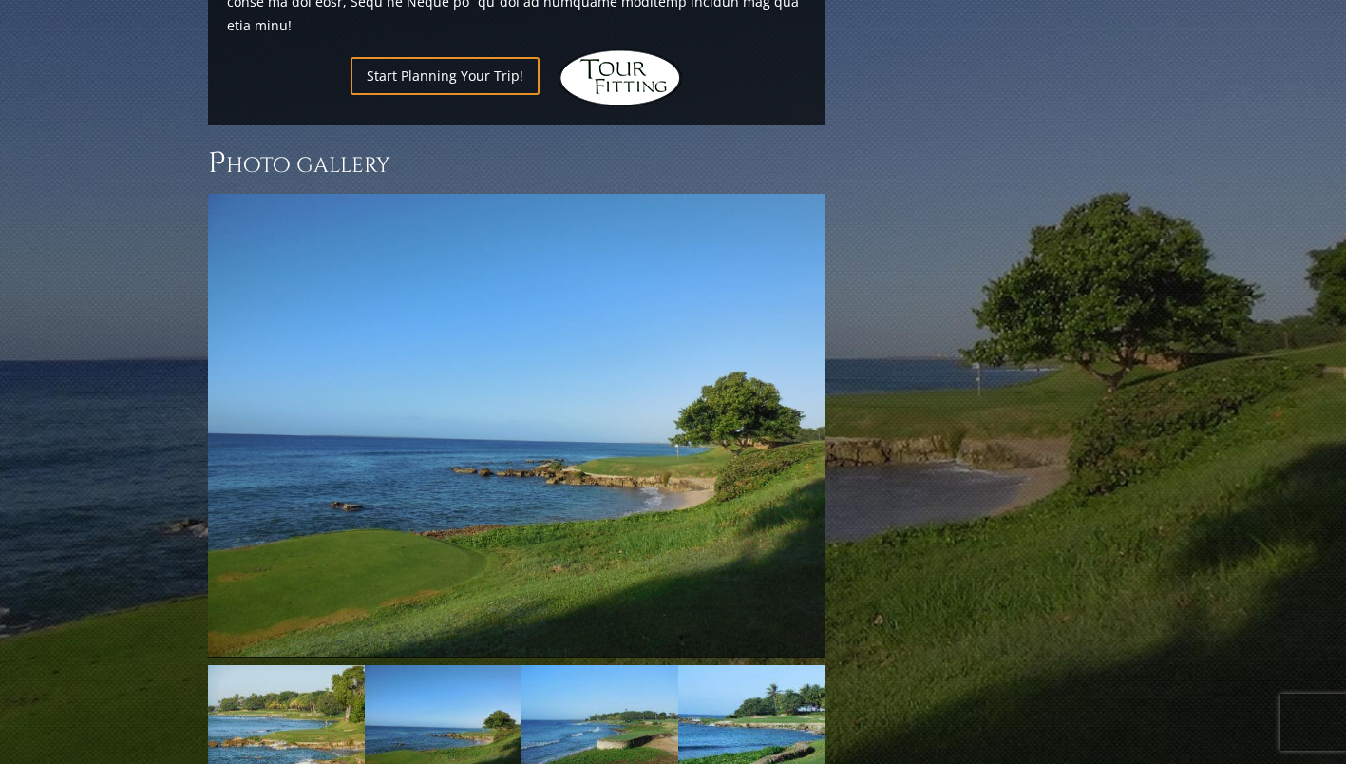
scroll to position [1780, 0]
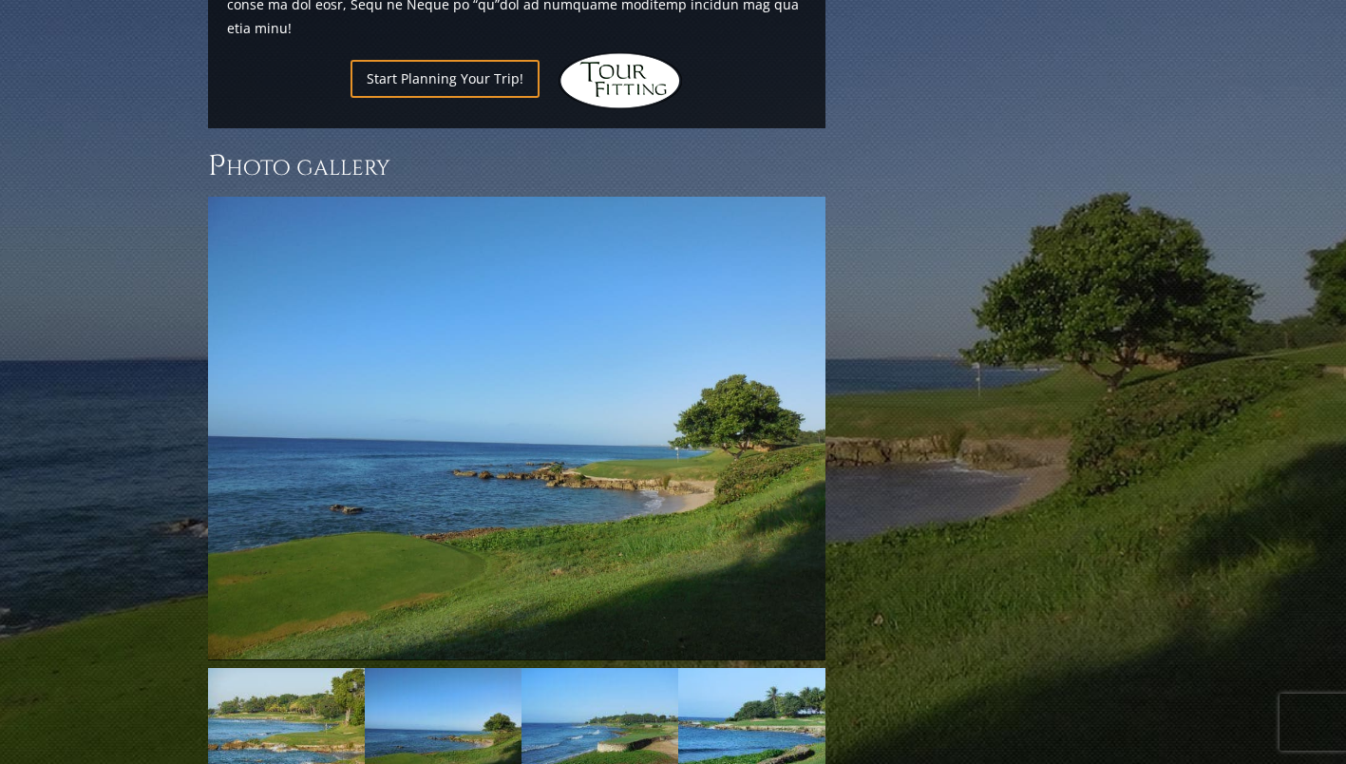
click at [835, 409] on link "Next" at bounding box center [854, 428] width 38 height 38
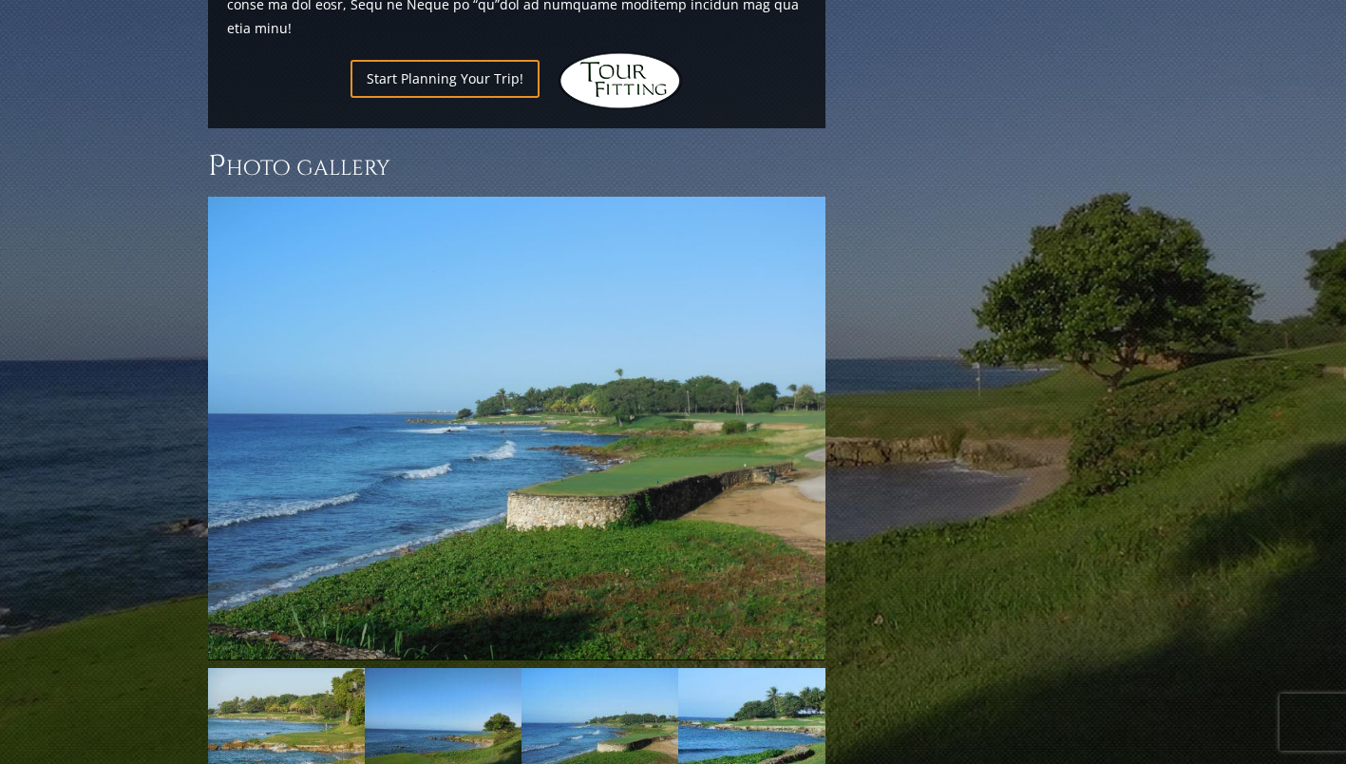
click at [835, 409] on link "Next" at bounding box center [854, 428] width 38 height 38
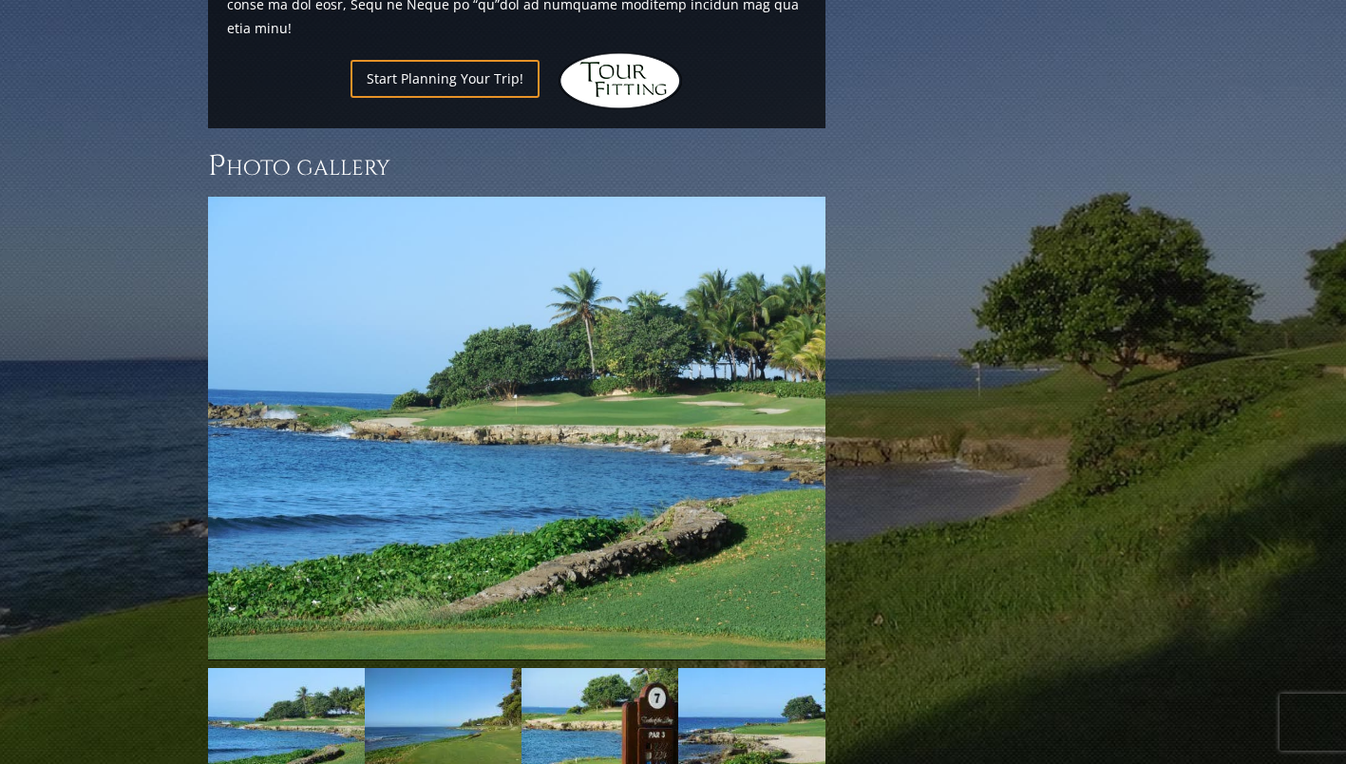
click at [835, 409] on link "Next" at bounding box center [854, 428] width 38 height 38
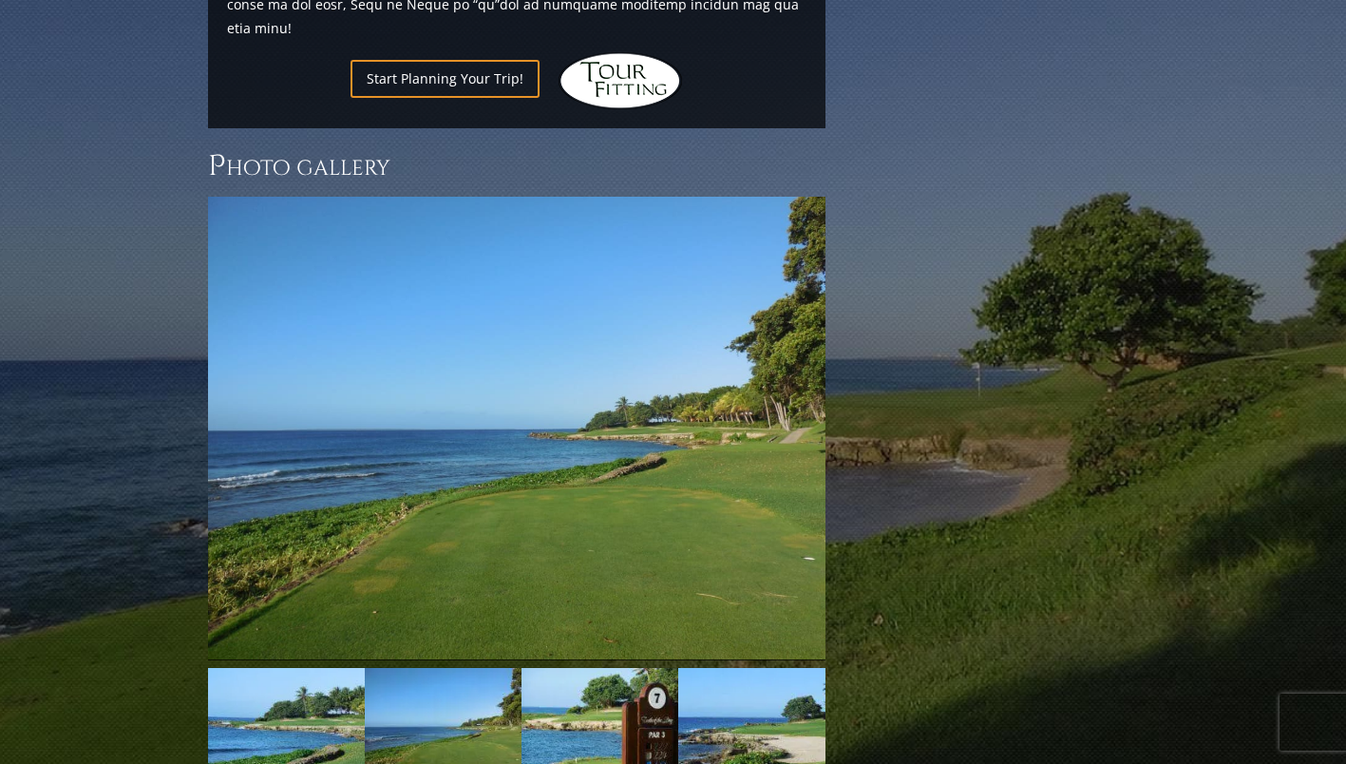
click at [835, 409] on link "Next" at bounding box center [854, 428] width 38 height 38
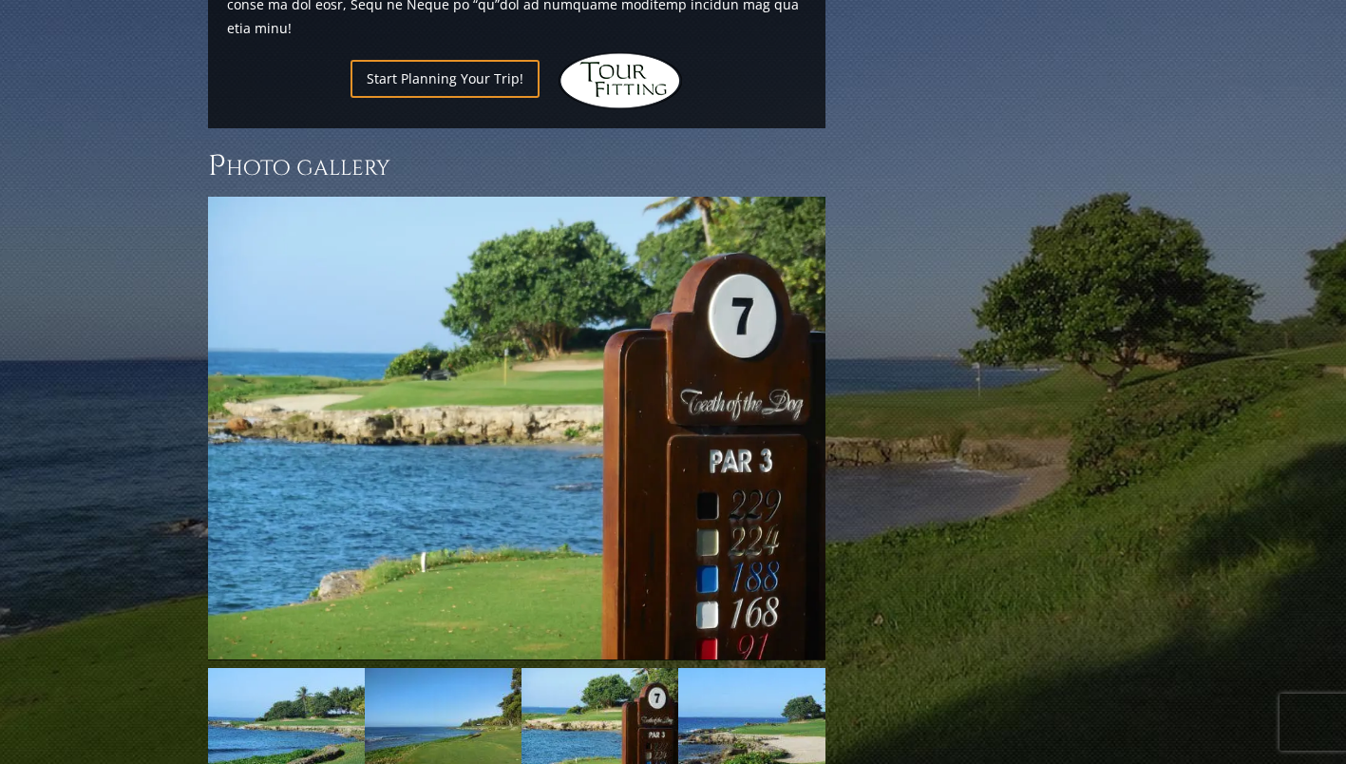
click at [835, 409] on link "Next" at bounding box center [854, 428] width 38 height 38
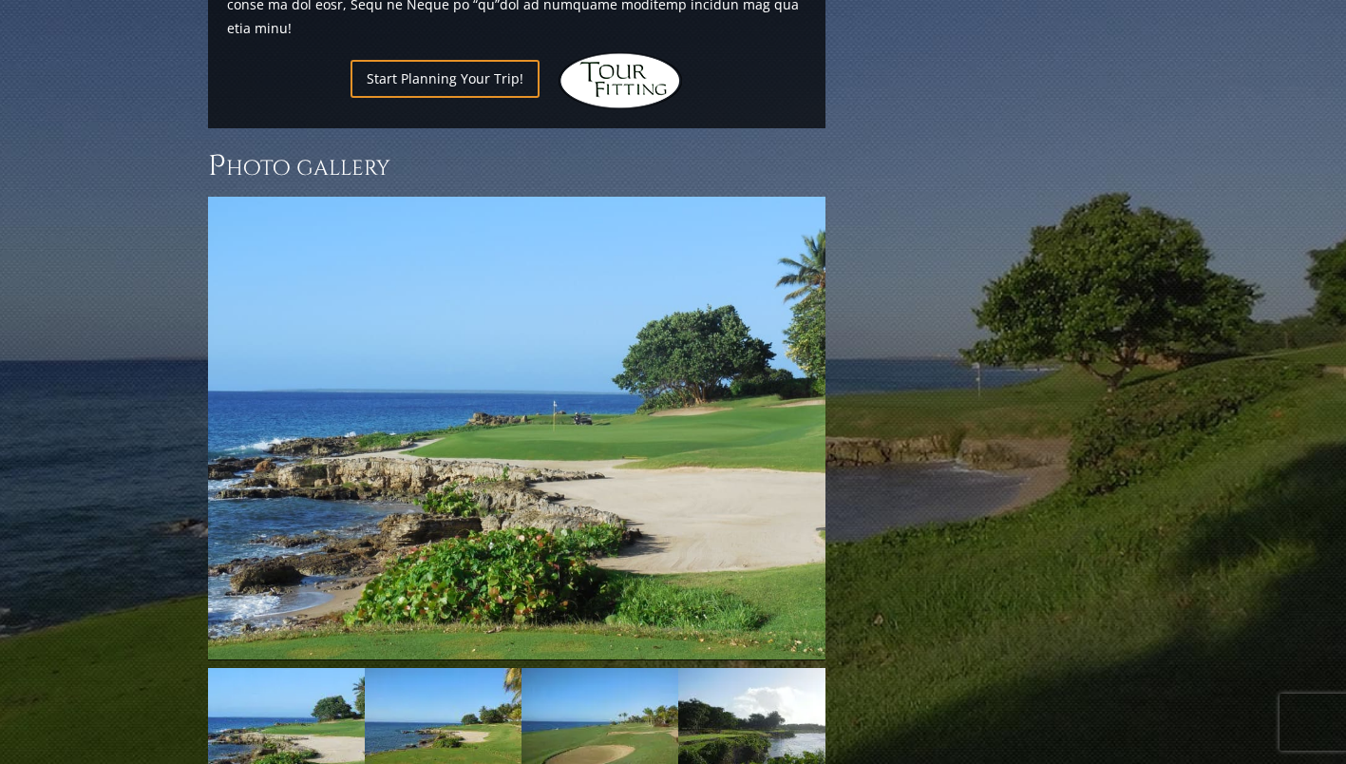
click at [835, 409] on link "Next" at bounding box center [854, 428] width 38 height 38
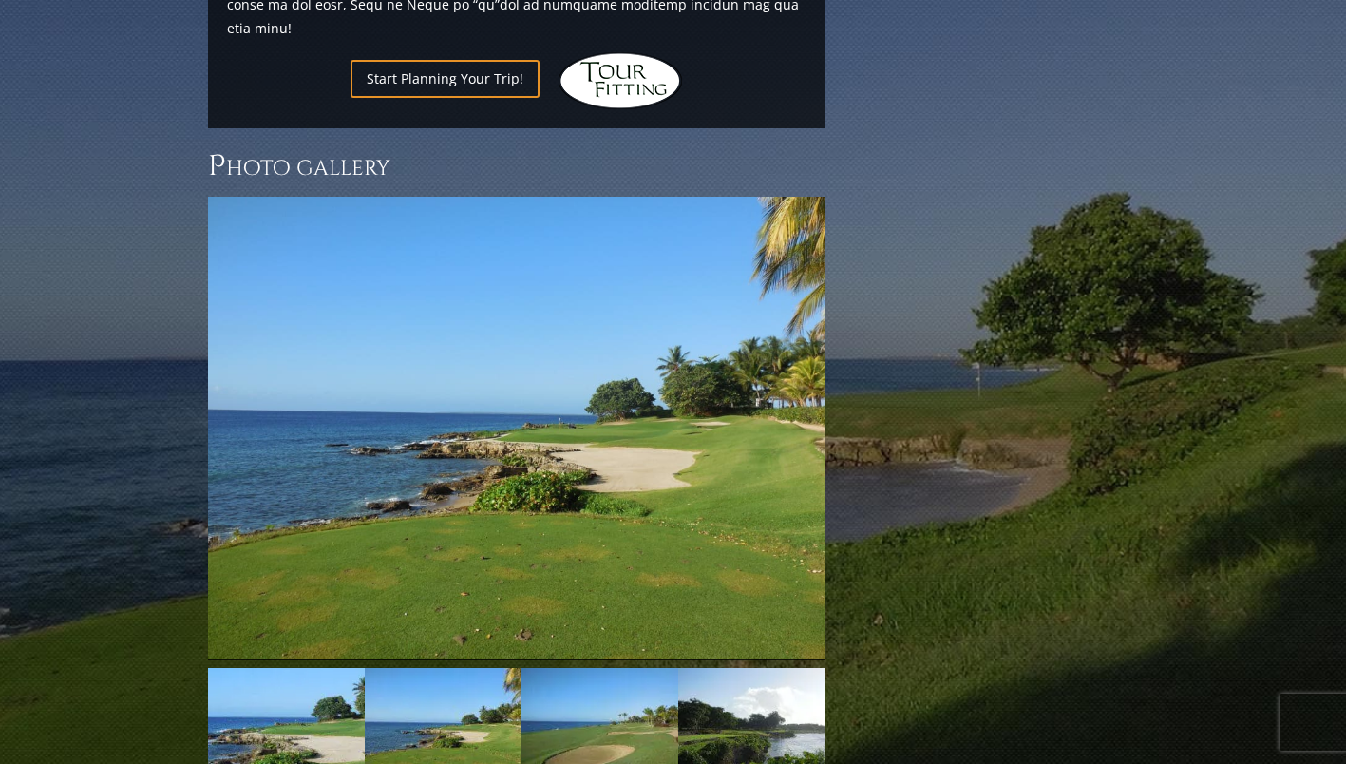
click at [835, 409] on link "Next" at bounding box center [854, 428] width 38 height 38
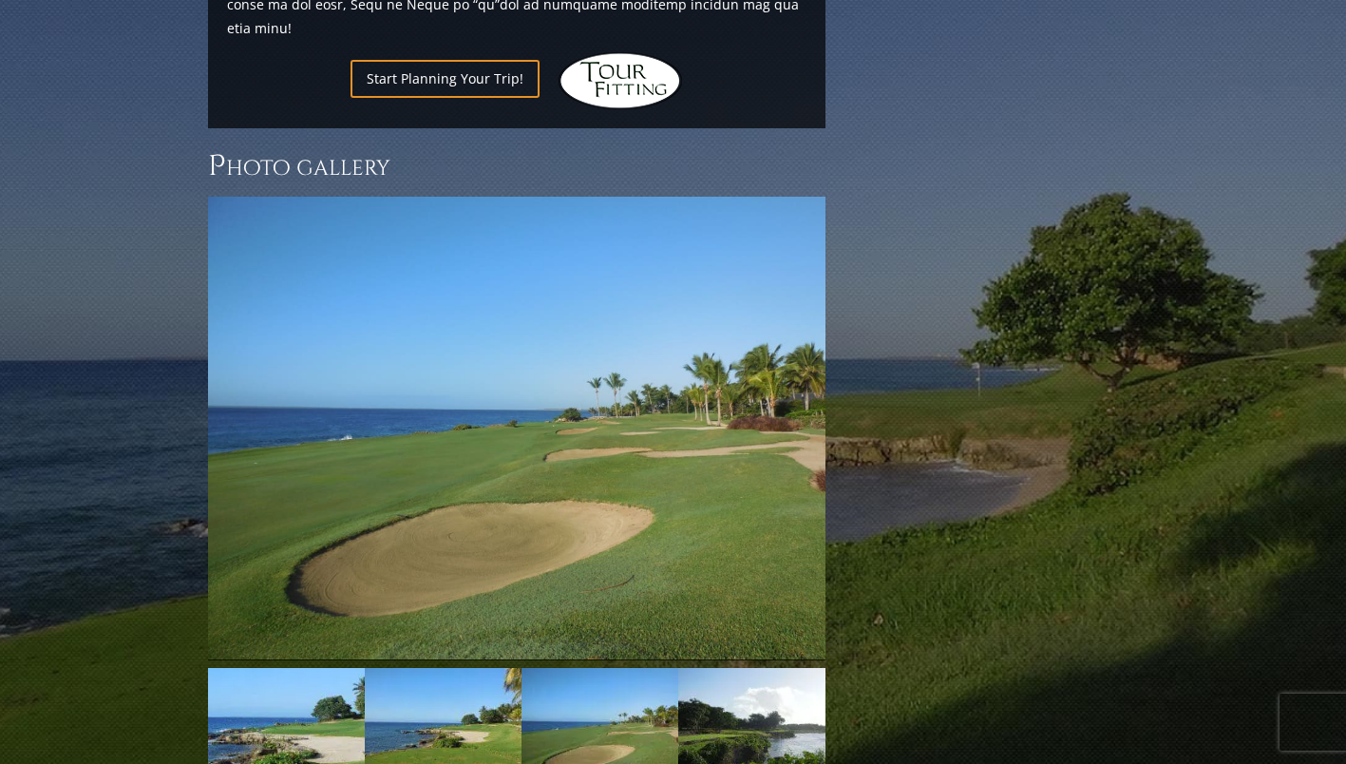
click at [835, 409] on link "Next" at bounding box center [854, 428] width 38 height 38
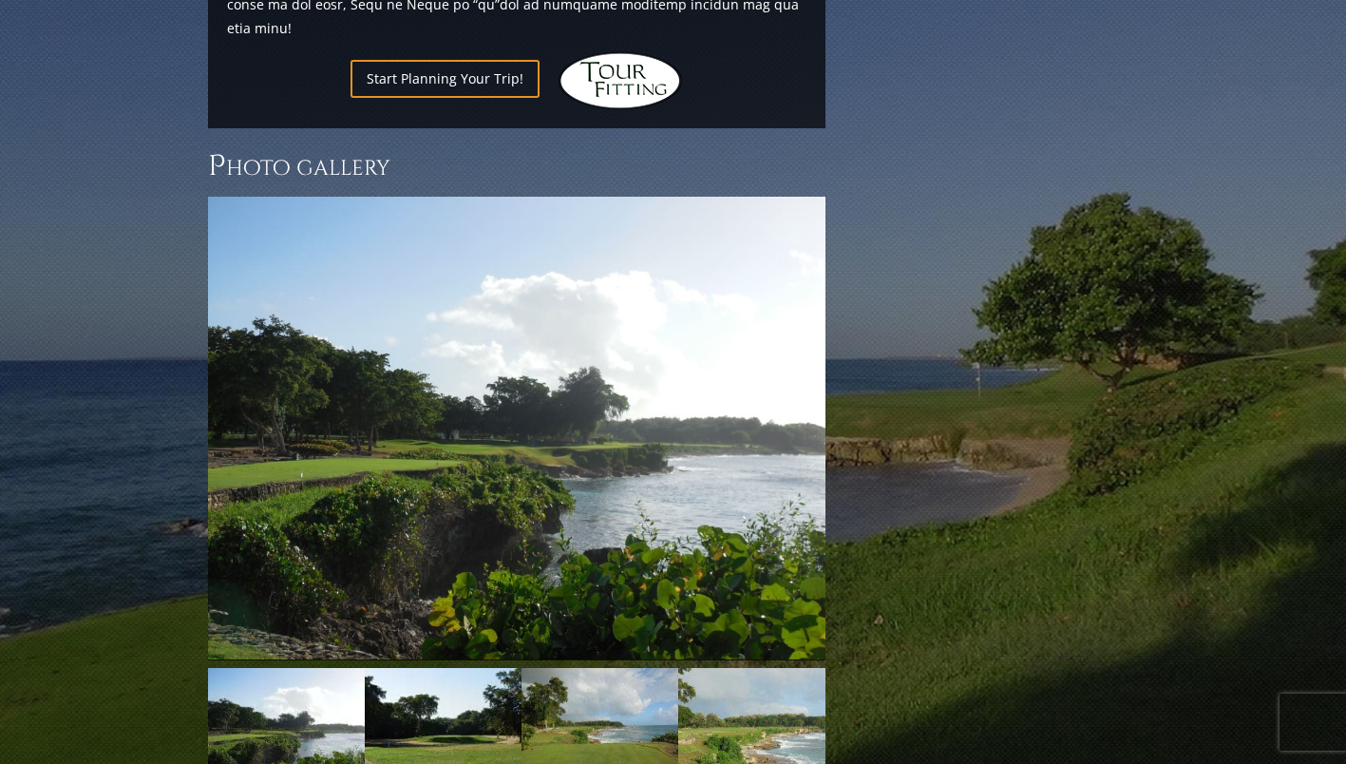
click at [835, 409] on link "Next" at bounding box center [854, 428] width 38 height 38
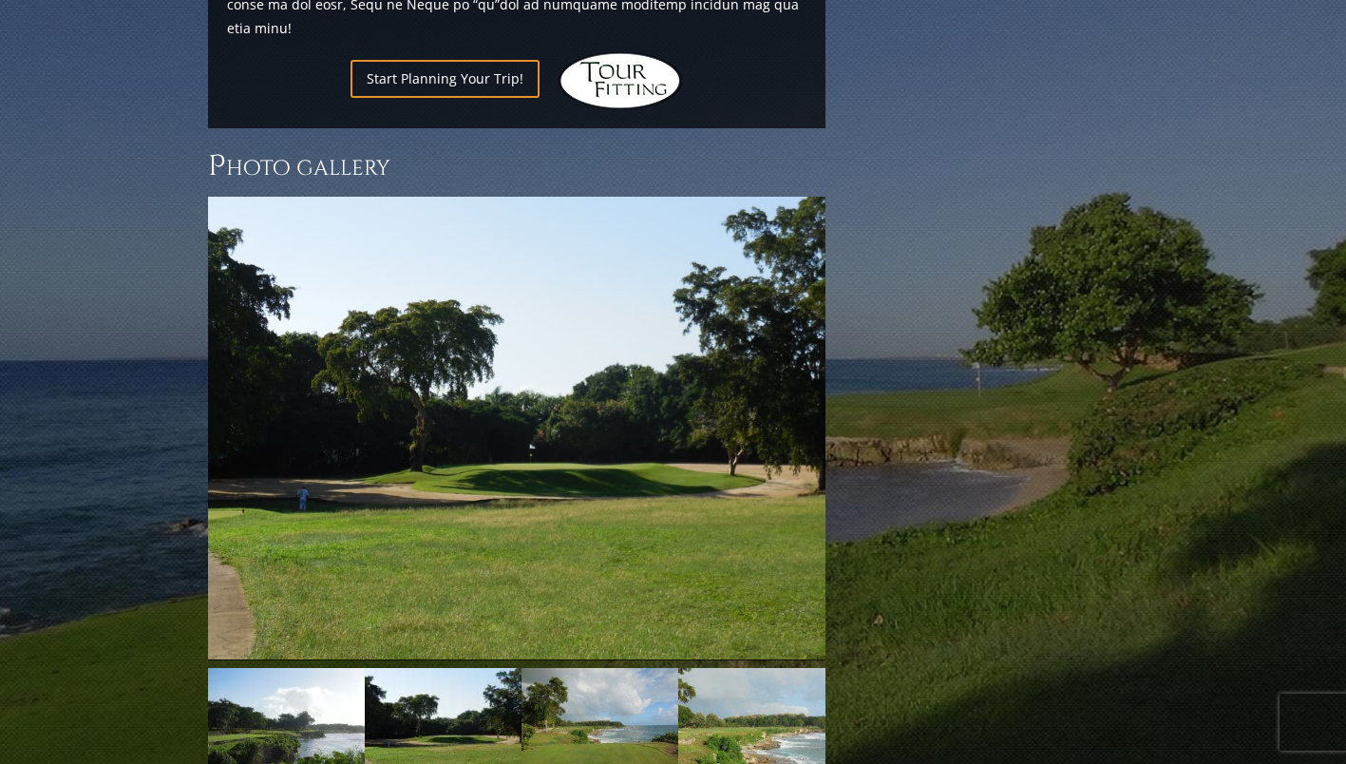
click at [835, 409] on link "Next" at bounding box center [854, 428] width 38 height 38
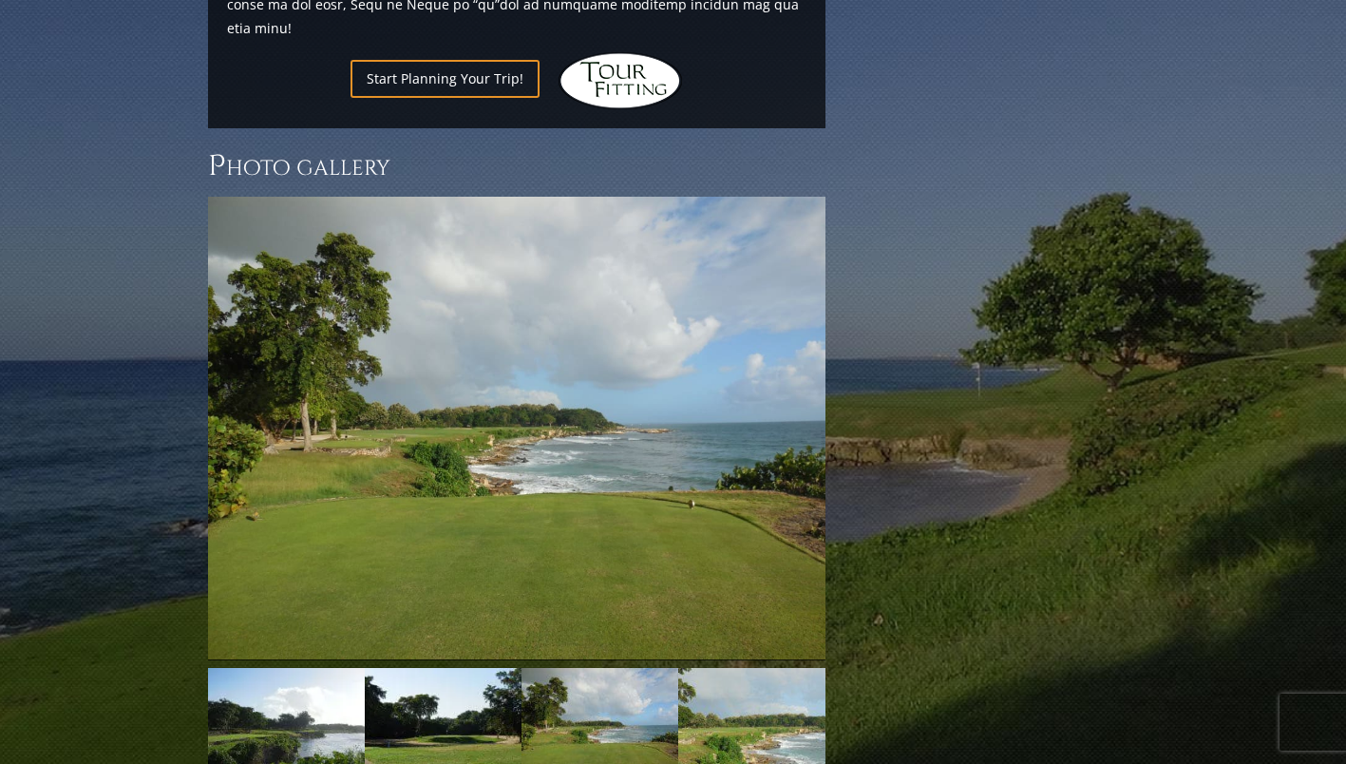
click at [835, 409] on link "Next" at bounding box center [854, 428] width 38 height 38
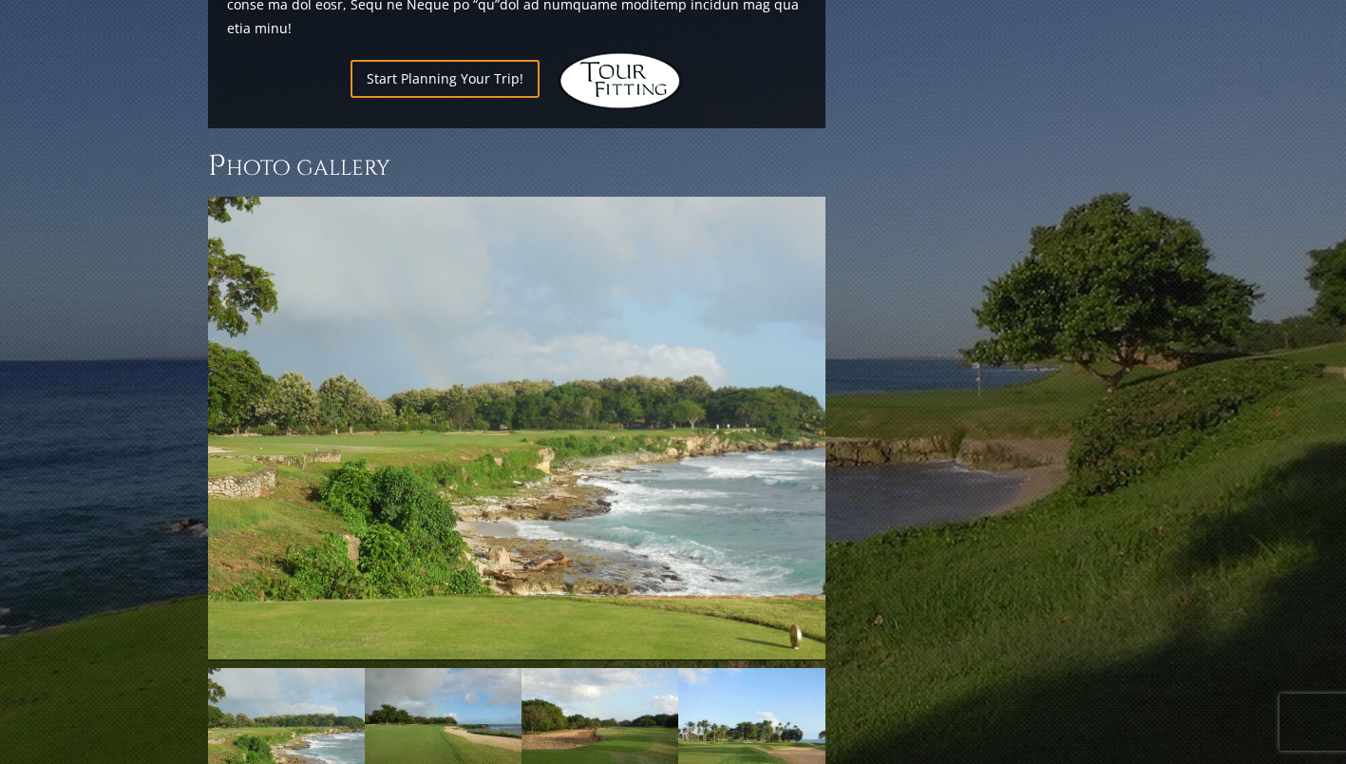
click at [835, 409] on link "Next" at bounding box center [854, 428] width 38 height 38
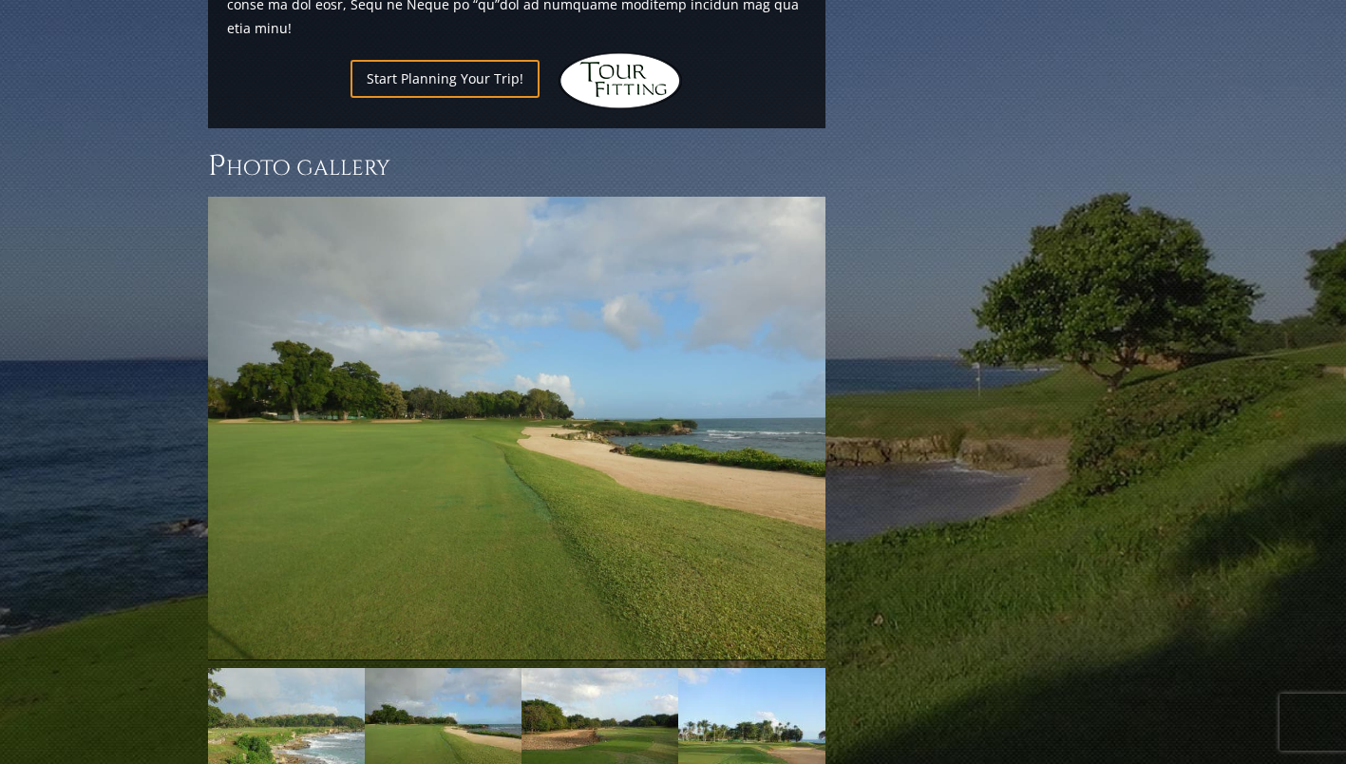
click at [835, 409] on link "Next" at bounding box center [854, 428] width 38 height 38
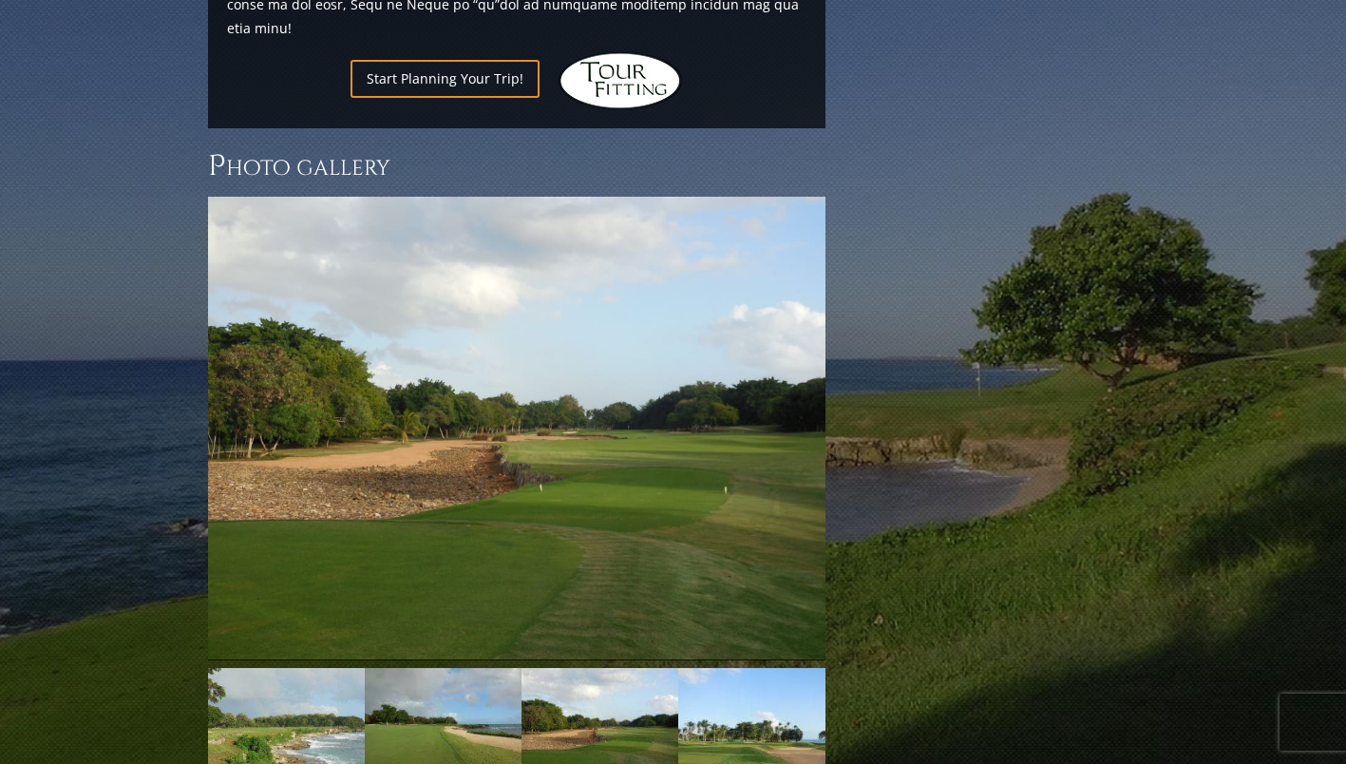
click at [835, 409] on link "Next" at bounding box center [854, 428] width 38 height 38
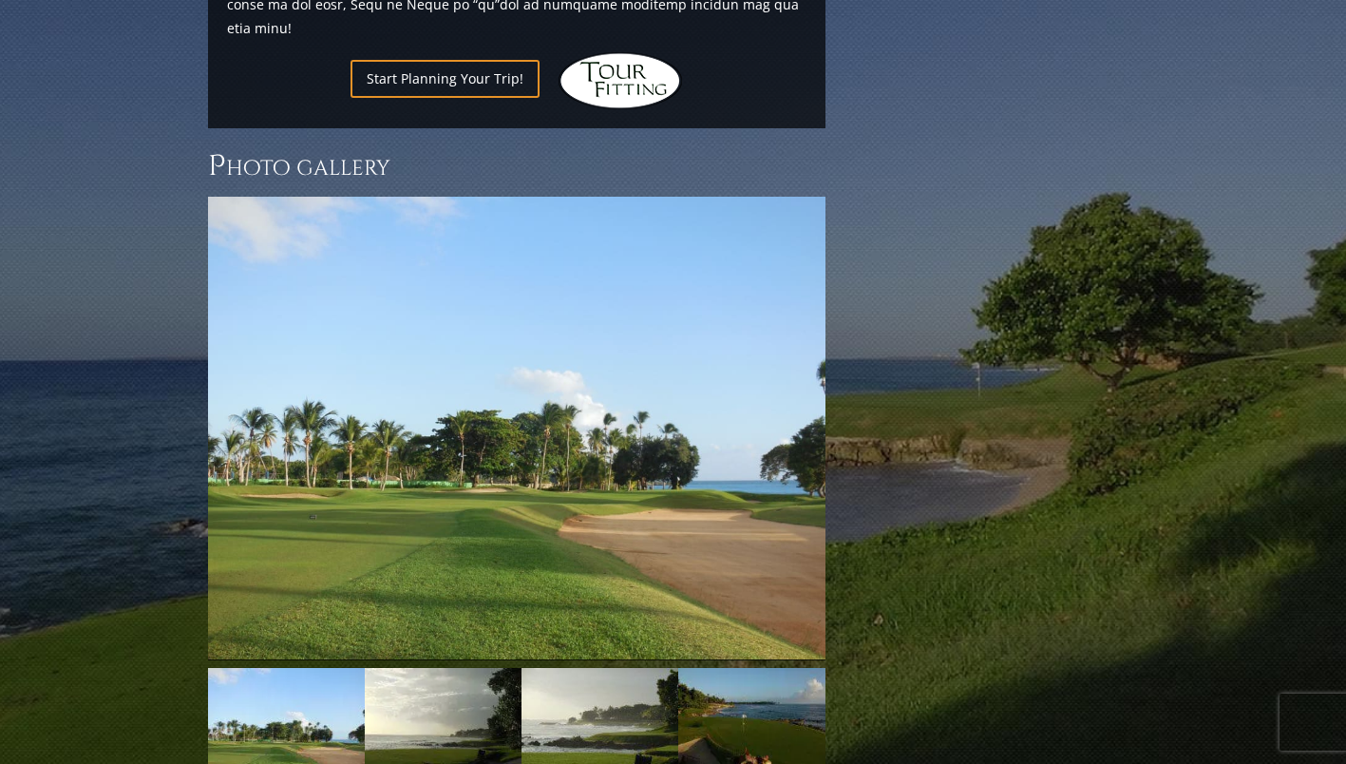
click at [835, 409] on link "Next" at bounding box center [854, 428] width 38 height 38
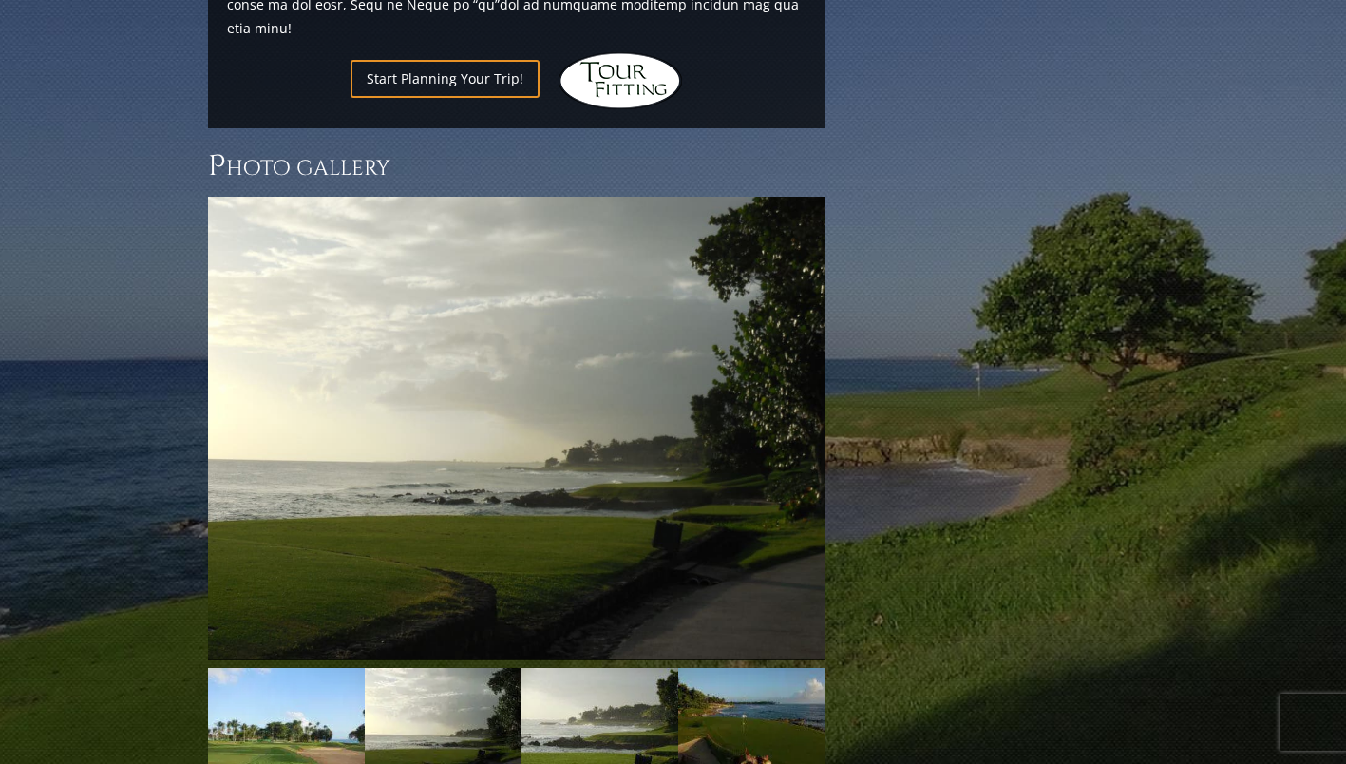
click at [835, 409] on link "Next" at bounding box center [854, 428] width 38 height 38
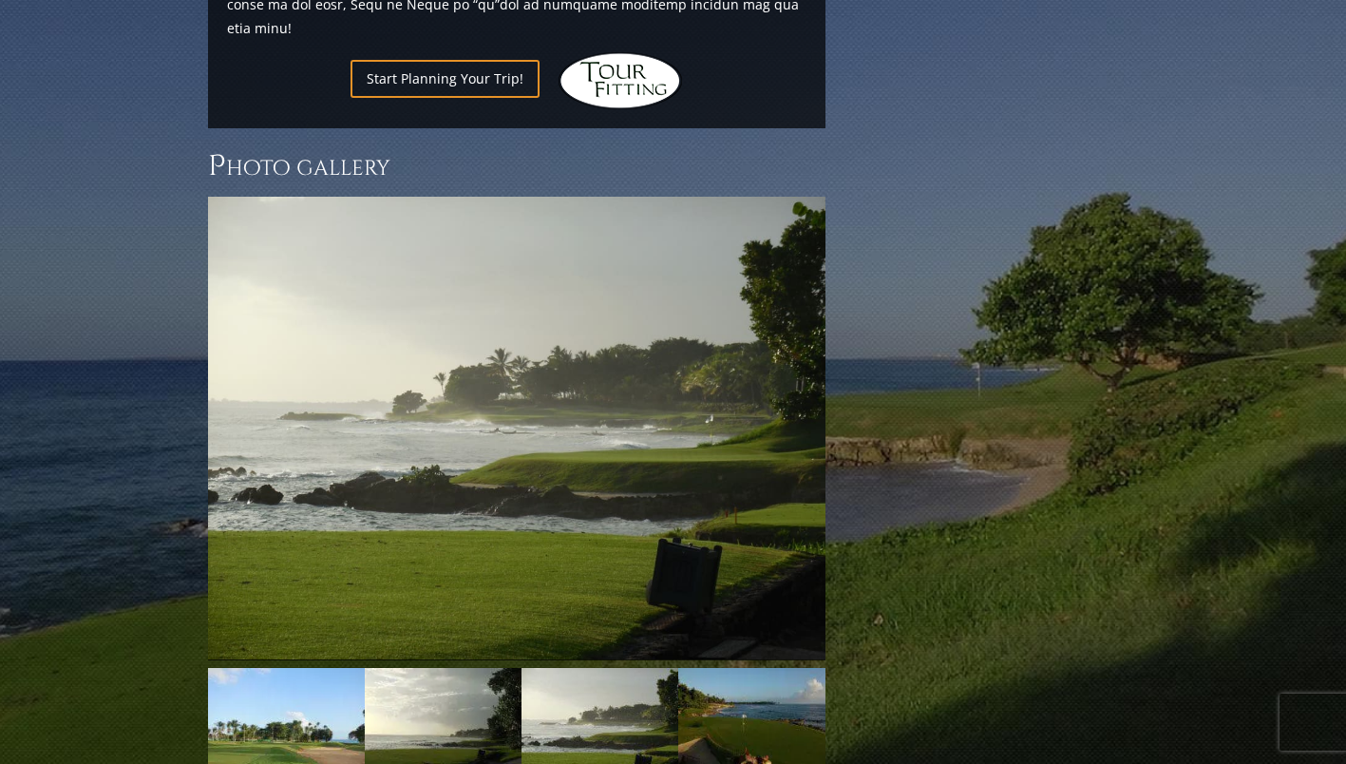
click at [835, 409] on link "Next" at bounding box center [854, 428] width 38 height 38
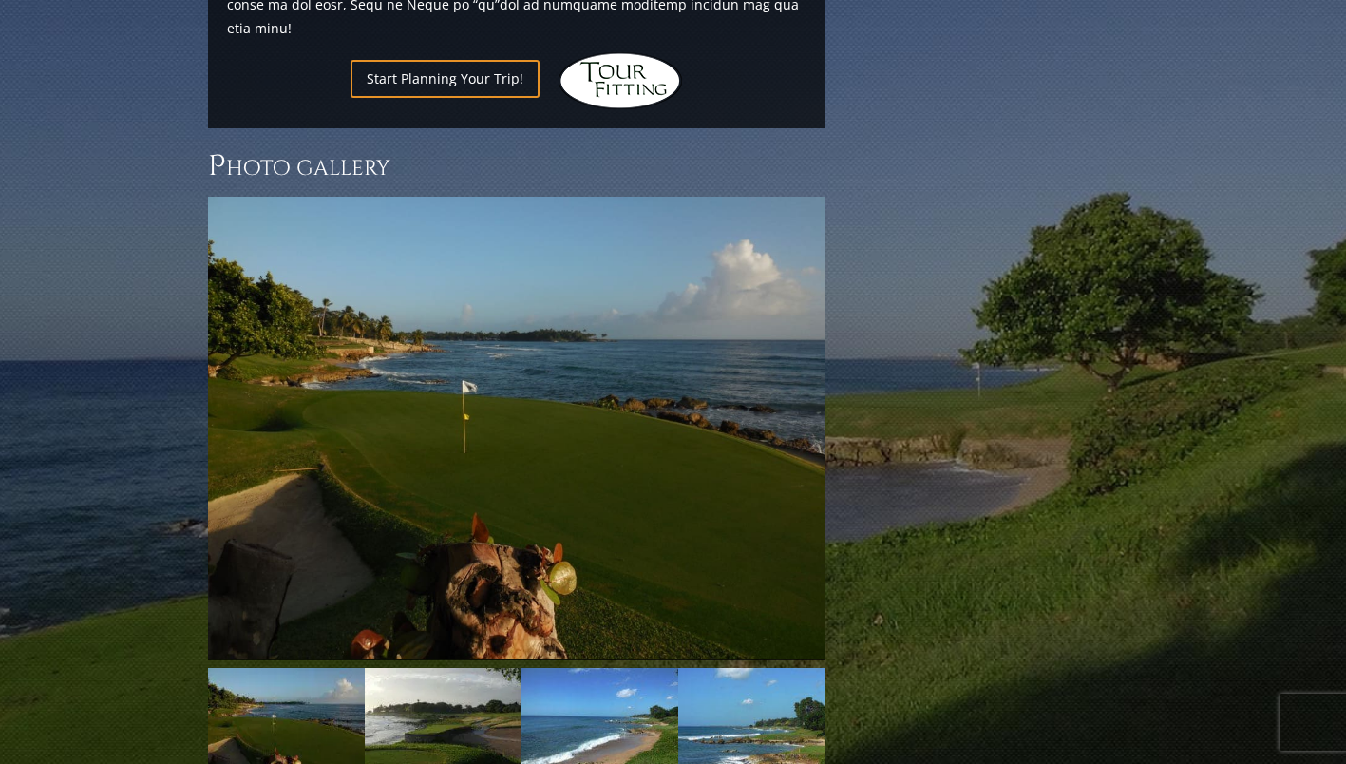
click at [835, 409] on link "Next" at bounding box center [854, 428] width 38 height 38
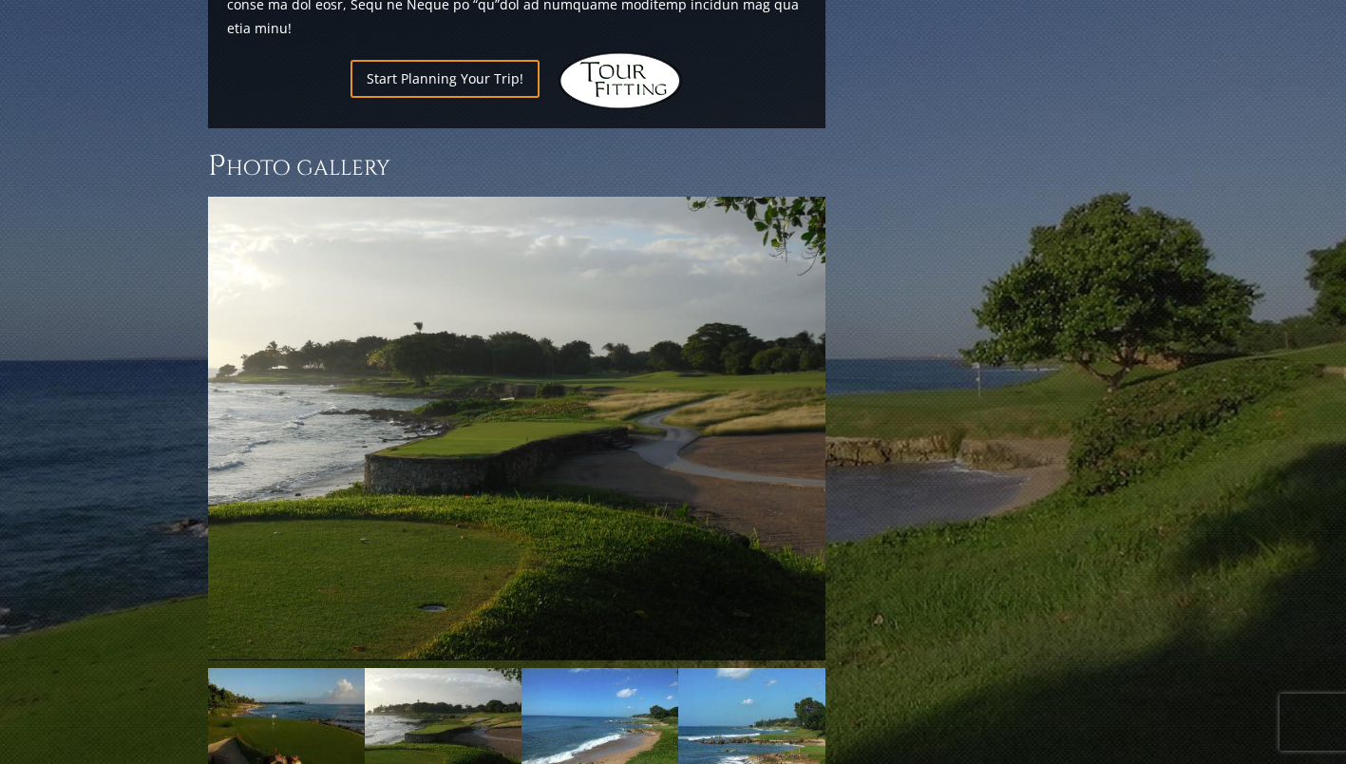
click at [835, 409] on link "Next" at bounding box center [854, 428] width 38 height 38
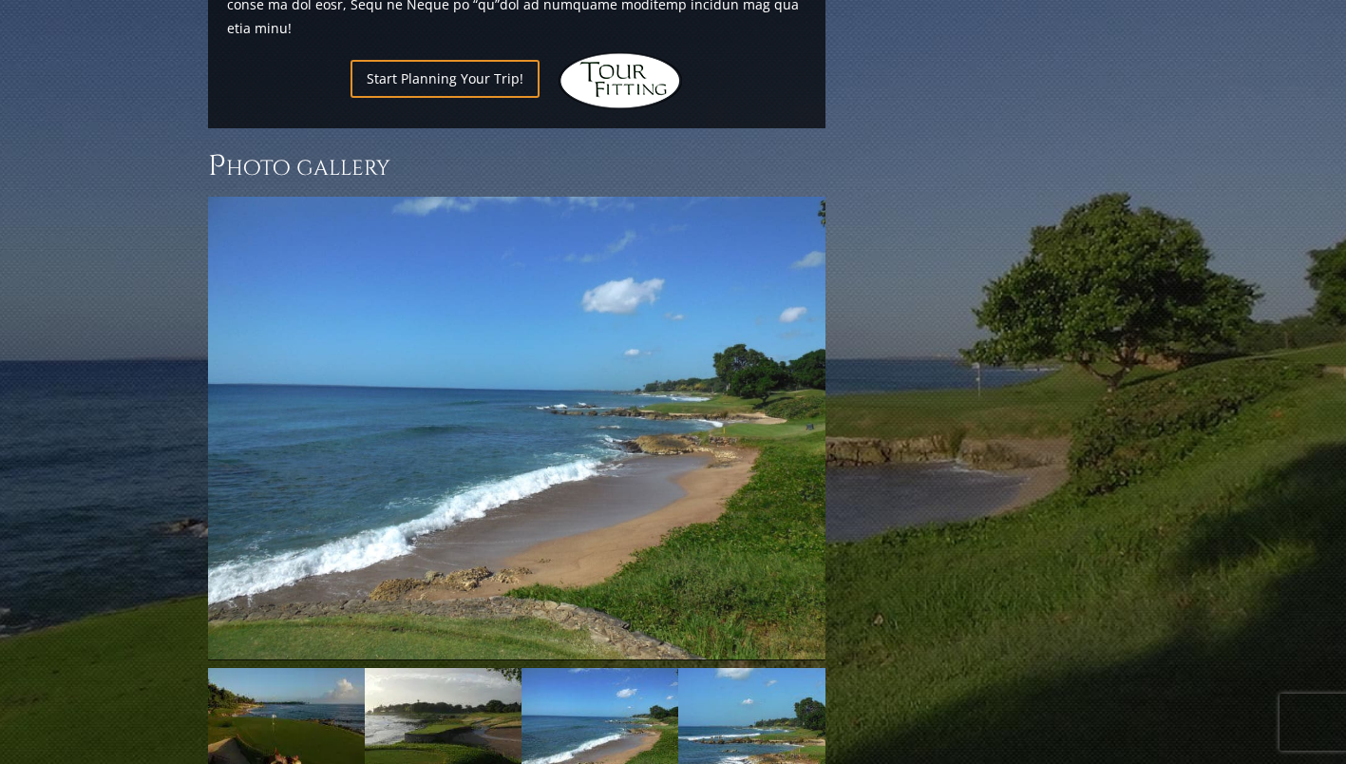
click at [835, 409] on link "Next" at bounding box center [854, 428] width 38 height 38
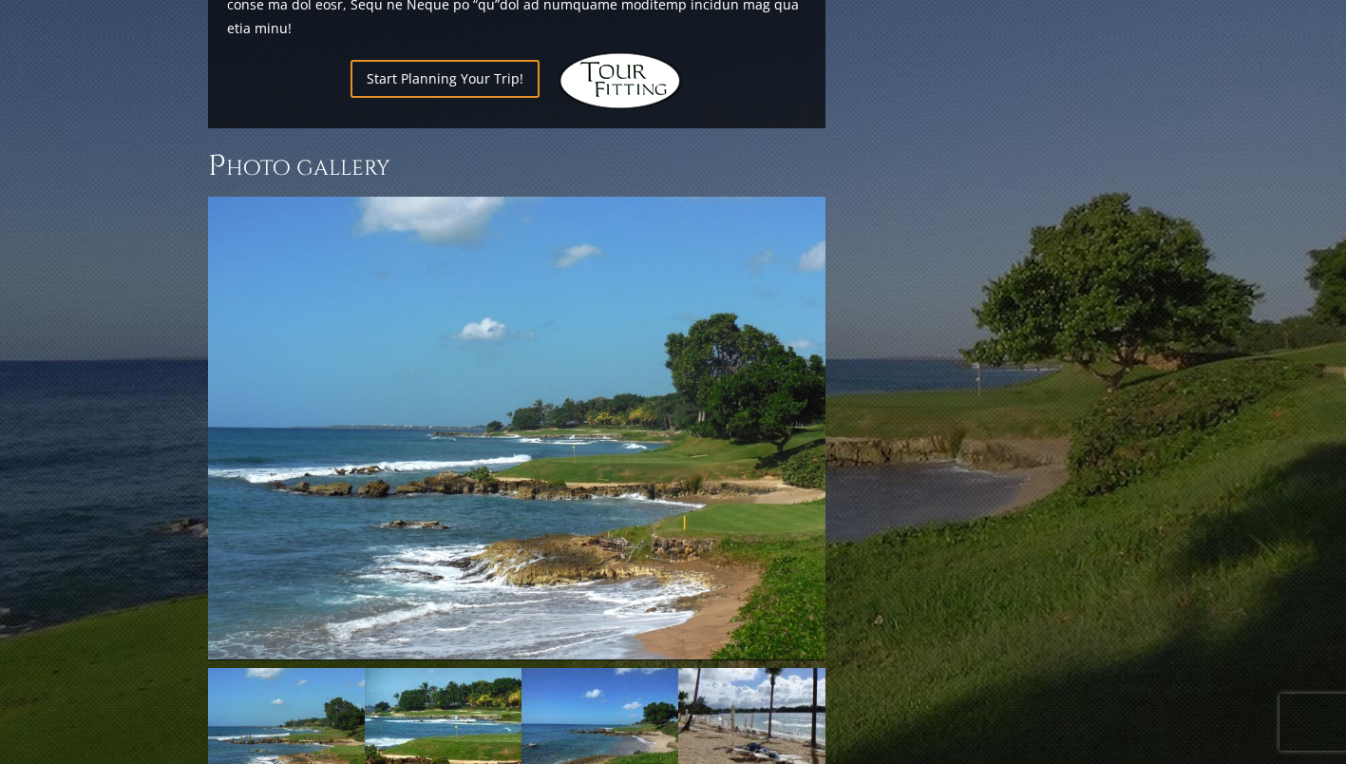
click at [835, 409] on link "Next" at bounding box center [854, 428] width 38 height 38
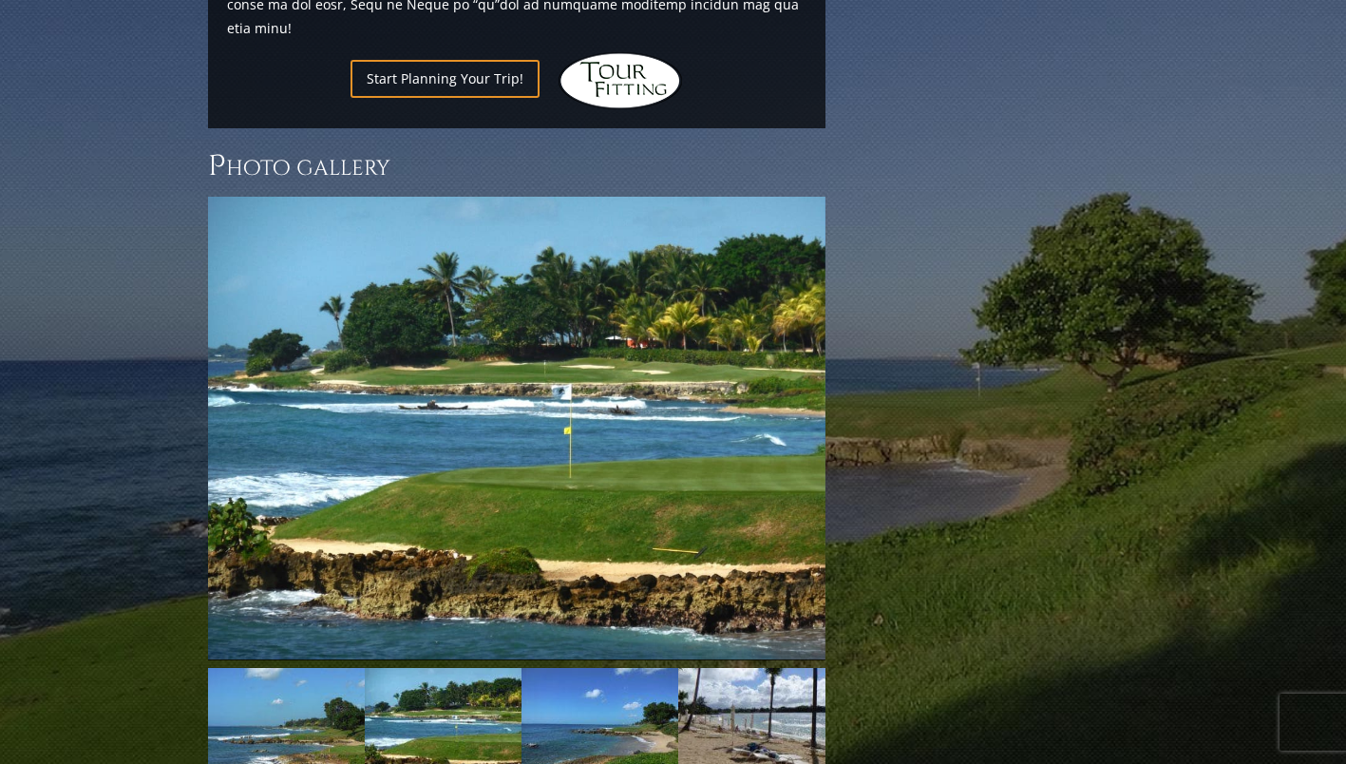
click at [835, 409] on link "Next" at bounding box center [854, 428] width 38 height 38
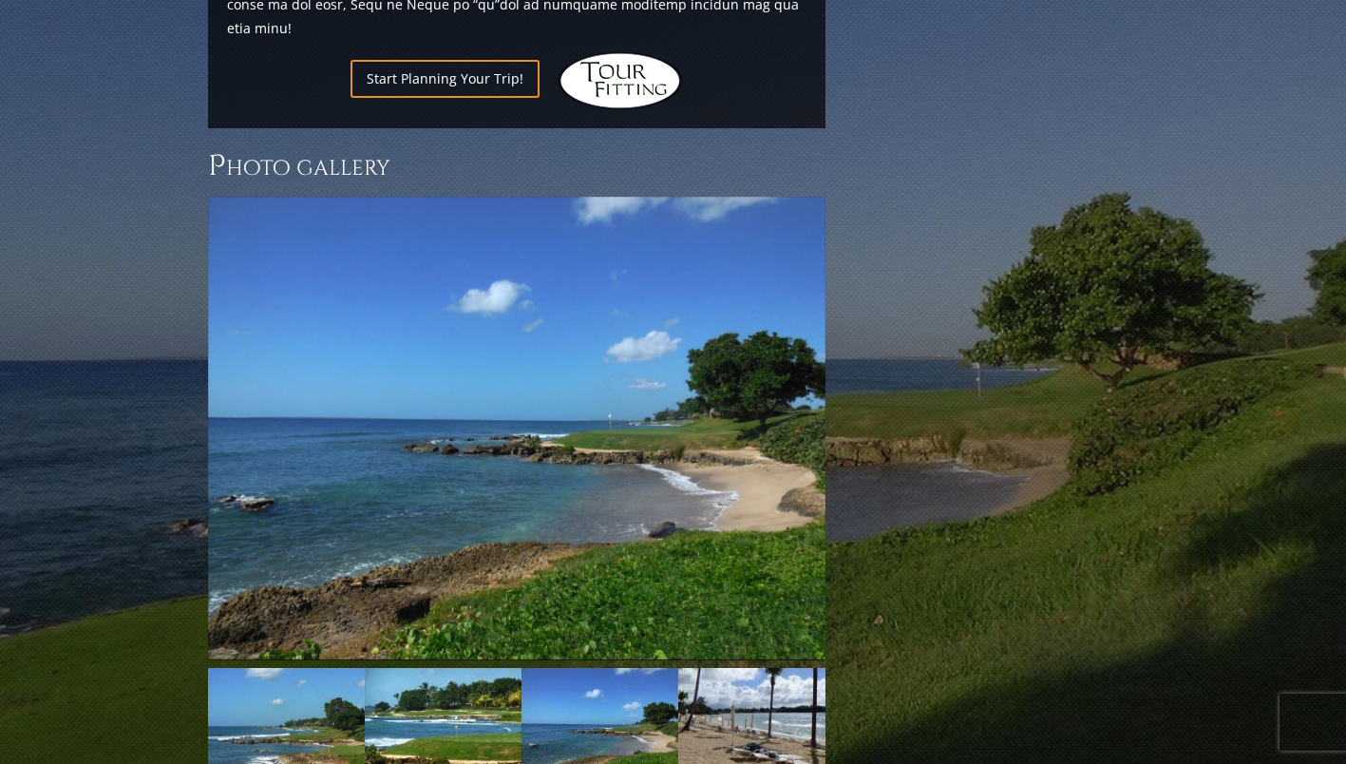
click at [835, 409] on link "Next" at bounding box center [854, 428] width 38 height 38
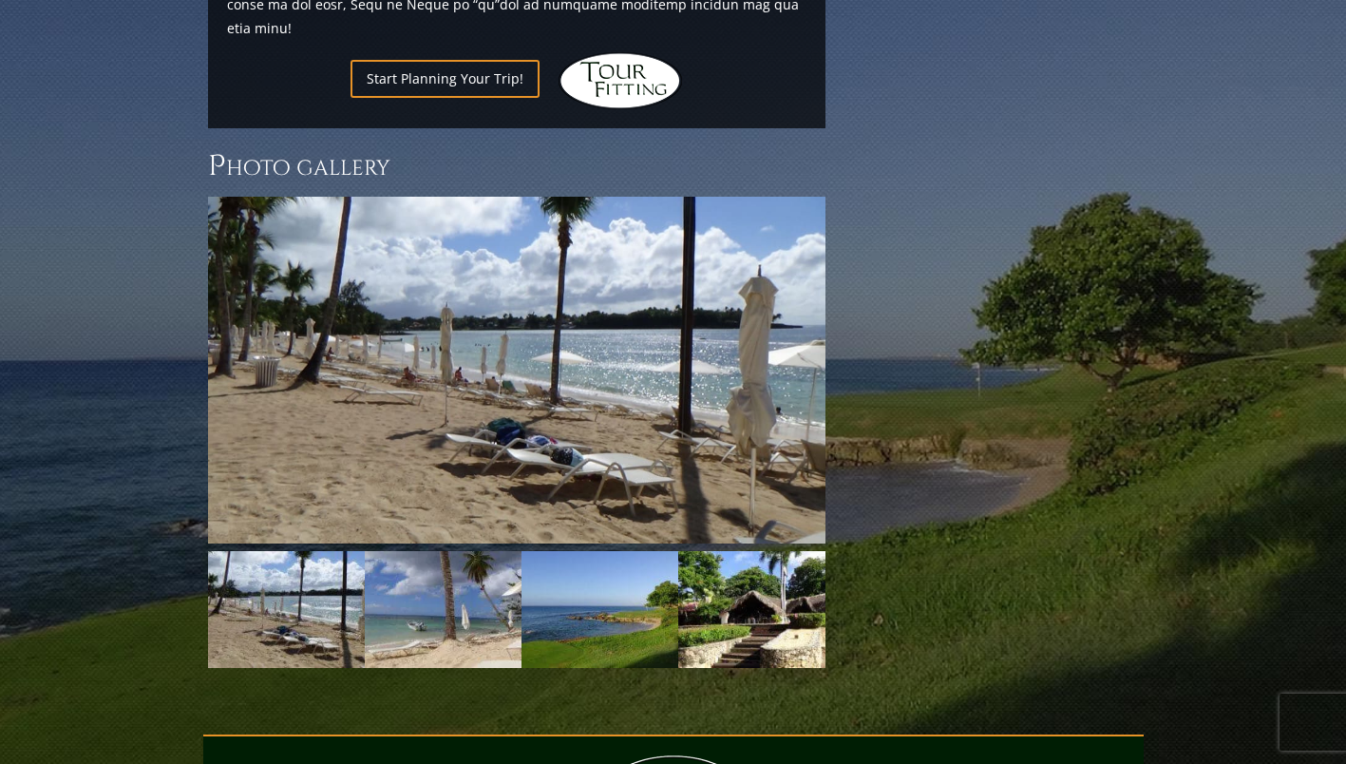
click at [801, 329] on div "Next" at bounding box center [517, 370] width 618 height 347
click at [835, 351] on link "Next" at bounding box center [854, 370] width 38 height 38
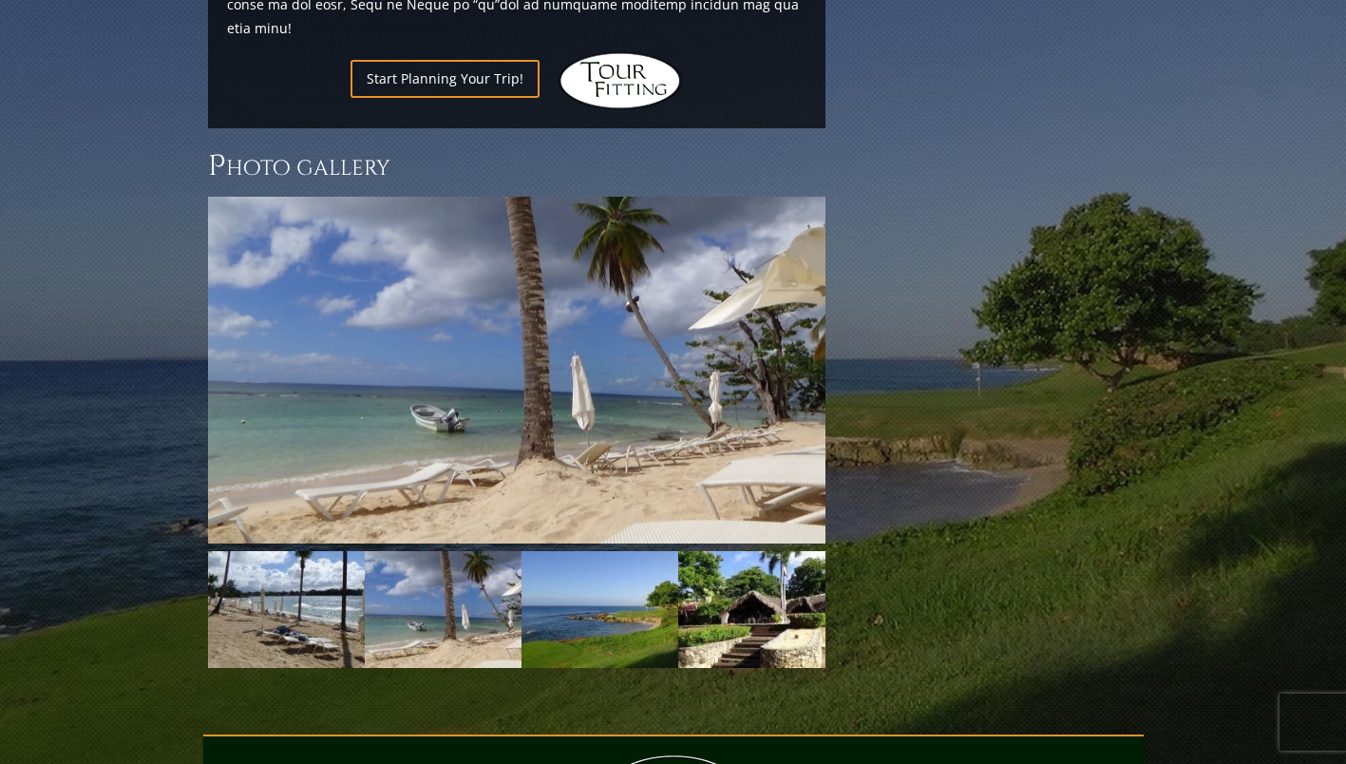
click at [835, 351] on link "Next" at bounding box center [854, 370] width 38 height 38
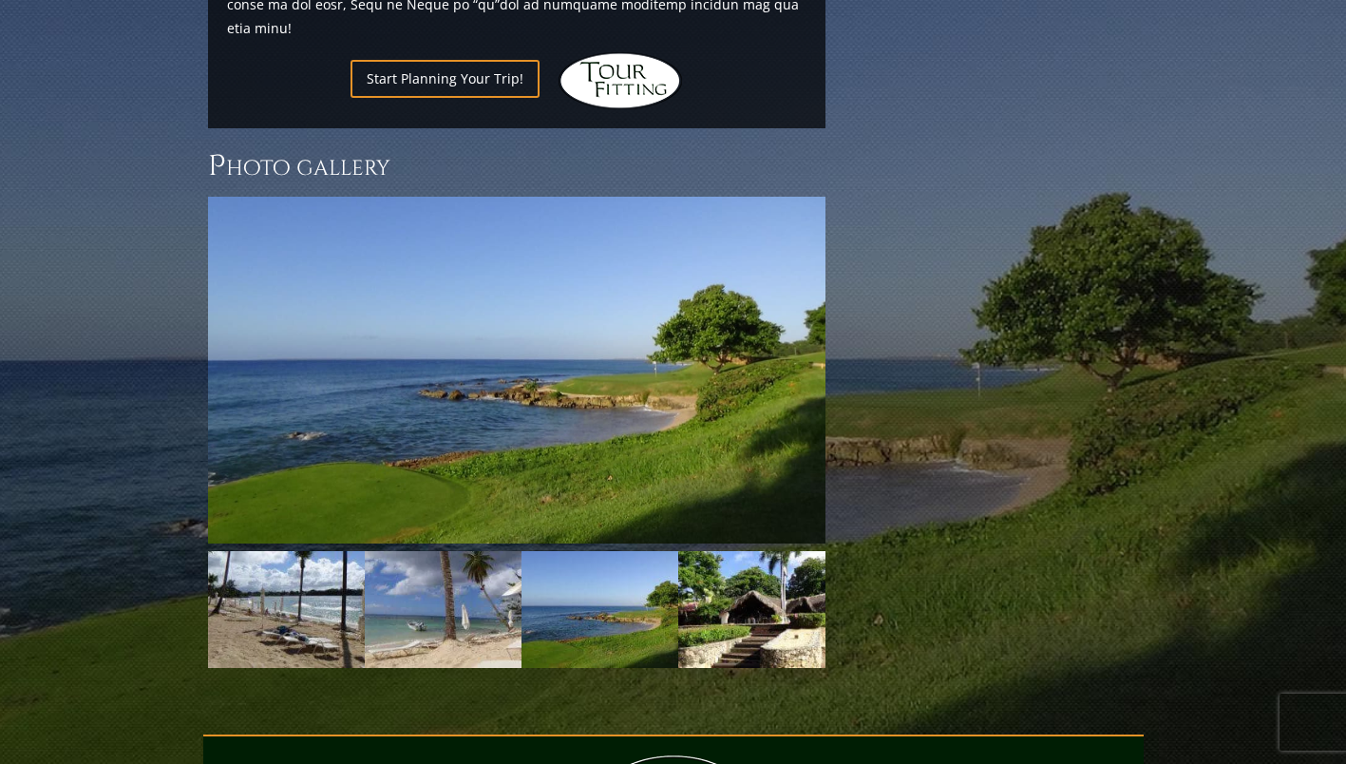
click at [835, 351] on link "Next" at bounding box center [854, 370] width 38 height 38
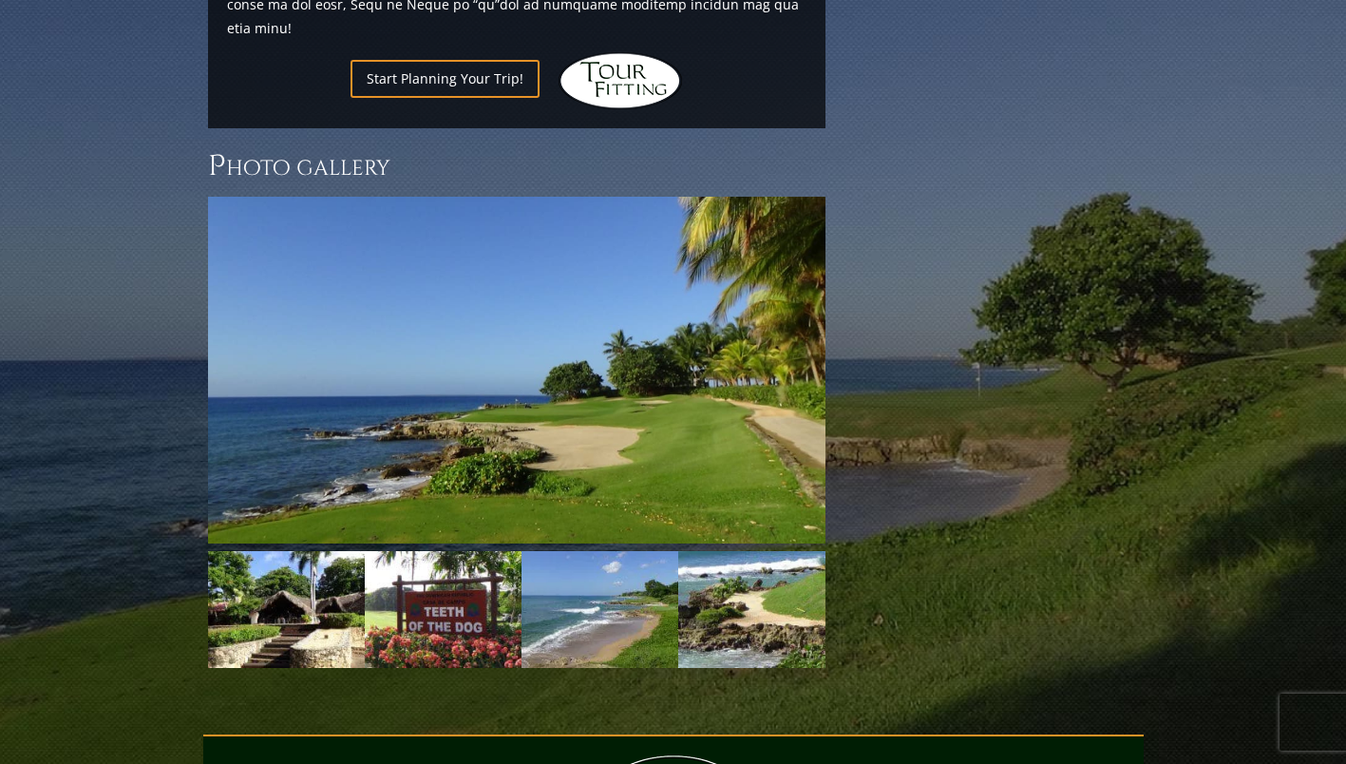
click at [835, 351] on link "Next" at bounding box center [854, 370] width 38 height 38
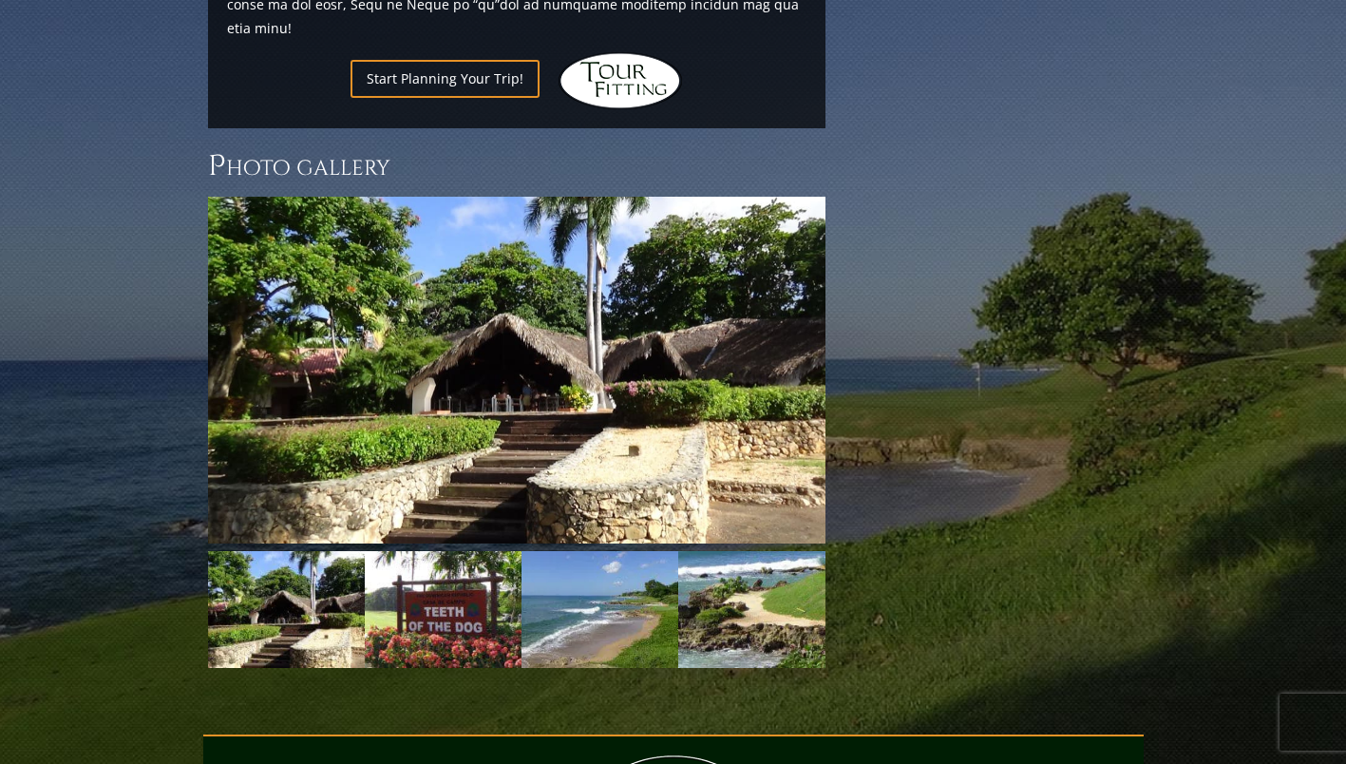
click at [835, 351] on link "Next" at bounding box center [854, 370] width 38 height 38
